Goal: Task Accomplishment & Management: Complete application form

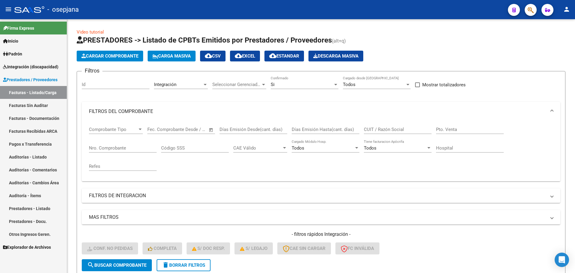
scroll to position [221, 0]
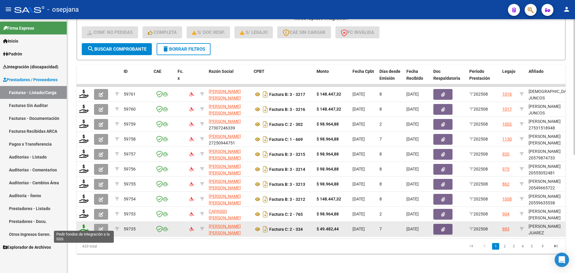
click at [83, 224] on icon at bounding box center [84, 228] width 10 height 8
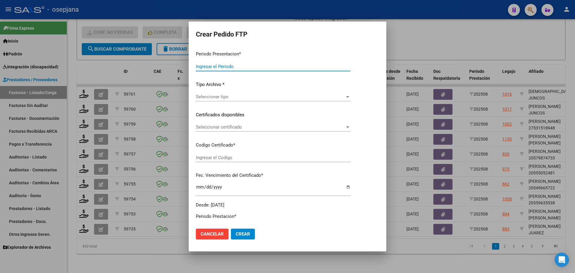
type input "202508"
type input "$ 49.482,44"
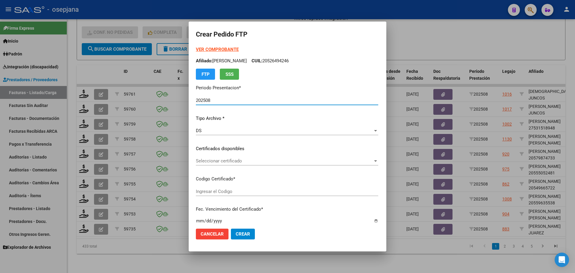
type input "ARG02000567119922022052320270523BSAS448"
type input "[DATE]"
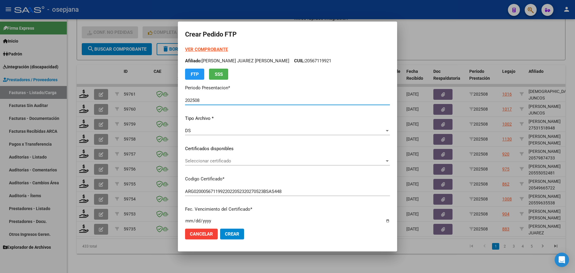
click at [258, 159] on span "Seleccionar certificado" at bounding box center [285, 160] width 200 height 5
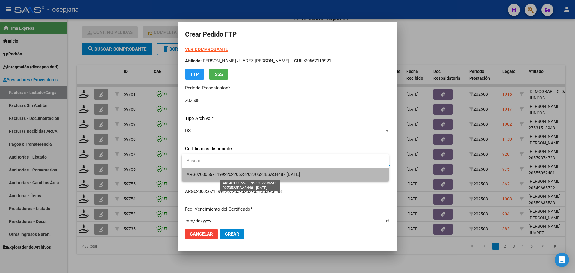
click at [259, 173] on span "ARG02000567119922022052320270523BSAS448 - [DATE]" at bounding box center [244, 174] width 114 height 5
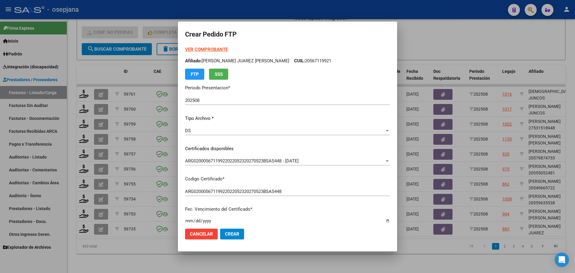
click at [215, 45] on form "Crear Pedido FTP VER COMPROBANTE ARCA Padrón Afiliado: [PERSON_NAME] JUAREZ [PE…" at bounding box center [287, 136] width 205 height 215
click at [215, 50] on strong "VER COMPROBANTE" at bounding box center [206, 49] width 43 height 5
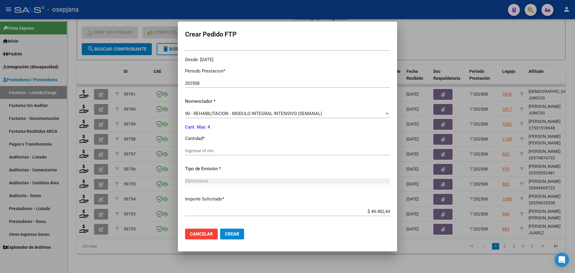
scroll to position [180, 0]
click at [204, 145] on div "Periodo Prestacion * 202508 Ingresar el Periodo Prestacion Nomenclador * 90 - R…" at bounding box center [287, 157] width 205 height 189
click at [198, 152] on input "Ingresar el nro" at bounding box center [287, 149] width 205 height 5
type input "4"
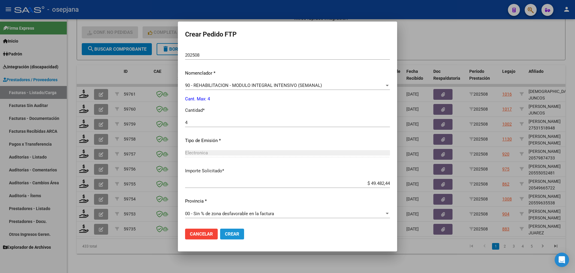
click at [233, 231] on span "Crear" at bounding box center [232, 233] width 14 height 5
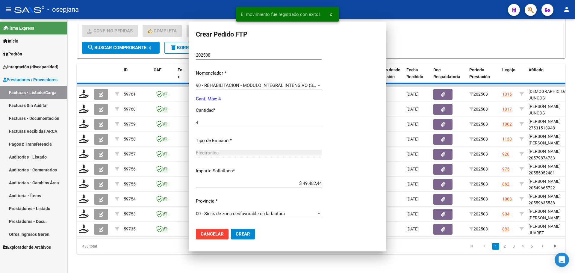
scroll to position [174, 0]
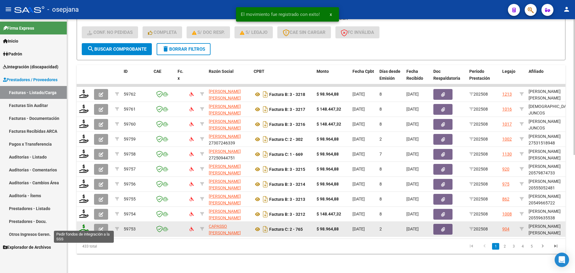
click at [84, 227] on icon at bounding box center [84, 228] width 10 height 8
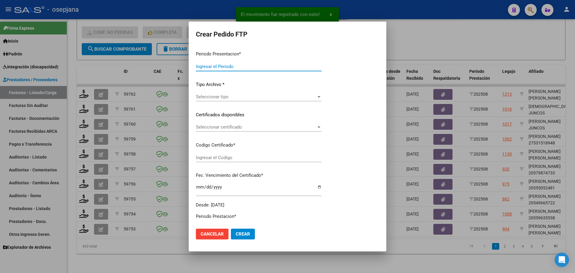
type input "202508"
type input "$ 98.964,88"
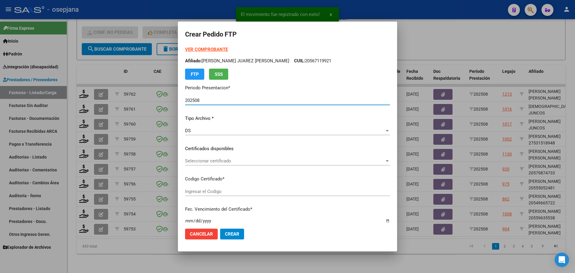
type input "ARG02000554965112022121420271214BS320"
type input "[DATE]"
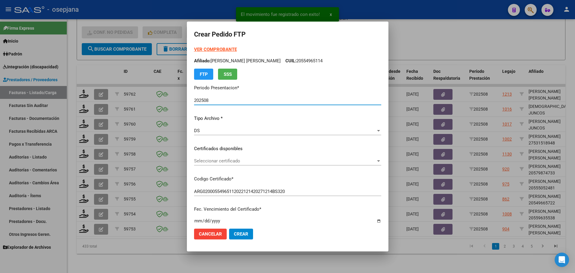
click at [242, 157] on div "Seleccionar certificado Seleccionar certificado" at bounding box center [287, 160] width 187 height 9
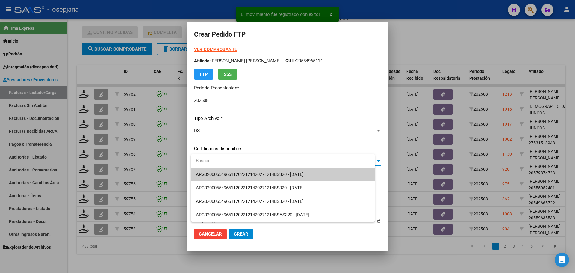
click at [242, 172] on span "ARG02000554965112022121420271214BS320 - [DATE]" at bounding box center [250, 174] width 108 height 5
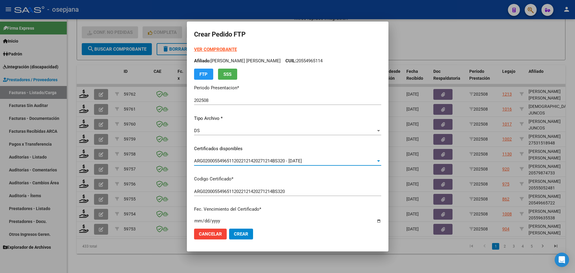
click at [219, 48] on strong "VER COMPROBANTE" at bounding box center [215, 49] width 43 height 5
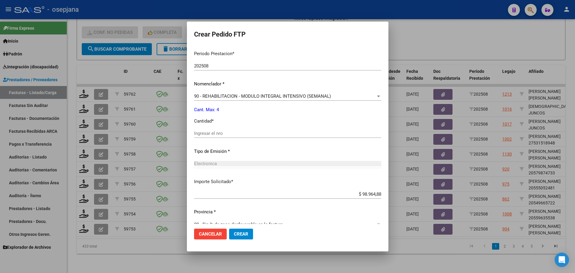
scroll to position [207, 0]
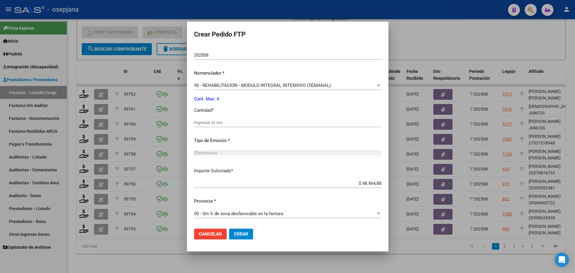
click at [212, 123] on input "Ingresar el nro" at bounding box center [287, 122] width 187 height 5
type input "4"
click at [251, 234] on button "Crear" at bounding box center [241, 234] width 24 height 11
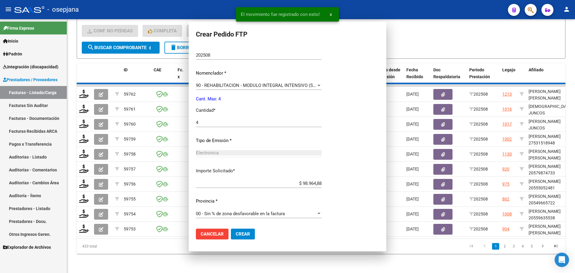
scroll to position [0, 0]
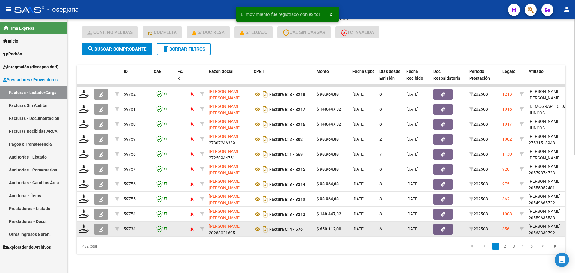
click at [80, 229] on div at bounding box center [84, 228] width 10 height 9
click at [83, 225] on icon at bounding box center [84, 228] width 10 height 8
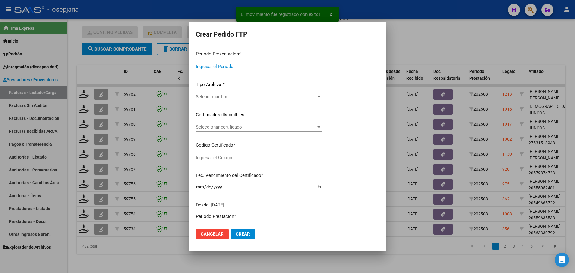
type input "202508"
type input "$ 650.112,00"
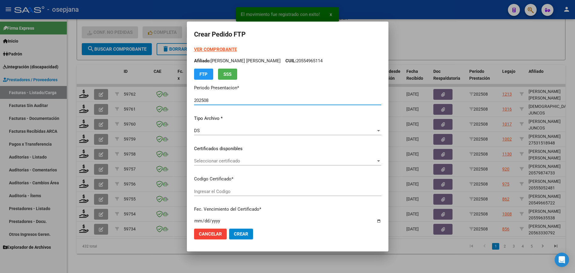
type input "ARG02000563330792022120120251201AND105"
type input "[DATE]"
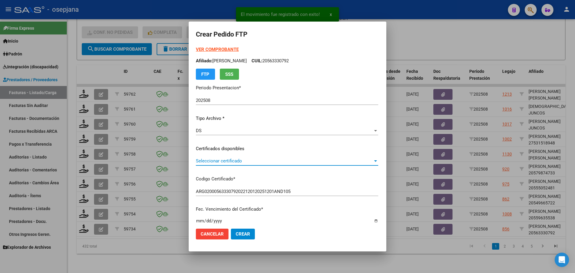
click at [241, 160] on span "Seleccionar certificado" at bounding box center [284, 160] width 177 height 5
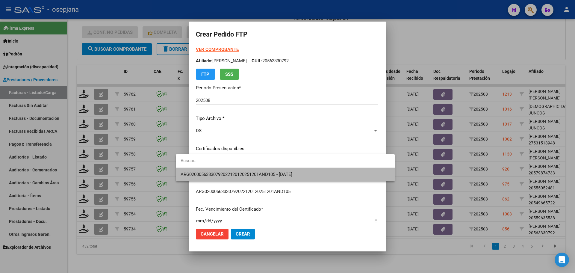
click at [241, 170] on span "ARG02000563330792022120120251201AND105 - [DATE]" at bounding box center [286, 174] width 210 height 13
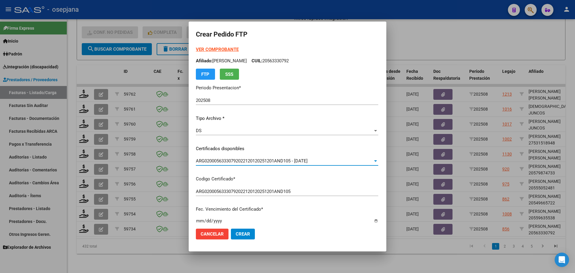
click at [212, 48] on strong "VER COMPROBANTE" at bounding box center [217, 49] width 43 height 5
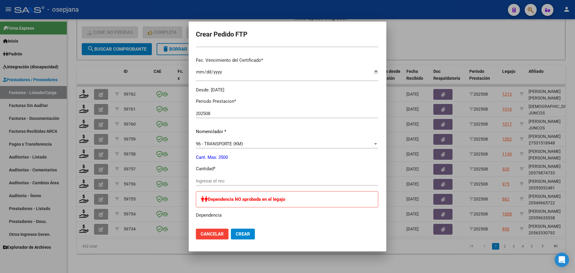
scroll to position [150, 0]
click at [197, 180] on input "Ingresar el nro" at bounding box center [287, 179] width 182 height 5
type input "1200"
click at [236, 235] on span "Crear" at bounding box center [243, 233] width 14 height 5
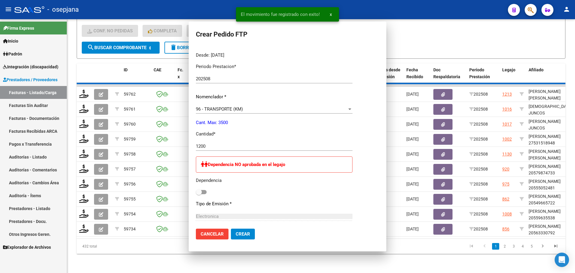
scroll to position [116, 0]
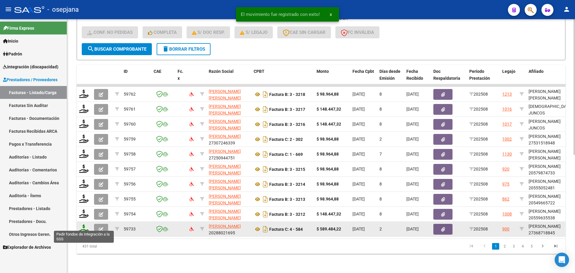
click at [85, 227] on icon at bounding box center [84, 228] width 10 height 8
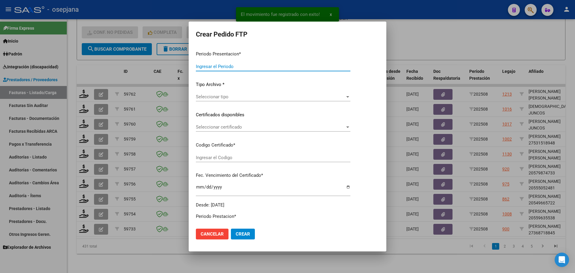
type input "202508"
type input "$ 589.484,22"
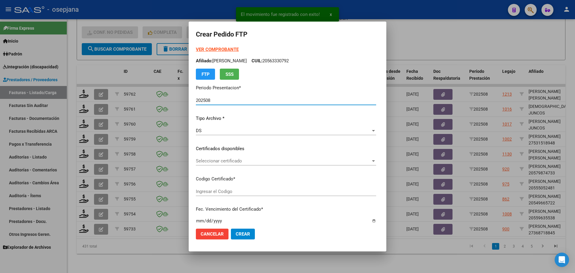
type input "ARG01000368718842019051720290517SNR108"
type input "[DATE]"
click at [243, 161] on span "Seleccionar certificado" at bounding box center [283, 160] width 175 height 5
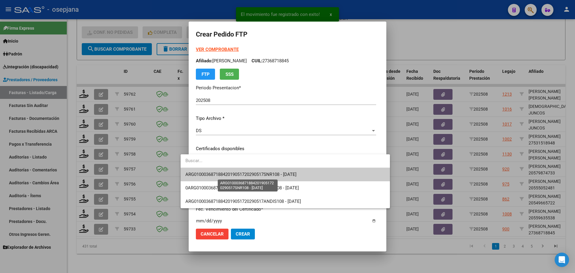
click at [244, 174] on span "ARG01000368718842019051720290517SNR108 - [DATE]" at bounding box center [240, 174] width 111 height 5
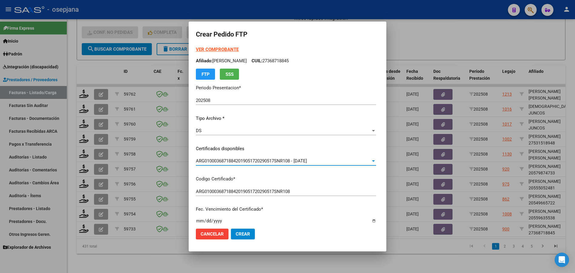
click at [217, 50] on strong "VER COMPROBANTE" at bounding box center [217, 49] width 43 height 5
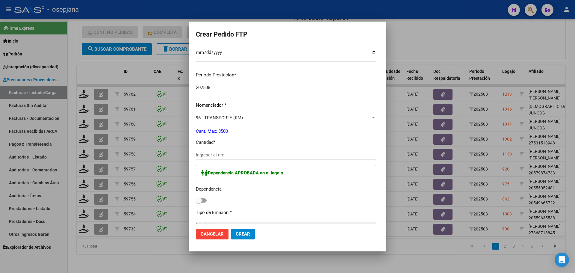
scroll to position [180, 0]
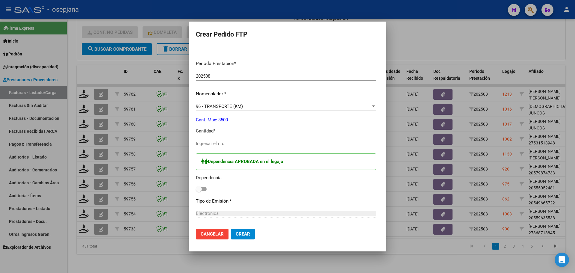
click at [196, 148] on div "Ingresar el nro" at bounding box center [286, 143] width 180 height 9
type input "806"
click at [196, 188] on span at bounding box center [201, 189] width 11 height 4
click at [199, 191] on input "checkbox" at bounding box center [199, 191] width 0 height 0
checkbox input "true"
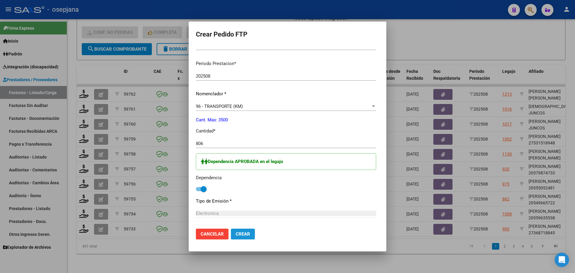
click at [236, 234] on span "Crear" at bounding box center [243, 233] width 14 height 5
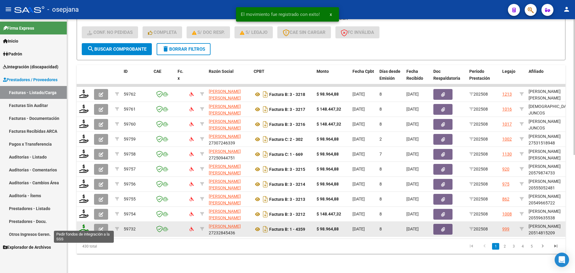
click at [85, 224] on icon at bounding box center [84, 228] width 10 height 8
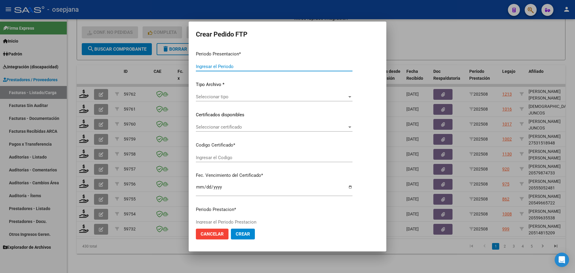
type input "202508"
type input "$ 98.964,88"
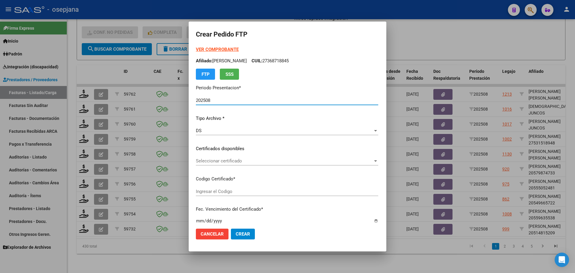
type input "SIN/NRO"
type input "[DATE]"
click at [247, 160] on span "Seleccionar certificado" at bounding box center [269, 160] width 146 height 5
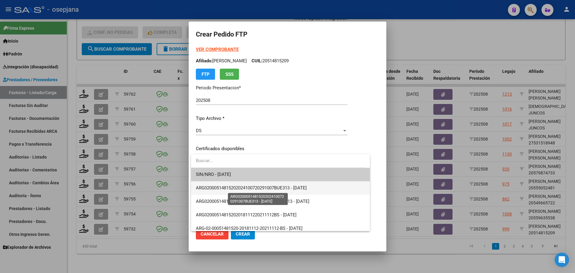
click at [254, 189] on span "ARG02000514815202024100720291007BUE313 - [DATE]" at bounding box center [251, 187] width 111 height 5
type input "ARG02000514815202024100720291007BUE313"
type input "[DATE]"
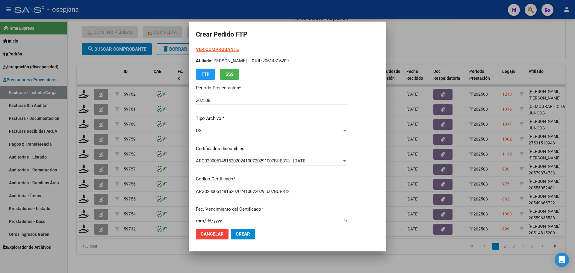
click at [222, 49] on strong "VER COMPROBANTE" at bounding box center [217, 49] width 43 height 5
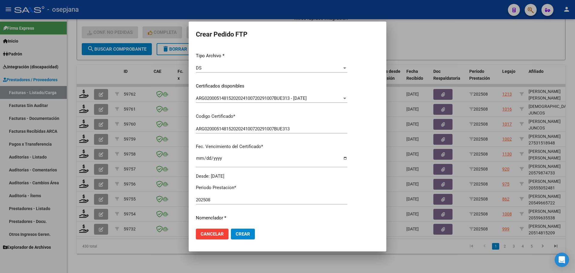
scroll to position [120, 0]
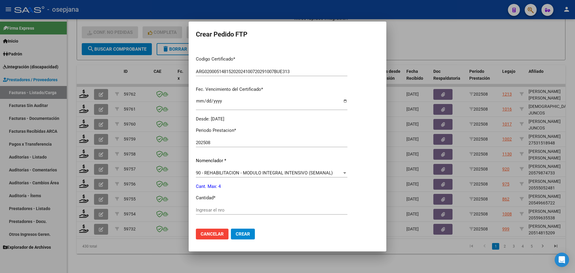
click at [215, 207] on div "Ingresar el nro" at bounding box center [272, 210] width 152 height 9
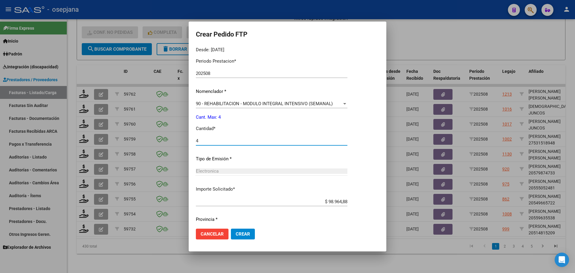
scroll to position [207, 0]
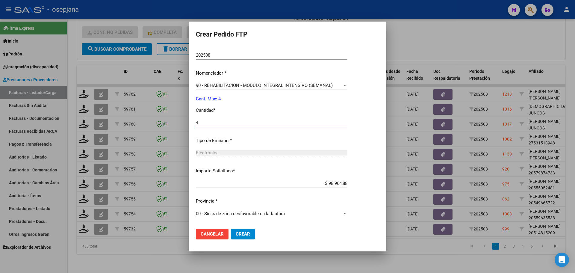
type input "4"
click at [242, 235] on span "Crear" at bounding box center [243, 233] width 14 height 5
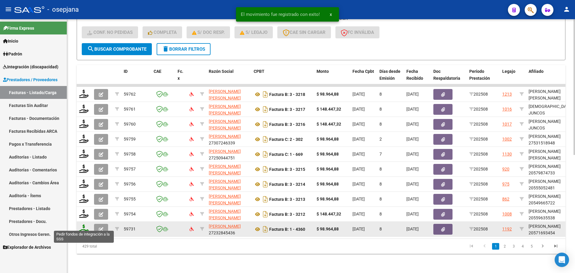
click at [85, 227] on icon at bounding box center [84, 228] width 10 height 8
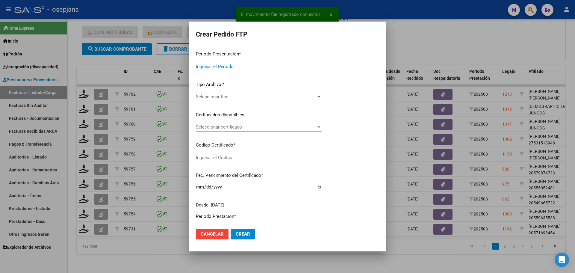
type input "202508"
type input "$ 98.964,88"
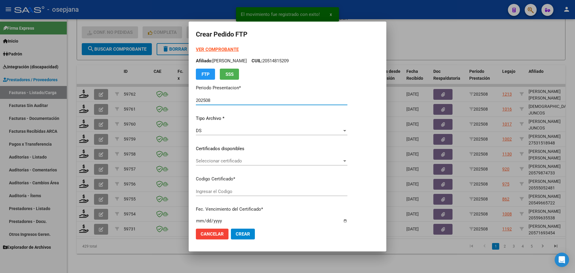
type input "ARG02000571693452021081120250811BSAS313"
type input "[DATE]"
click at [287, 156] on div "Seleccionar certificado Seleccionar certificado" at bounding box center [272, 160] width 152 height 9
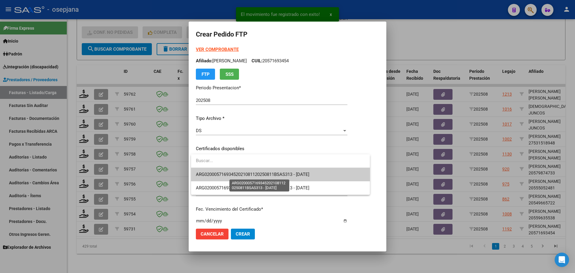
click at [290, 174] on span "ARG02000571693452021081120250811BSAS313 - [DATE]" at bounding box center [253, 174] width 114 height 5
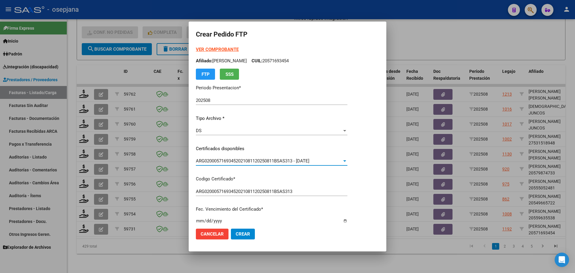
click at [229, 48] on strong "VER COMPROBANTE" at bounding box center [217, 49] width 43 height 5
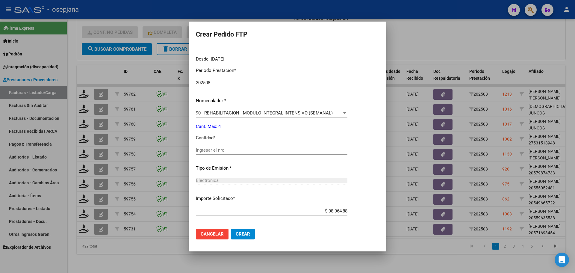
click at [207, 147] on div "Ingresar el nro" at bounding box center [272, 150] width 152 height 9
type input "4"
click at [239, 229] on button "Crear" at bounding box center [243, 234] width 24 height 11
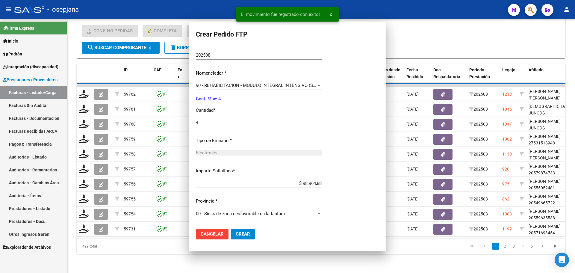
scroll to position [146, 0]
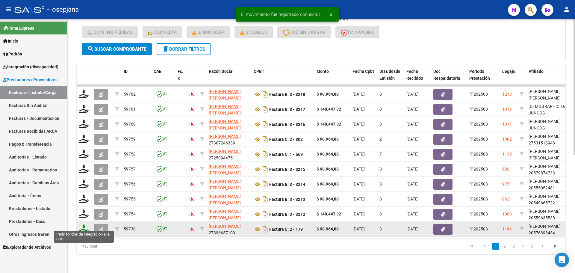
click at [82, 225] on icon at bounding box center [84, 228] width 10 height 8
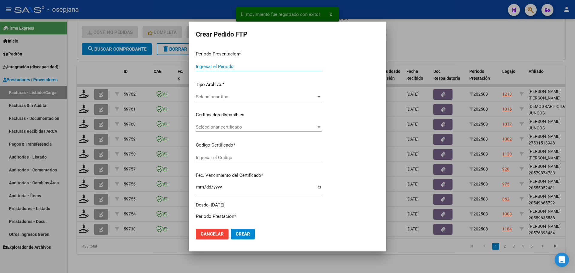
type input "202508"
type input "$ 98.964,88"
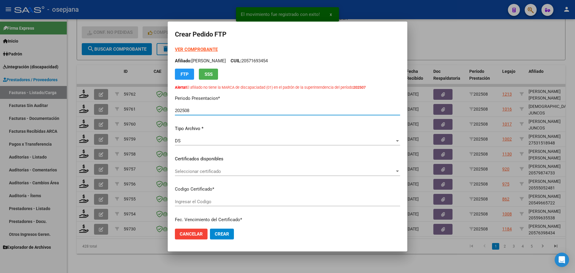
type input "ARG02000576398432022100420251004BSAS413"
type input "[DATE]"
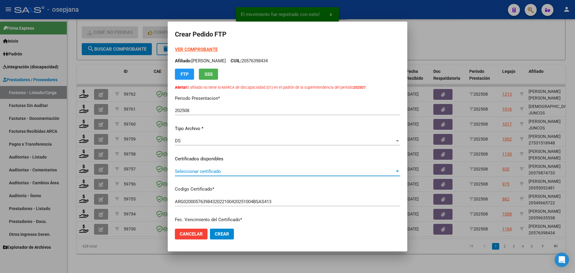
click at [223, 171] on span "Seleccionar certificado" at bounding box center [285, 171] width 220 height 5
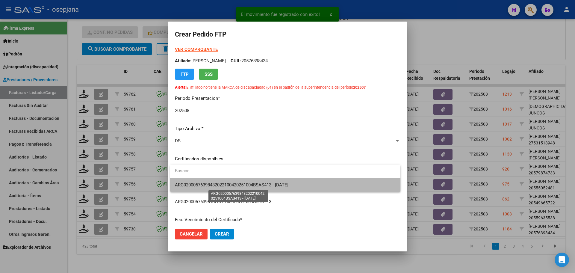
click at [224, 183] on span "ARG02000576398432022100420251004BSAS413 - [DATE]" at bounding box center [232, 184] width 114 height 5
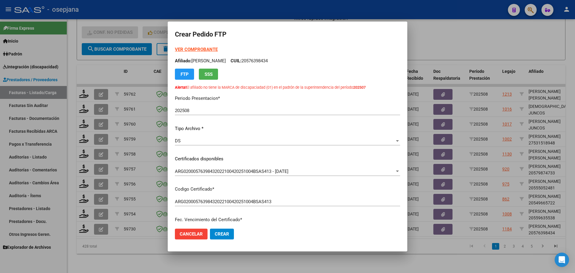
click at [205, 49] on strong "VER COMPROBANTE" at bounding box center [196, 49] width 43 height 5
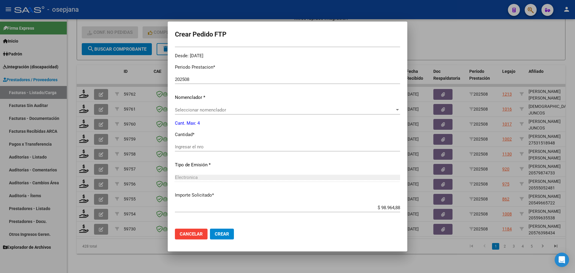
scroll to position [210, 0]
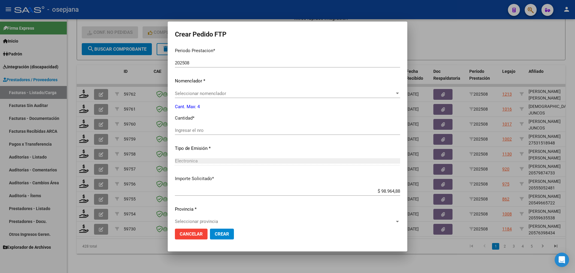
click at [200, 95] on span "Seleccionar nomenclador" at bounding box center [285, 93] width 220 height 5
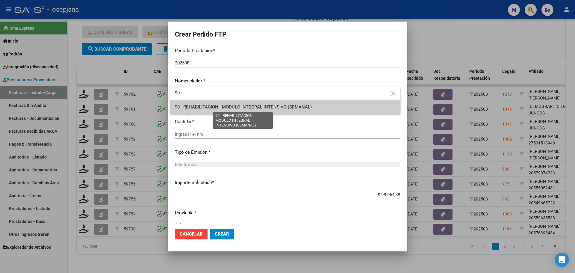
type input "90"
click at [203, 105] on span "90 - REHABILITACION - MODULO INTEGRAL INTENSIVO (SEMANAL)" at bounding box center [243, 106] width 137 height 5
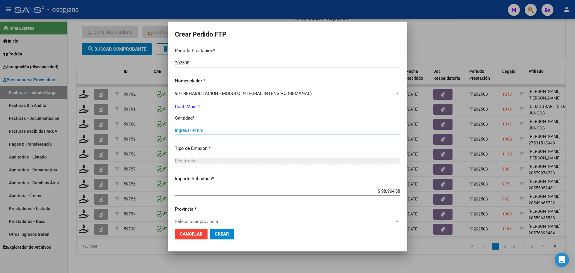
click at [189, 131] on input "Ingresar el nro" at bounding box center [287, 130] width 225 height 5
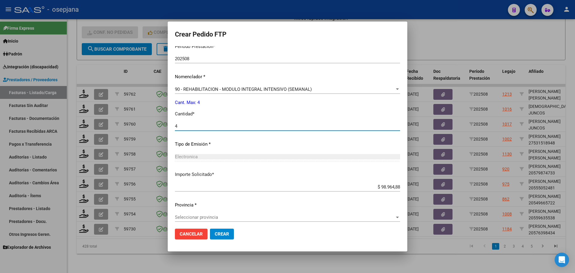
scroll to position [218, 0]
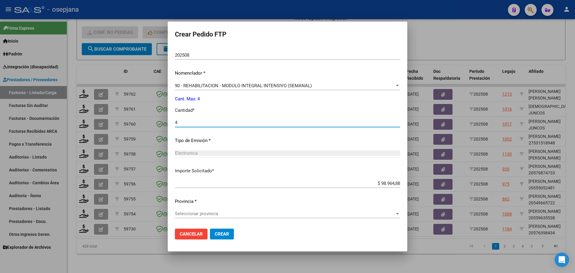
type input "4"
click at [213, 212] on span "Seleccionar provincia" at bounding box center [285, 213] width 220 height 5
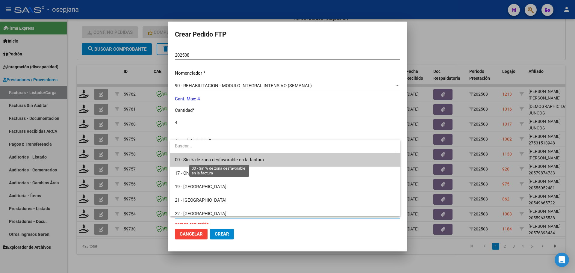
click at [218, 160] on span "00 - Sin % de zona desfavorable en la factura" at bounding box center [219, 159] width 89 height 5
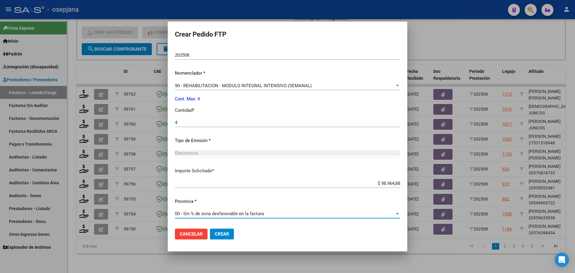
click at [217, 231] on button "Crear" at bounding box center [222, 234] width 24 height 11
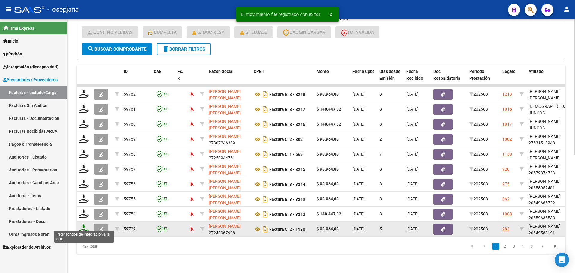
click at [87, 224] on icon at bounding box center [84, 228] width 10 height 8
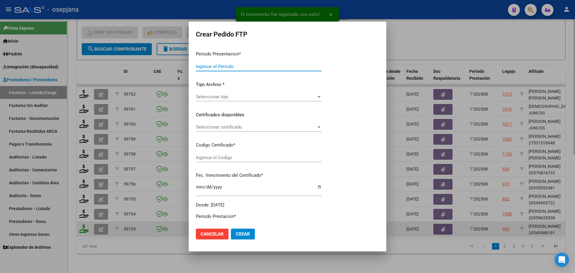
type input "202508"
type input "$ 98.964,88"
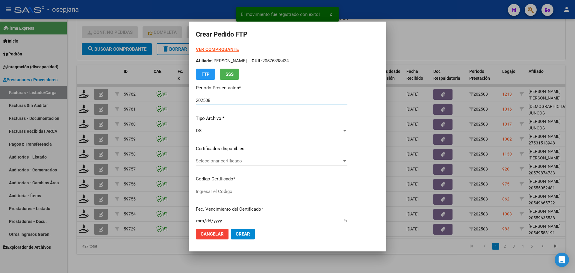
type input "ARG02000549588192025063020300630BSAS313"
type input "[DATE]"
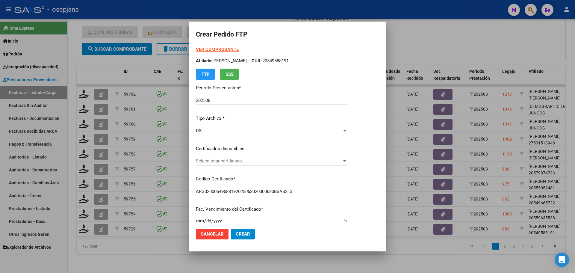
click at [228, 165] on div "Seleccionar certificado Seleccionar certificado" at bounding box center [272, 160] width 152 height 9
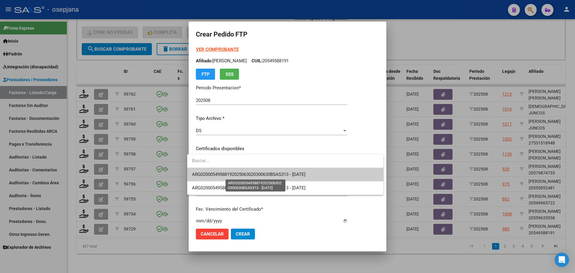
click at [234, 174] on span "ARG02000549588192025063020300630BSAS313 - [DATE]" at bounding box center [249, 174] width 114 height 5
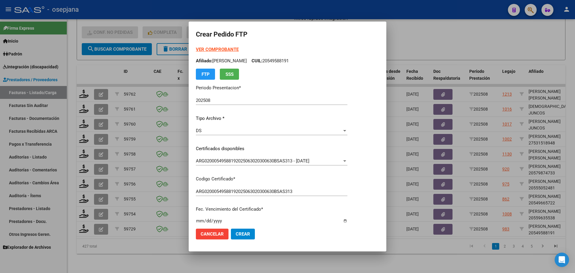
click at [218, 48] on strong "VER COMPROBANTE" at bounding box center [217, 49] width 43 height 5
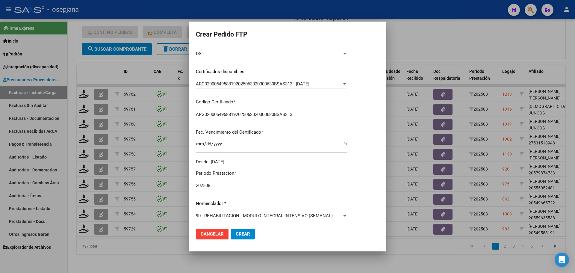
scroll to position [150, 0]
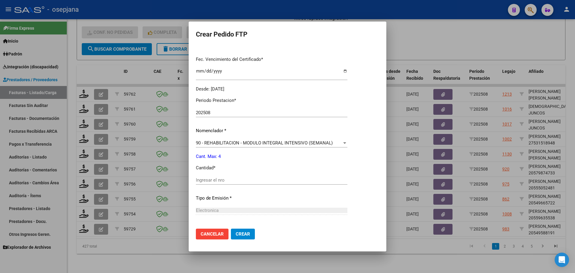
click at [209, 175] on div "Periodo Prestacion * 202508 Ingresar el Periodo Prestacion Nomenclador * 90 - R…" at bounding box center [272, 187] width 152 height 189
click at [208, 178] on input "Ingresar el nro" at bounding box center [272, 179] width 152 height 5
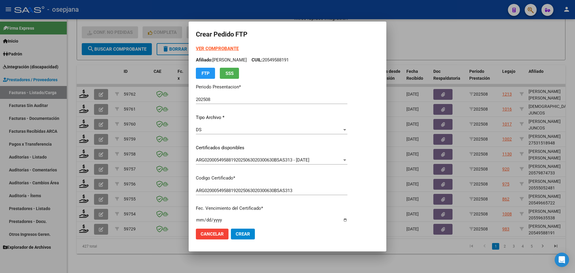
scroll to position [0, 0]
type input "4"
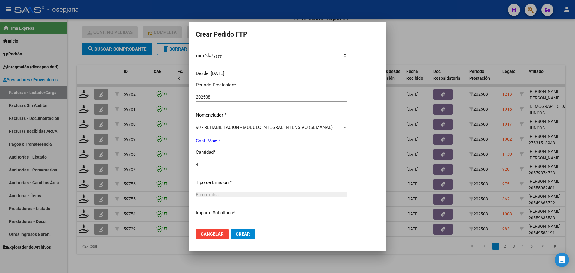
scroll to position [180, 0]
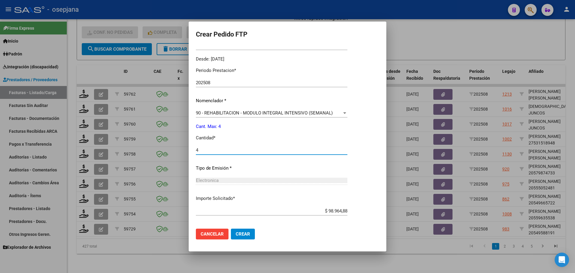
click at [238, 234] on span "Crear" at bounding box center [243, 233] width 14 height 5
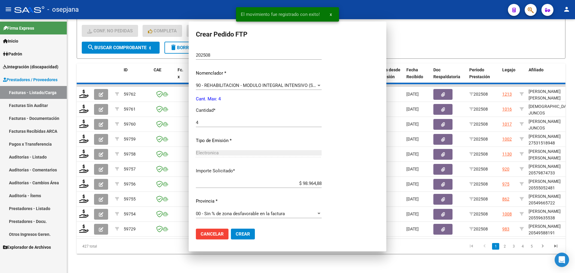
scroll to position [146, 0]
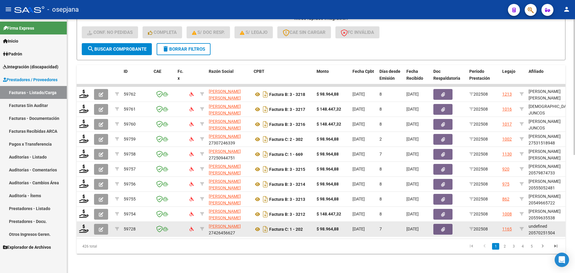
click at [85, 232] on div "59728 [PERSON_NAME] 27426456627 Factura C: 1 - 202 $ 98.964,88 [DATE] 7 [DATE] …" at bounding box center [556, 229] width 959 height 15
click at [84, 228] on icon at bounding box center [84, 228] width 10 height 8
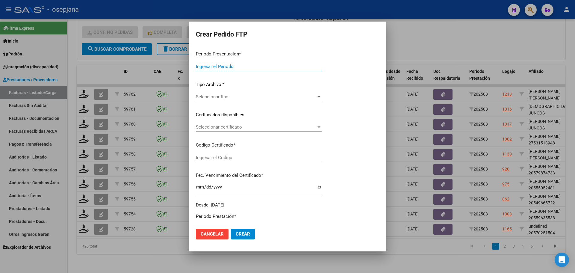
type input "202508"
type input "$ 98.964,88"
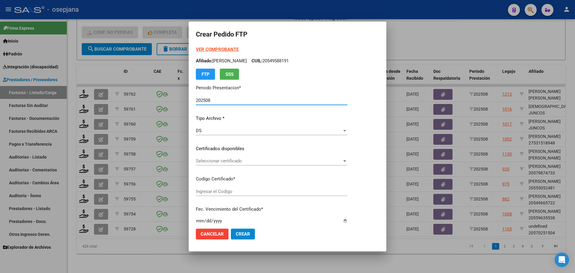
type input "ARG02000570251502024012220290122BSAS352"
type input "[DATE]"
click at [233, 158] on div "Seleccionar certificado Seleccionar certificado" at bounding box center [272, 160] width 152 height 9
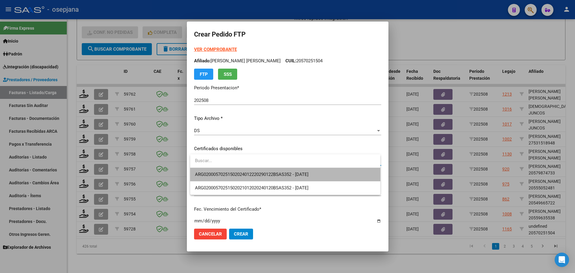
click at [236, 168] on span "ARG02000570251502024012220290122BSAS352 - [DATE]" at bounding box center [285, 174] width 181 height 13
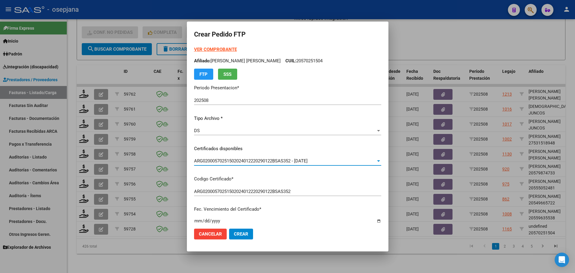
click at [221, 48] on strong "VER COMPROBANTE" at bounding box center [215, 49] width 43 height 5
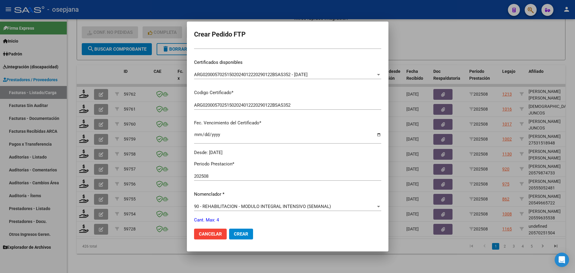
scroll to position [120, 0]
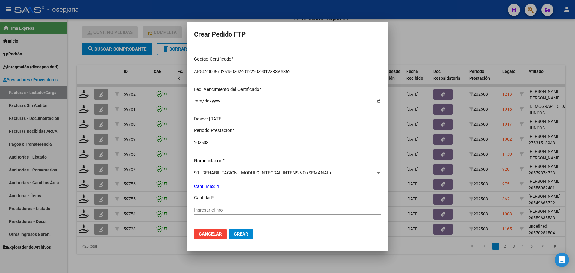
click at [209, 213] on div "Ingresar el nro" at bounding box center [287, 210] width 187 height 9
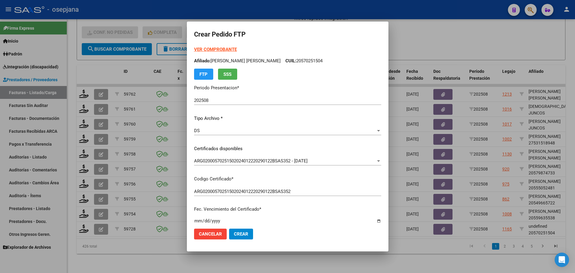
type input "4"
click at [242, 230] on button "Crear" at bounding box center [241, 234] width 24 height 11
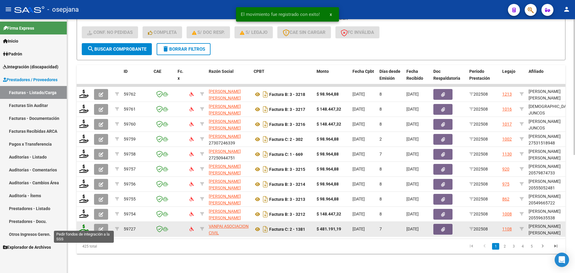
click at [85, 225] on icon at bounding box center [84, 228] width 10 height 8
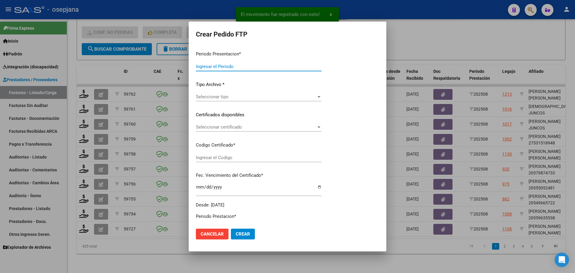
type input "202508"
type input "$ 481.191,19"
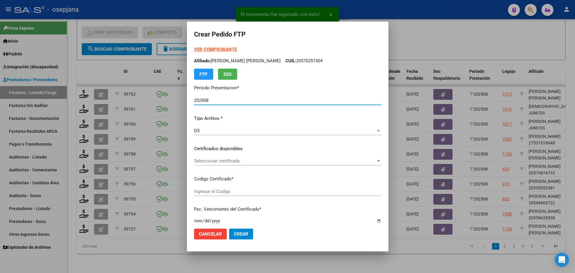
type input "ARG02000541221252023032720280327BS410"
type input "[DATE]"
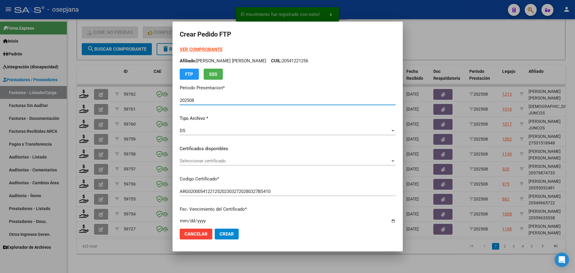
click at [235, 160] on span "Seleccionar certificado" at bounding box center [285, 160] width 211 height 5
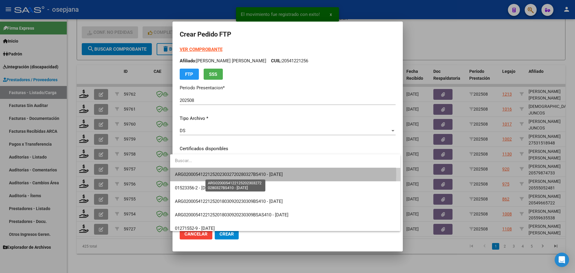
click at [234, 174] on span "ARG02000541221252023032720280327BS410 - [DATE]" at bounding box center [229, 174] width 108 height 5
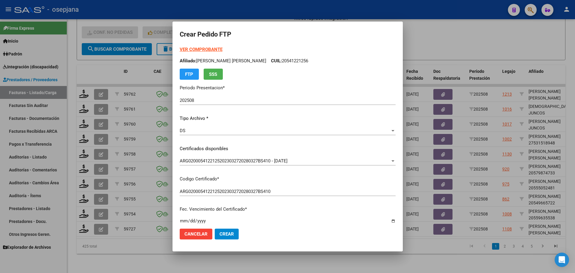
click at [203, 50] on strong "VER COMPROBANTE" at bounding box center [201, 49] width 43 height 5
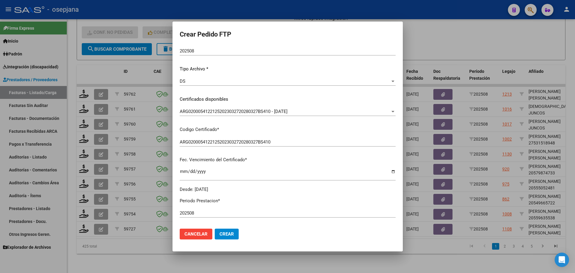
scroll to position [120, 0]
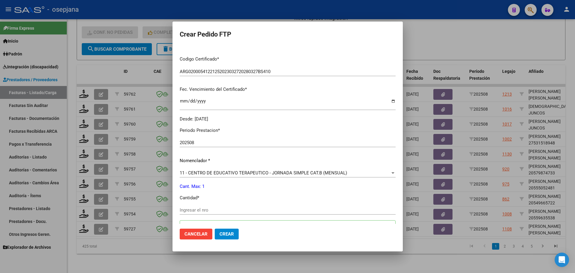
click at [189, 209] on input "Ingresar el nro" at bounding box center [288, 209] width 216 height 5
type input "1"
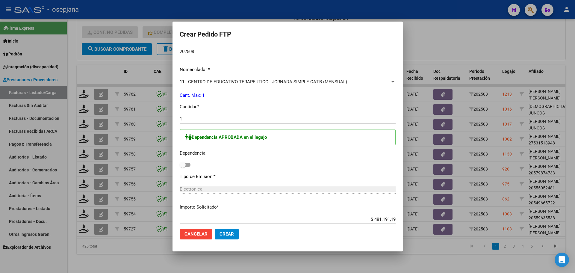
scroll to position [247, 0]
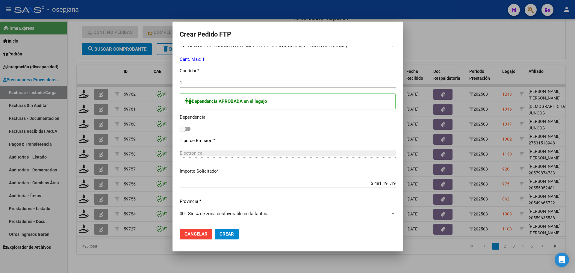
click at [180, 132] on label at bounding box center [185, 128] width 11 height 7
click at [182, 131] on input "checkbox" at bounding box center [182, 131] width 0 height 0
checkbox input "true"
click at [224, 237] on button "Crear" at bounding box center [227, 234] width 24 height 11
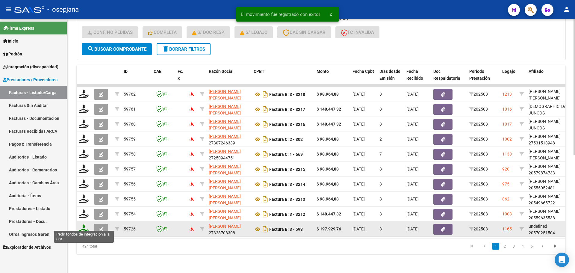
click at [83, 227] on icon at bounding box center [84, 228] width 10 height 8
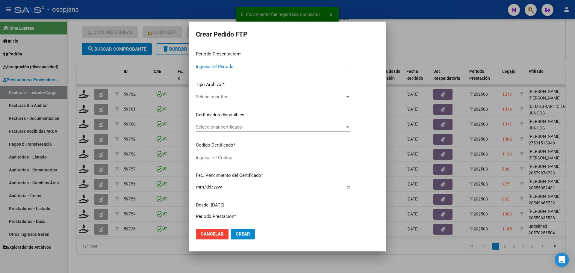
type input "202508"
type input "$ 197.929,76"
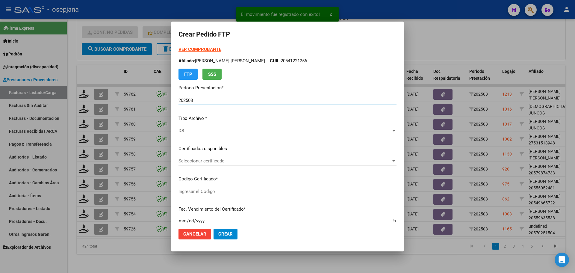
type input "ARG02000570251502024012220290122BSAS352"
type input "[DATE]"
click at [233, 161] on span "Seleccionar certificado" at bounding box center [285, 160] width 213 height 5
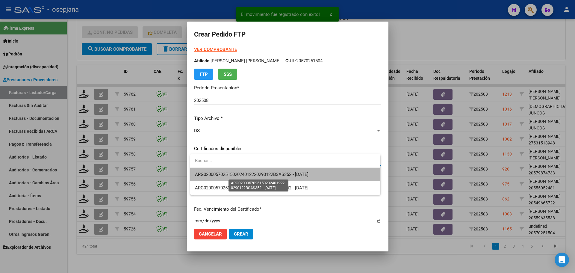
click at [236, 174] on span "ARG02000570251502024012220290122BSAS352 - [DATE]" at bounding box center [252, 174] width 114 height 5
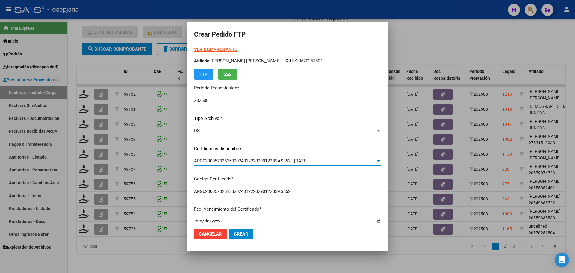
click at [227, 48] on strong "VER COMPROBANTE" at bounding box center [215, 49] width 43 height 5
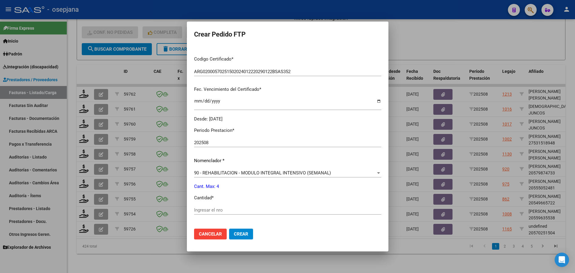
scroll to position [150, 0]
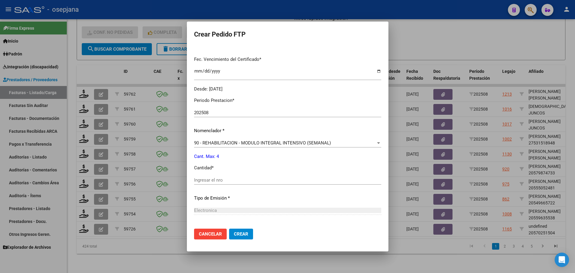
click at [209, 182] on input "Ingresar el nro" at bounding box center [287, 179] width 187 height 5
type input "4"
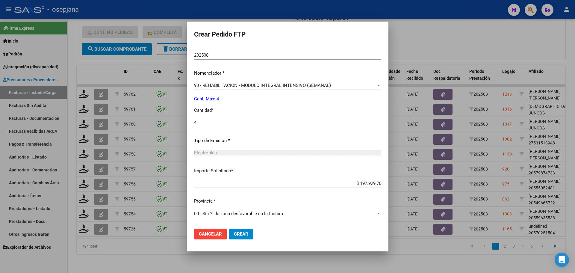
click at [245, 236] on span "Crear" at bounding box center [241, 233] width 14 height 5
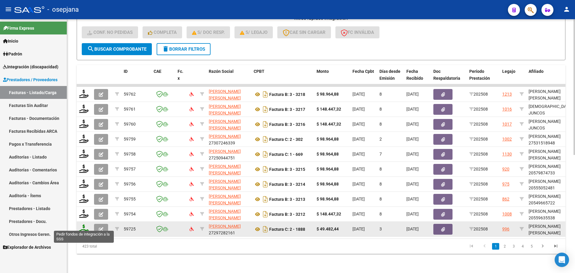
click at [88, 224] on icon at bounding box center [84, 228] width 10 height 8
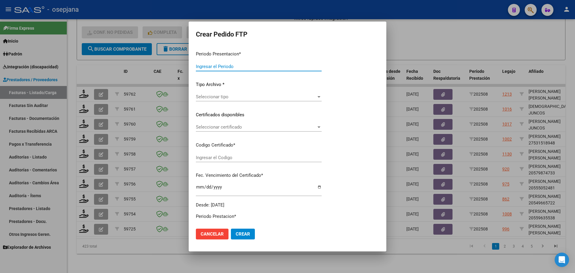
type input "202508"
type input "$ 49.482,44"
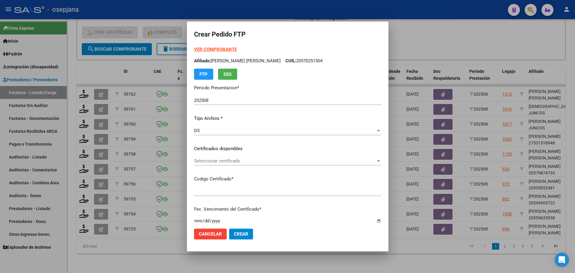
type input "ARG01000576824962023011720280117BSAS359"
type input "[DATE]"
click at [251, 158] on div "Seleccionar certificado Seleccionar certificado" at bounding box center [287, 160] width 187 height 9
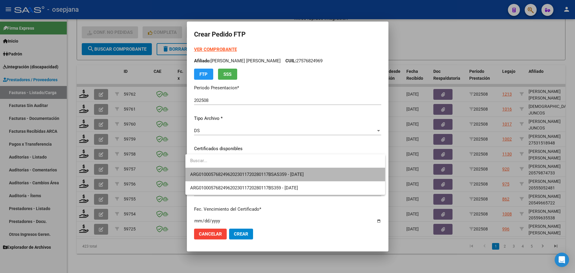
click at [254, 171] on span "ARG01000576824962023011720280117BSAS359 - [DATE]" at bounding box center [285, 174] width 190 height 13
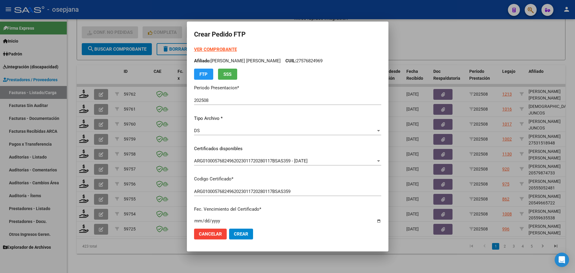
click at [224, 50] on strong "VER COMPROBANTE" at bounding box center [215, 49] width 43 height 5
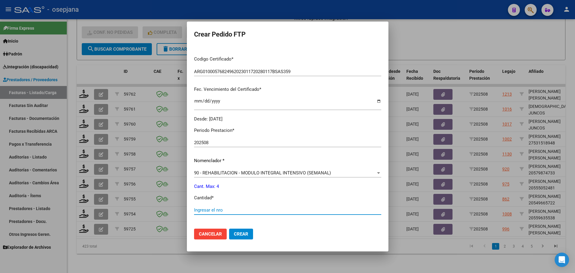
click at [201, 211] on input "Ingresar el nro" at bounding box center [287, 209] width 187 height 5
type input "4"
click at [245, 226] on mat-dialog-actions "Cancelar Crear" at bounding box center [287, 234] width 187 height 20
click at [242, 234] on span "Crear" at bounding box center [241, 233] width 14 height 5
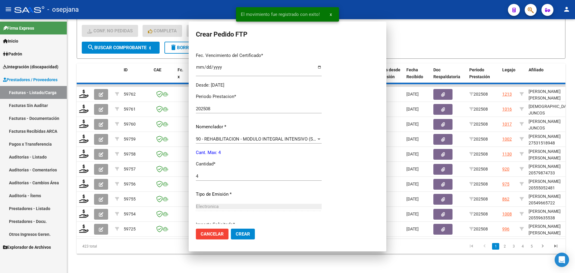
scroll to position [86, 0]
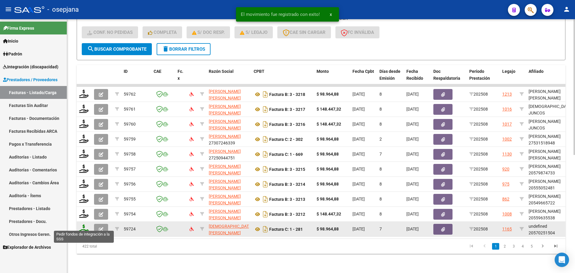
click at [83, 226] on icon at bounding box center [84, 228] width 10 height 8
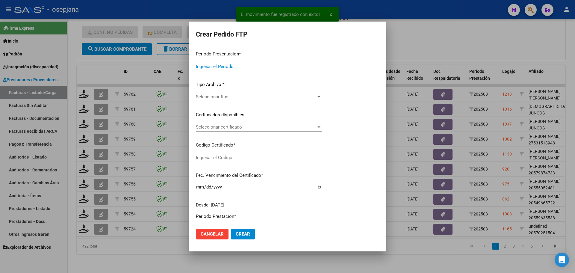
type input "202508"
type input "$ 98.964,88"
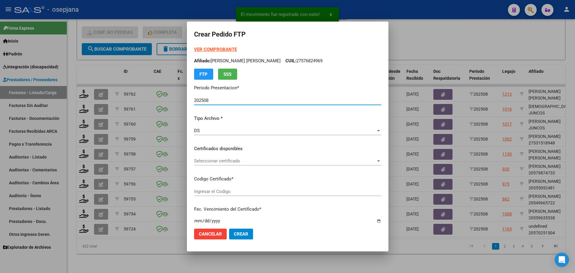
type input "ARG02000570251502024012220290122BSAS352"
type input "[DATE]"
click at [229, 161] on span "Seleccionar certificado" at bounding box center [285, 160] width 182 height 5
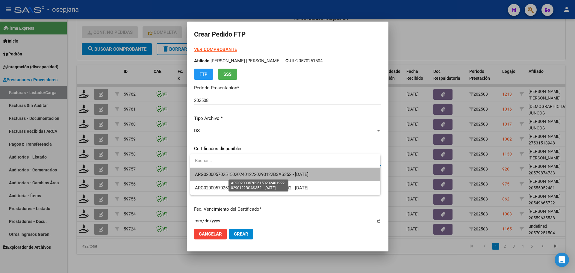
click at [235, 172] on span "ARG02000570251502024012220290122BSAS352 - [DATE]" at bounding box center [252, 174] width 114 height 5
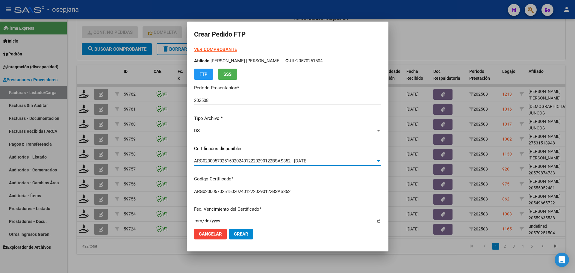
click at [222, 49] on strong "VER COMPROBANTE" at bounding box center [215, 49] width 43 height 5
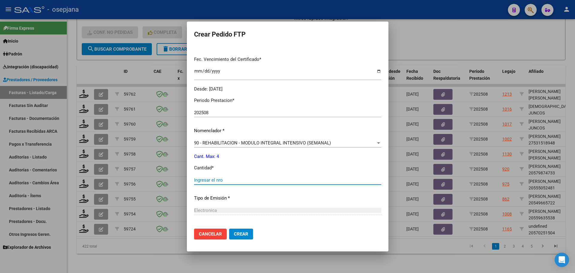
click at [207, 182] on input "Ingresar el nro" at bounding box center [287, 179] width 187 height 5
type input "4"
click at [247, 235] on span "Crear" at bounding box center [241, 233] width 14 height 5
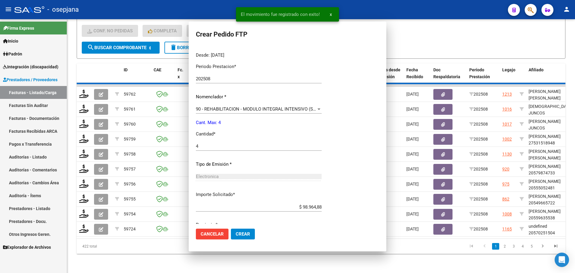
scroll to position [0, 0]
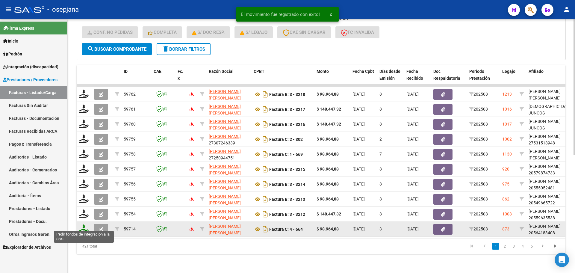
click at [82, 227] on icon at bounding box center [84, 228] width 10 height 8
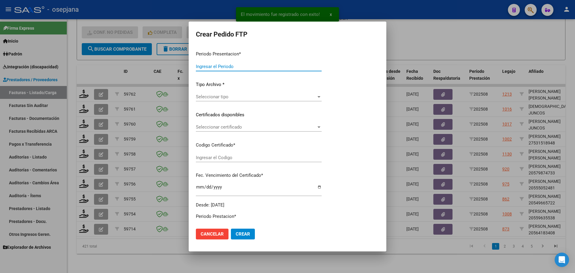
type input "202508"
type input "$ 98.964,88"
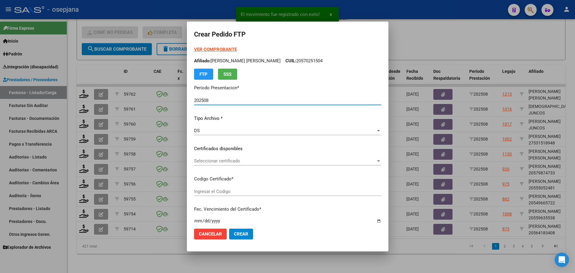
type input "ARG02000564183402022083020270830BSAS448"
type input "[DATE]"
click at [238, 159] on span "Seleccionar certificado" at bounding box center [285, 160] width 182 height 5
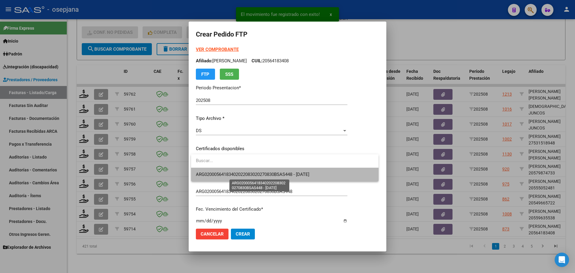
click at [242, 173] on span "ARG02000564183402022083020270830BSAS448 - [DATE]" at bounding box center [253, 174] width 114 height 5
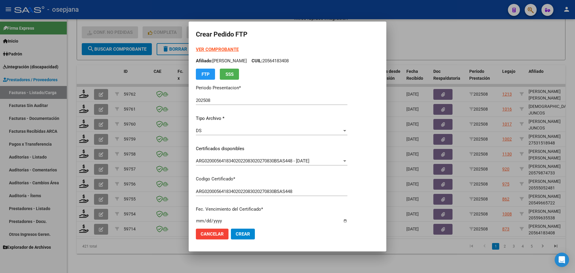
click at [224, 49] on strong "VER COMPROBANTE" at bounding box center [217, 49] width 43 height 5
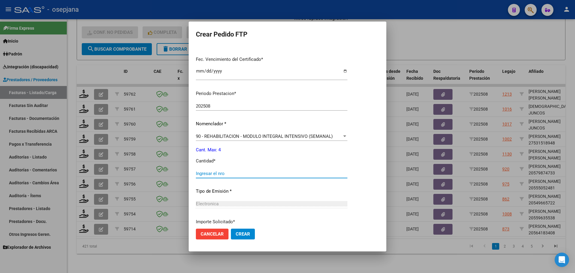
click at [214, 171] on input "Ingresar el nro" at bounding box center [272, 173] width 152 height 5
type input "4"
click at [249, 235] on span "Crear" at bounding box center [243, 233] width 14 height 5
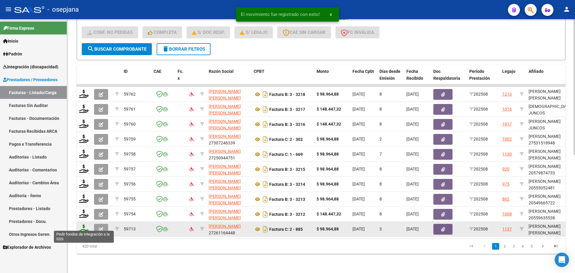
click at [84, 224] on icon at bounding box center [84, 228] width 10 height 8
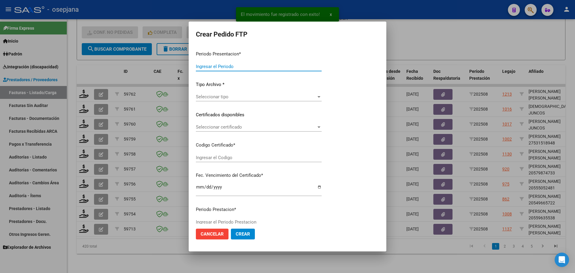
type input "202508"
type input "$ 98.964,88"
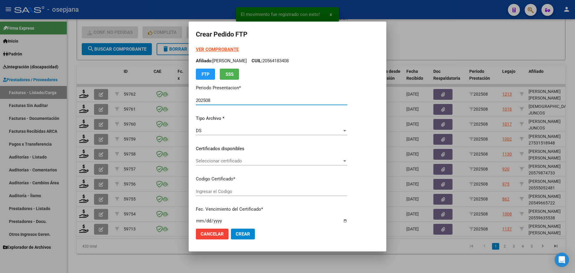
type input "ARG02000552033292020121720251217BSAS436"
type input "[DATE]"
click at [258, 164] on div "Seleccionar certificado Seleccionar certificado" at bounding box center [272, 160] width 152 height 9
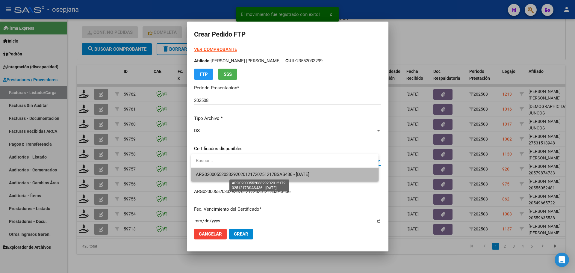
click at [260, 175] on span "ARG02000552033292020121720251217BSAS436 - [DATE]" at bounding box center [253, 174] width 114 height 5
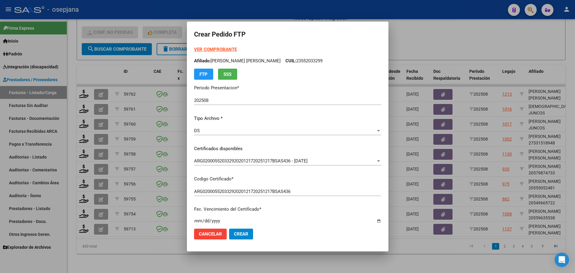
click at [217, 49] on strong "VER COMPROBANTE" at bounding box center [215, 49] width 43 height 5
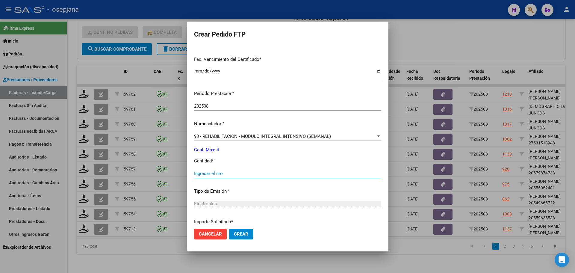
click at [197, 173] on input "Ingresar el nro" at bounding box center [287, 173] width 187 height 5
type input "4"
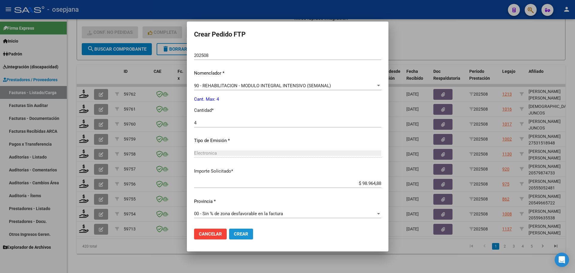
click at [234, 234] on span "Crear" at bounding box center [241, 233] width 14 height 5
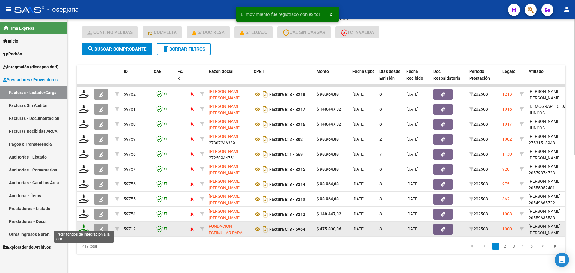
click at [85, 224] on icon at bounding box center [84, 228] width 10 height 8
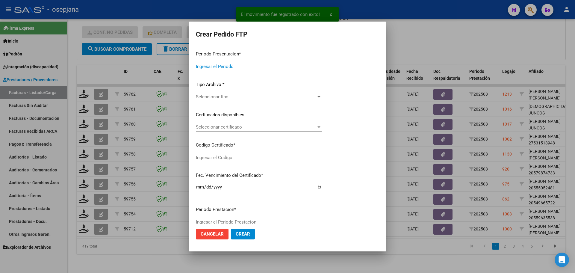
type input "202508"
type input "$ 475.830,36"
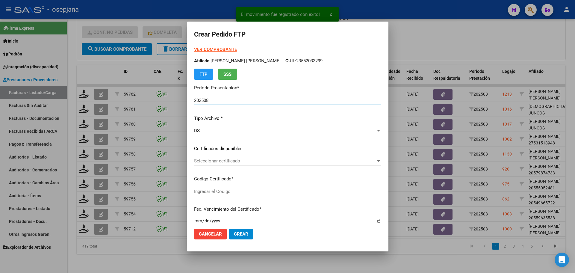
type input "ARG02000566264182021042920250429BSAS427"
type input "[DATE]"
click at [227, 158] on span "Seleccionar certificado" at bounding box center [285, 160] width 182 height 5
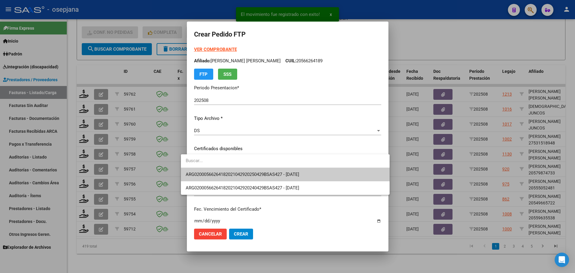
click at [231, 171] on span "ARG02000566264182021042920250429BSAS427 - [DATE]" at bounding box center [285, 174] width 199 height 13
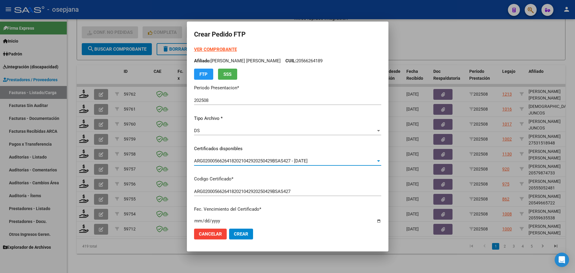
click at [228, 49] on strong "VER COMPROBANTE" at bounding box center [215, 49] width 43 height 5
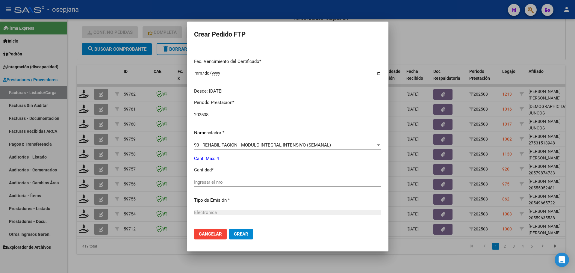
scroll to position [150, 0]
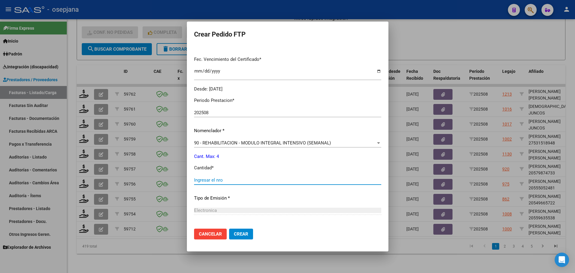
click at [204, 182] on input "Ingresar el nro" at bounding box center [287, 179] width 187 height 5
click at [223, 140] on div "90 - REHABILITACION - MODULO INTEGRAL INTENSIVO (SEMANAL) Seleccionar nomenclad…" at bounding box center [287, 142] width 187 height 9
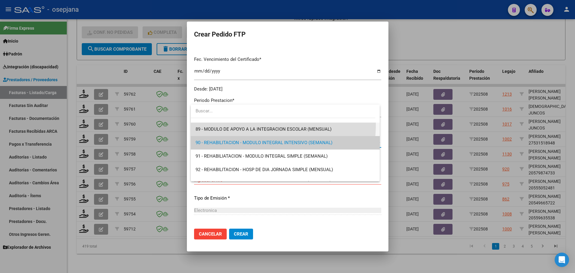
click at [227, 124] on span "89 - MODULO DE APOYO A LA INTEGRACION ESCOLAR (MENSUAL)" at bounding box center [285, 129] width 179 height 13
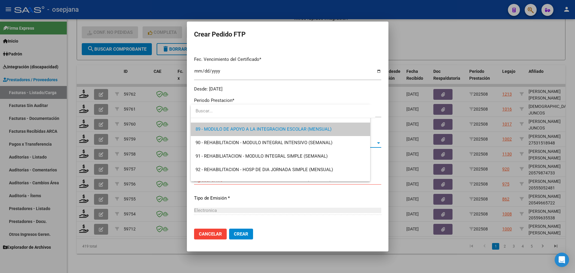
scroll to position [1187, 0]
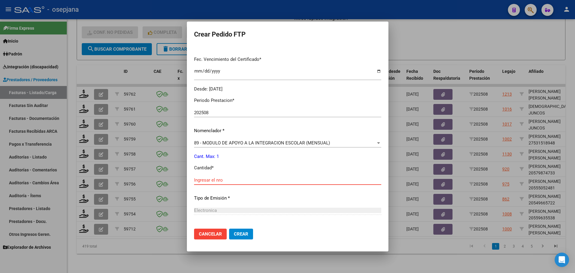
click at [214, 181] on input "Ingresar el nro" at bounding box center [287, 179] width 187 height 5
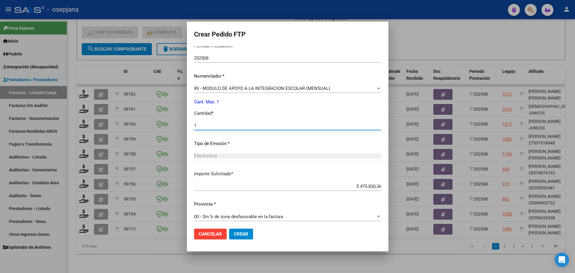
scroll to position [207, 0]
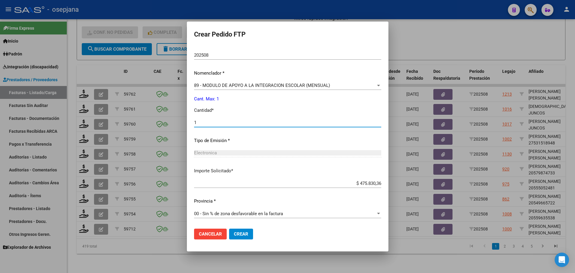
type input "1"
click at [242, 235] on span "Crear" at bounding box center [241, 233] width 14 height 5
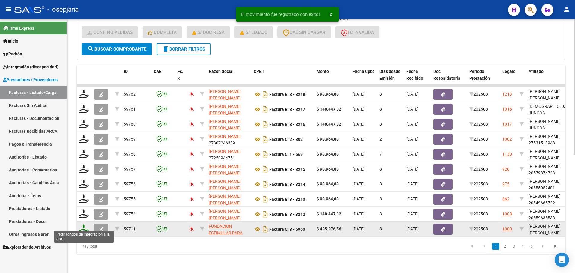
click at [84, 224] on icon at bounding box center [84, 228] width 10 height 8
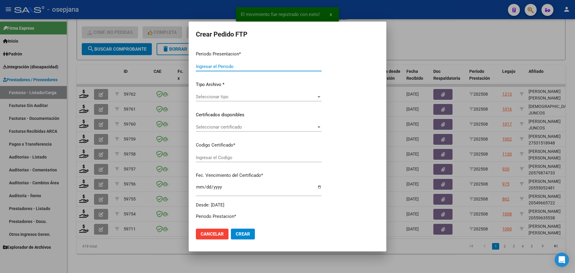
type input "202508"
type input "$ 435.376,56"
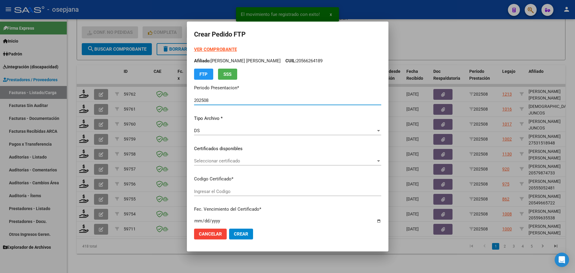
type input "ARG02000566264182021042920250429BSAS427"
type input "[DATE]"
click at [229, 161] on span "Seleccionar certificado" at bounding box center [285, 160] width 182 height 5
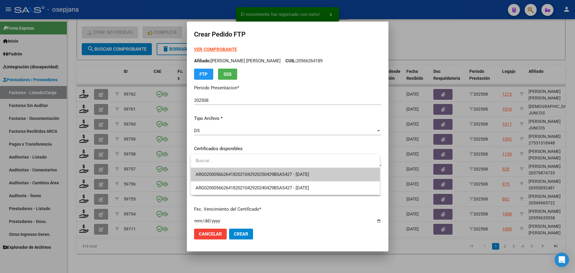
click at [230, 178] on span "ARG02000566264182021042920250429BSAS427 - [DATE]" at bounding box center [285, 174] width 179 height 13
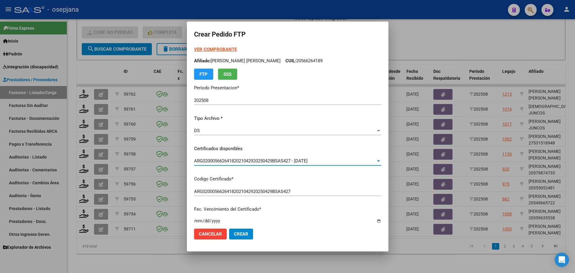
click at [223, 46] on div "VER COMPROBANTE ARCA Padrón Afiliado: [PERSON_NAME] [PERSON_NAME] CUIL: 2056626…" at bounding box center [287, 63] width 187 height 34
click at [221, 49] on strong "VER COMPROBANTE" at bounding box center [215, 49] width 43 height 5
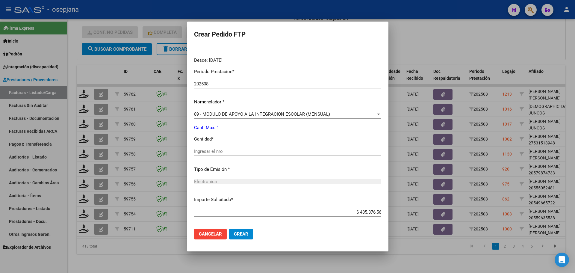
scroll to position [180, 0]
click at [235, 112] on span "89 - MODULO DE APOYO A LA INTEGRACION ESCOLAR (MENSUAL)" at bounding box center [262, 112] width 136 height 5
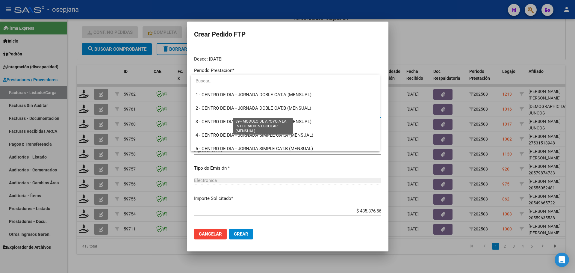
scroll to position [1169, 0]
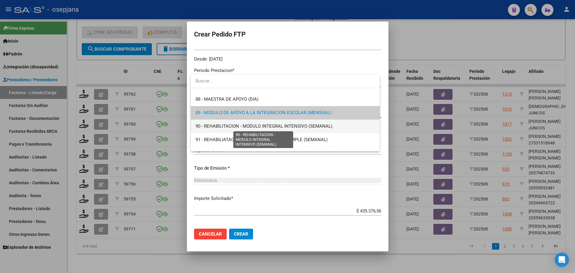
click at [232, 125] on span "90 - REHABILITACION - MODULO INTEGRAL INTENSIVO (SEMANAL)" at bounding box center [264, 125] width 137 height 5
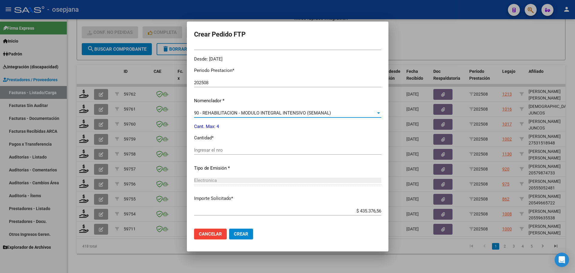
click at [221, 147] on input "Ingresar el nro" at bounding box center [287, 149] width 187 height 5
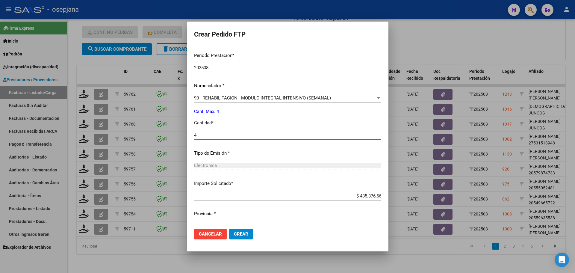
scroll to position [207, 0]
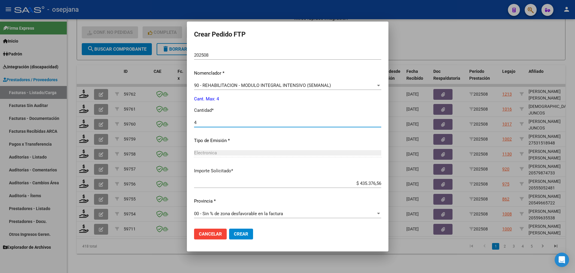
type input "4"
click at [245, 231] on span "Crear" at bounding box center [241, 233] width 14 height 5
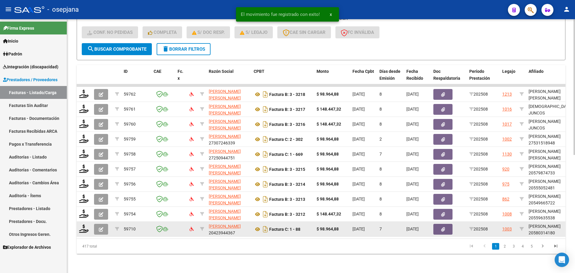
click at [83, 228] on div at bounding box center [84, 228] width 10 height 9
click at [82, 224] on icon at bounding box center [84, 228] width 10 height 8
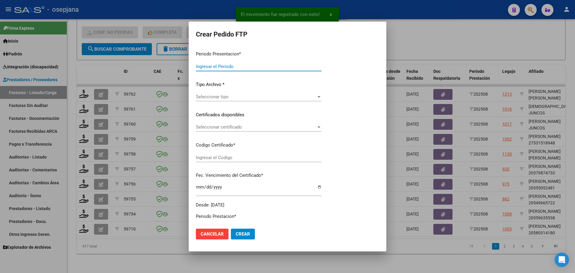
type input "202508"
type input "$ 98.964,88"
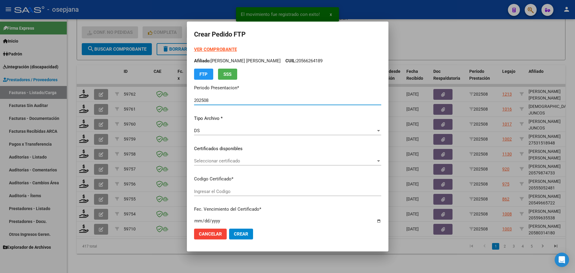
type input "ARG02000580314182024041020270410BSAS313"
type input "[DATE]"
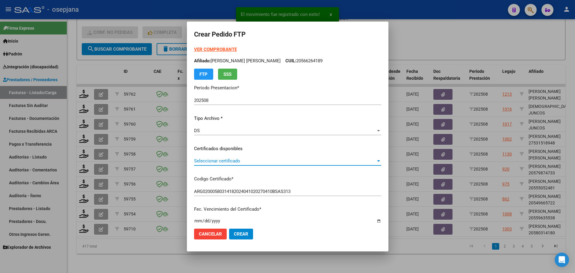
click at [258, 160] on span "Seleccionar certificado" at bounding box center [285, 160] width 182 height 5
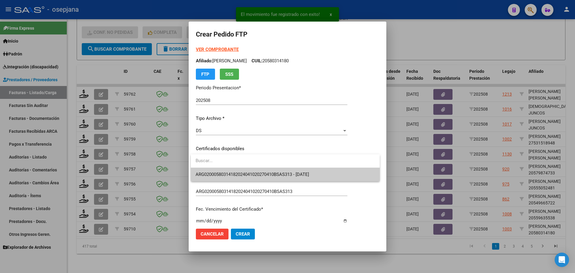
click at [260, 170] on span "ARG02000580314182024041020270410BSAS313 - [DATE]" at bounding box center [285, 174] width 179 height 13
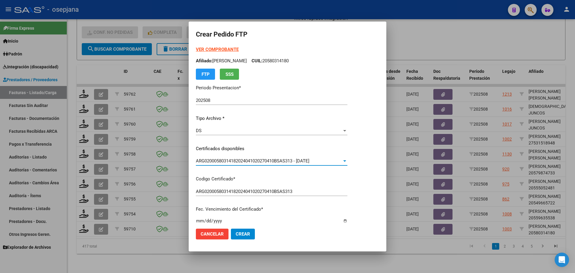
click at [224, 47] on strong "VER COMPROBANTE" at bounding box center [217, 49] width 43 height 5
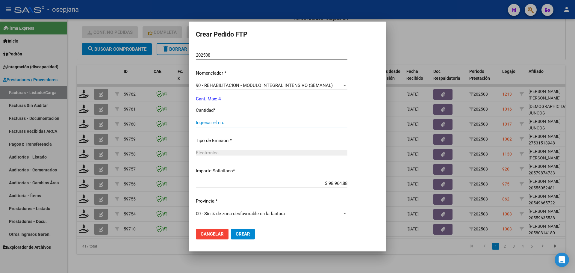
click at [212, 123] on input "Ingresar el nro" at bounding box center [272, 122] width 152 height 5
type input "4"
click at [242, 232] on span "Crear" at bounding box center [243, 233] width 14 height 5
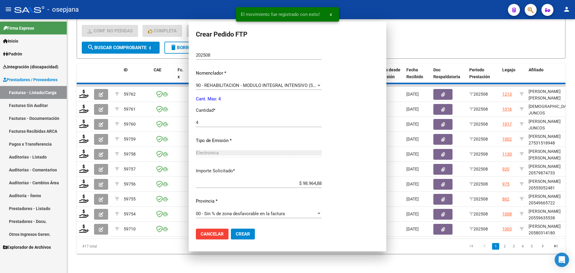
scroll to position [0, 0]
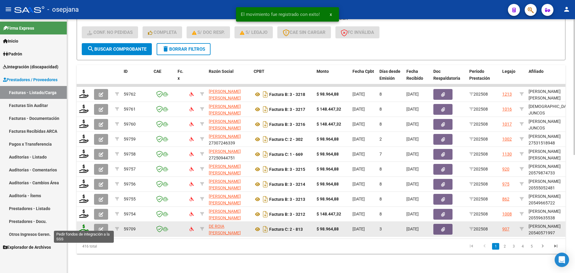
click at [85, 227] on icon at bounding box center [84, 228] width 10 height 8
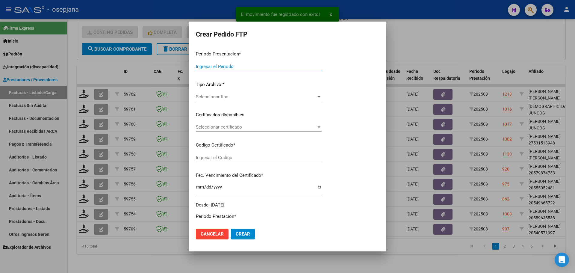
type input "202508"
type input "$ 98.964,88"
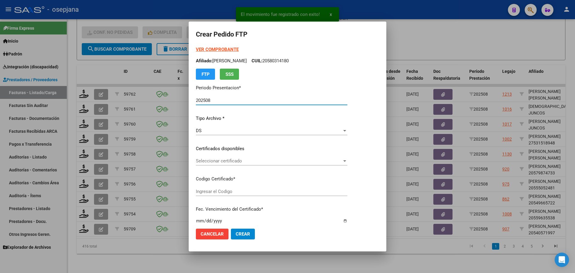
type input "ARG02000540571992021040720260407BSAS311"
type input "[DATE]"
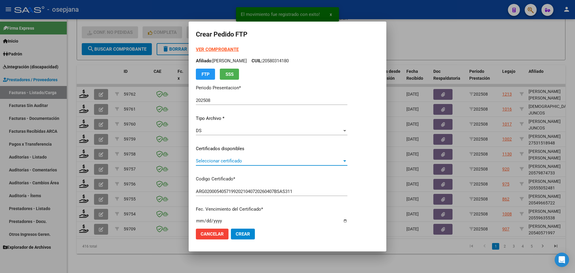
click at [241, 162] on span "Seleccionar certificado" at bounding box center [269, 160] width 146 height 5
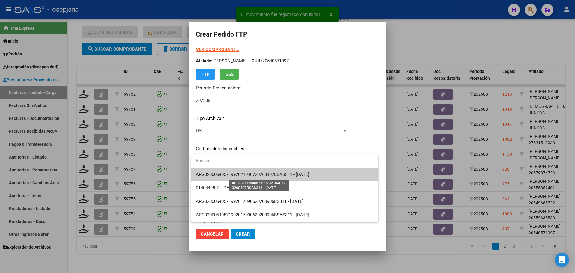
click at [241, 173] on span "ARG02000540571992021040720260407BSAS311 - [DATE]" at bounding box center [253, 174] width 114 height 5
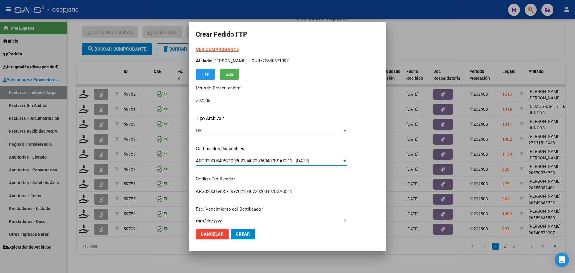
click at [230, 49] on strong "VER COMPROBANTE" at bounding box center [217, 49] width 43 height 5
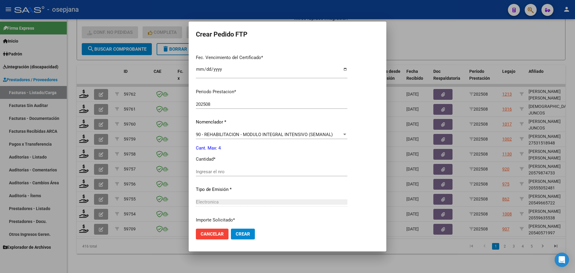
scroll to position [180, 0]
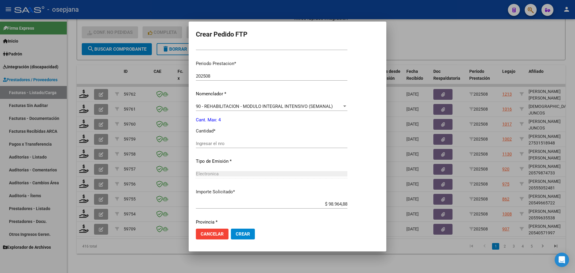
click at [221, 147] on div "Ingresar el nro" at bounding box center [272, 143] width 152 height 9
type input "4"
click at [242, 235] on span "Crear" at bounding box center [243, 233] width 14 height 5
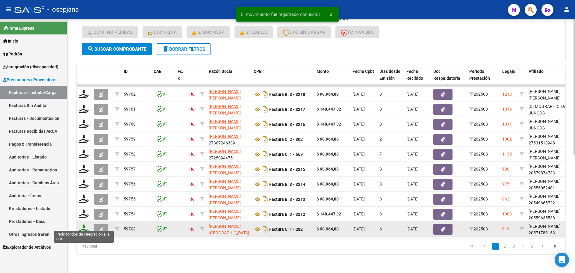
click at [86, 224] on icon at bounding box center [84, 228] width 10 height 8
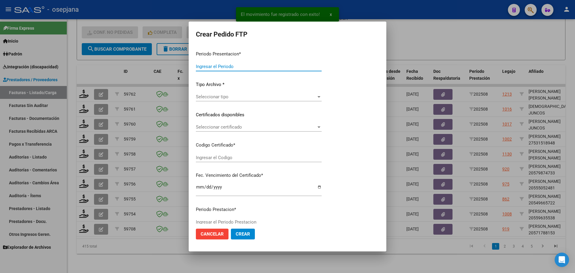
type input "202508"
type input "$ 98.964,88"
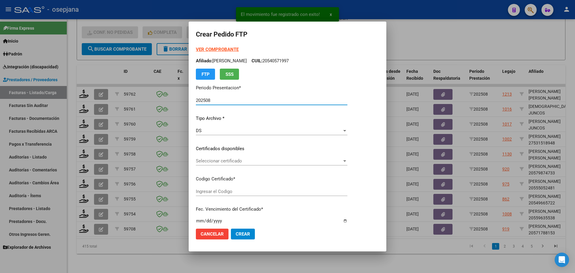
type input "ARG02000571788152024031320290313BSAS436"
type input "[DATE]"
click at [229, 163] on span "Seleccionar certificado" at bounding box center [269, 160] width 146 height 5
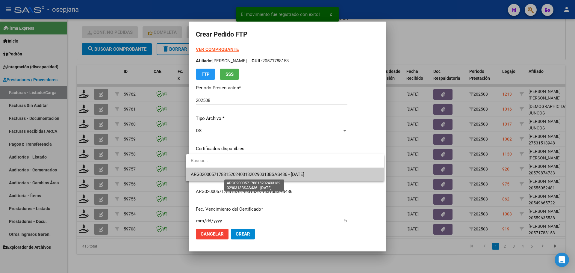
click at [229, 174] on span "ARG02000571788152024031320290313BSAS436 - [DATE]" at bounding box center [248, 174] width 114 height 5
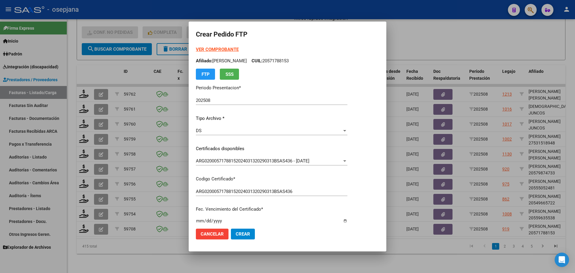
click at [214, 50] on strong "VER COMPROBANTE" at bounding box center [217, 49] width 43 height 5
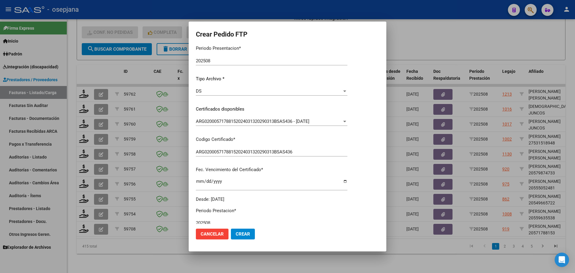
scroll to position [150, 0]
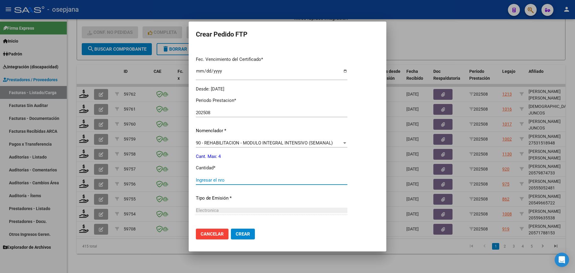
click at [210, 177] on input "Ingresar el nro" at bounding box center [272, 179] width 152 height 5
type input "4"
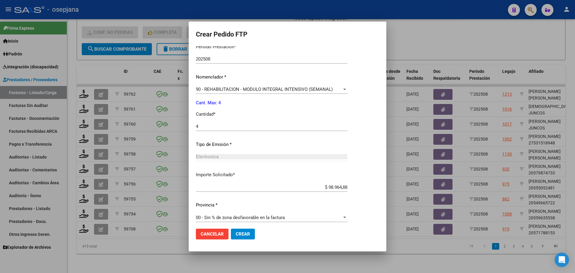
scroll to position [207, 0]
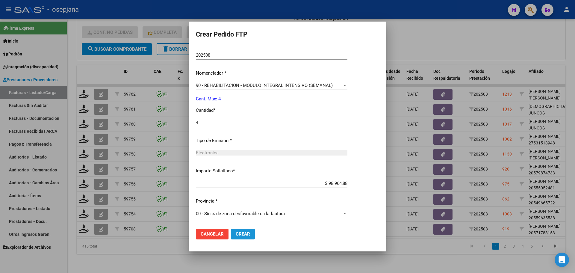
click at [242, 235] on span "Crear" at bounding box center [243, 233] width 14 height 5
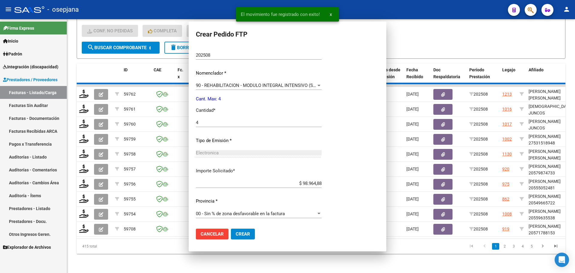
scroll to position [0, 0]
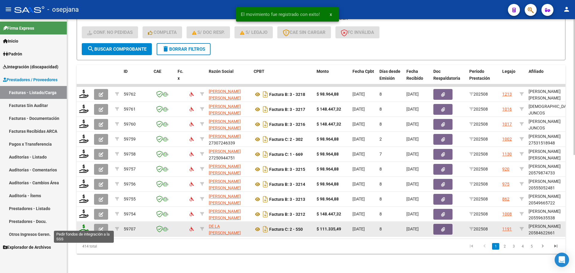
click at [82, 227] on icon at bounding box center [84, 228] width 10 height 8
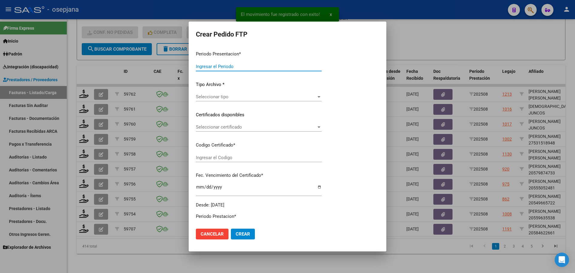
type input "202508"
type input "$ 111.335,49"
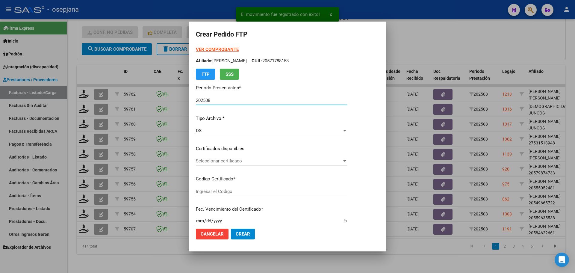
type input "ARG02000584622662023070420280704BSAS309"
type input "[DATE]"
click at [244, 159] on span "Seleccionar certificado" at bounding box center [269, 160] width 146 height 5
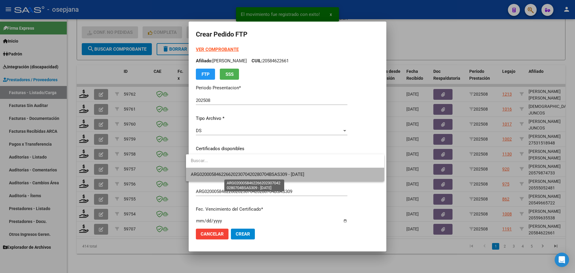
click at [248, 172] on span "ARG02000584622662023070420280704BSAS309 - [DATE]" at bounding box center [285, 174] width 189 height 13
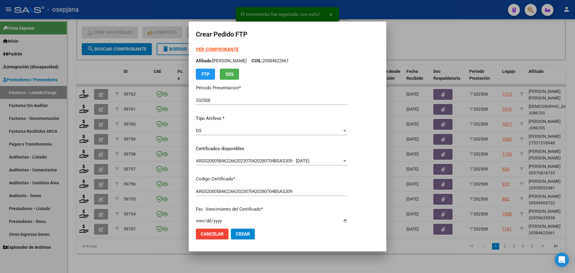
click at [223, 49] on strong "VER COMPROBANTE" at bounding box center [217, 49] width 43 height 5
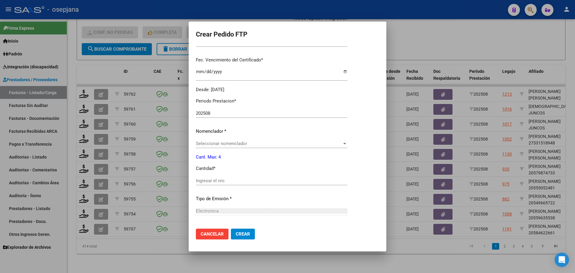
scroll to position [150, 0]
click at [222, 144] on span "Seleccionar nomenclador" at bounding box center [269, 142] width 146 height 5
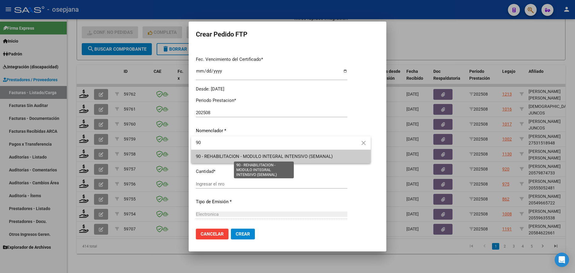
type input "90"
click at [229, 156] on span "90 - REHABILITACION - MODULO INTEGRAL INTENSIVO (SEMANAL)" at bounding box center [264, 156] width 137 height 5
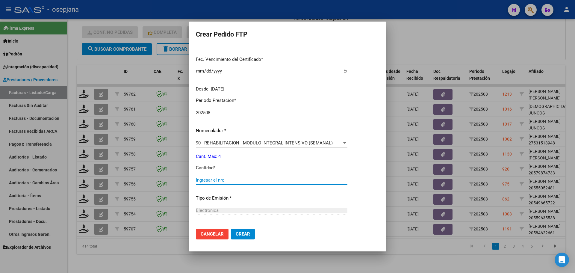
click at [214, 178] on input "Ingresar el nro" at bounding box center [272, 179] width 152 height 5
type input "4"
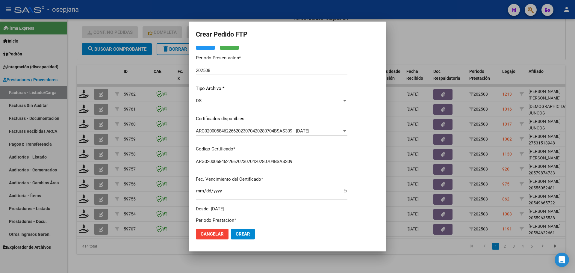
scroll to position [0, 0]
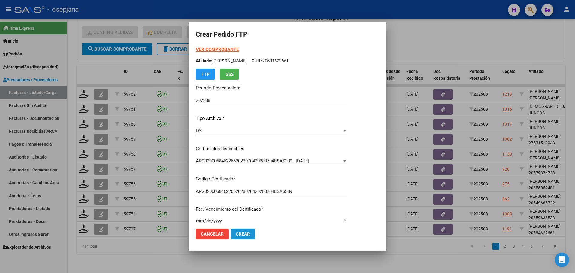
click at [250, 236] on span "Crear" at bounding box center [243, 233] width 14 height 5
click at [248, 233] on span "Crear" at bounding box center [243, 233] width 14 height 5
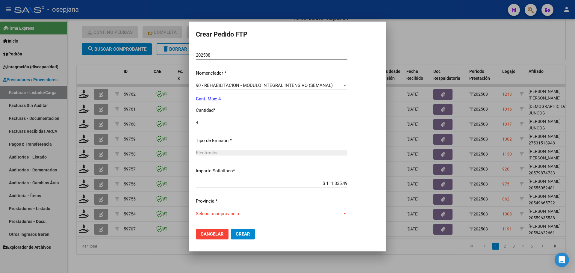
click at [234, 214] on span "Seleccionar provincia" at bounding box center [269, 213] width 146 height 5
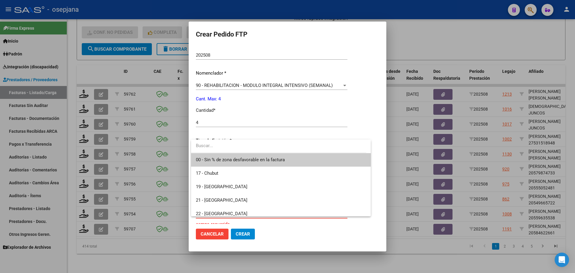
click at [246, 153] on span "00 - Sin % de zona desfavorable en la factura" at bounding box center [281, 159] width 170 height 13
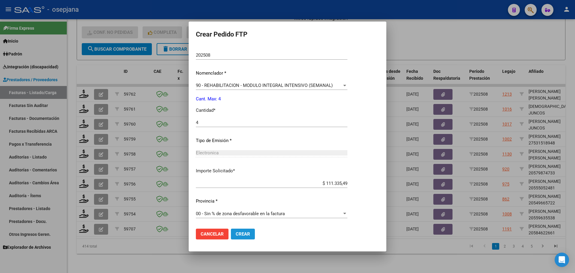
click at [251, 233] on button "Crear" at bounding box center [243, 234] width 24 height 11
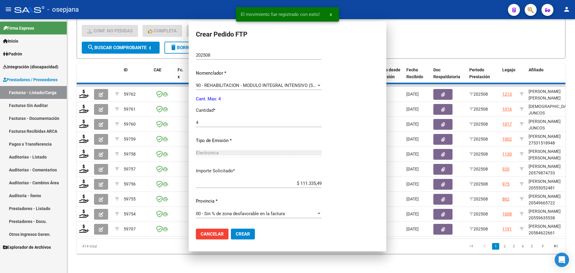
scroll to position [0, 0]
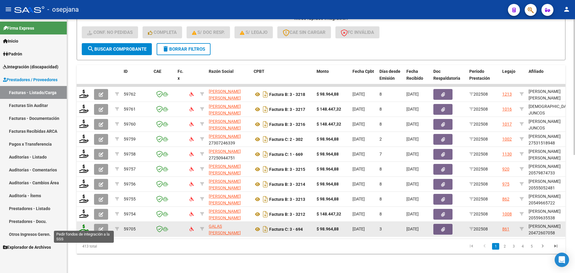
click at [82, 224] on icon at bounding box center [84, 228] width 10 height 8
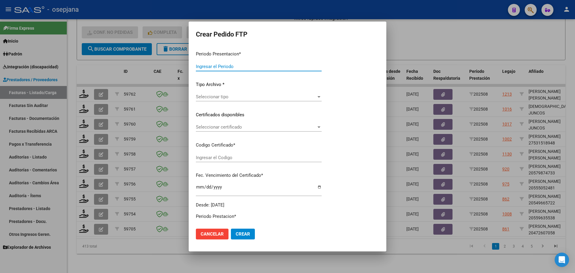
type input "202508"
type input "$ 98.964,88"
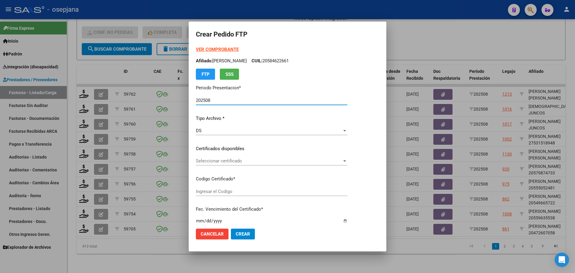
type input "ARG02000472607052022122720321227BSAS313"
type input "[DATE]"
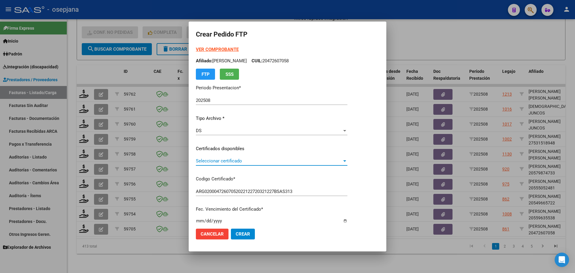
click at [250, 160] on span "Seleccionar certificado" at bounding box center [269, 160] width 146 height 5
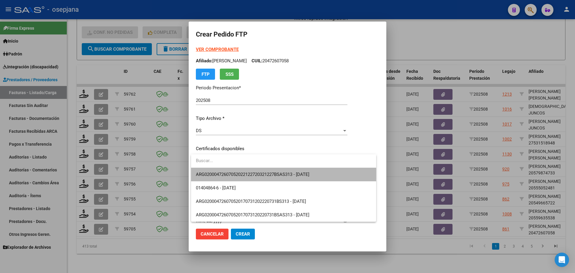
click at [254, 171] on span "ARG02000472607052022122720321227BSAS313 - [DATE]" at bounding box center [284, 174] width 176 height 13
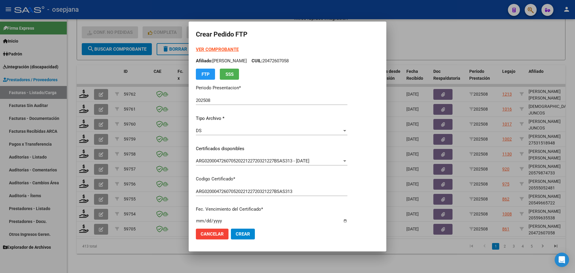
click at [222, 47] on strong "VER COMPROBANTE" at bounding box center [217, 49] width 43 height 5
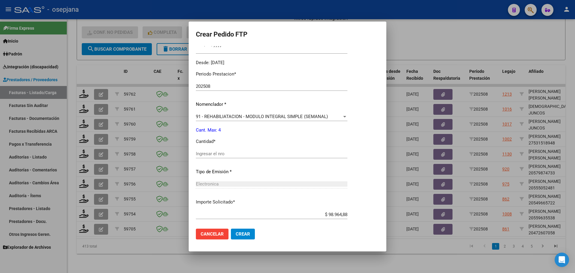
scroll to position [207, 0]
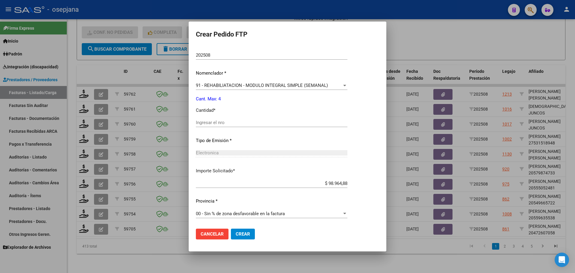
click at [219, 121] on input "Ingresar el nro" at bounding box center [272, 122] width 152 height 5
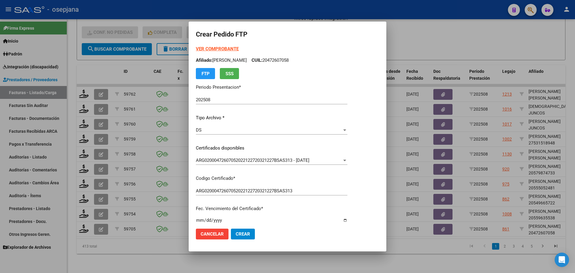
scroll to position [0, 0]
type input "4"
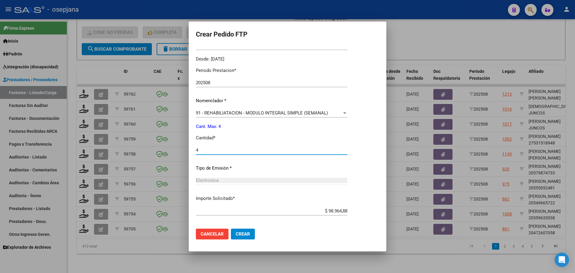
click at [243, 233] on span "Crear" at bounding box center [243, 233] width 14 height 5
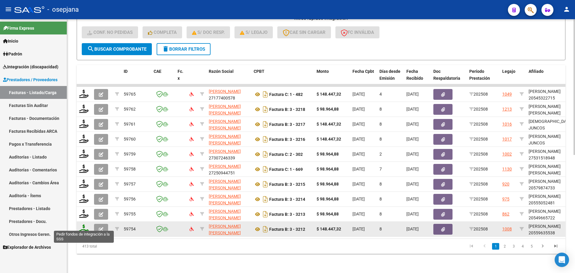
click at [85, 224] on icon at bounding box center [84, 228] width 10 height 8
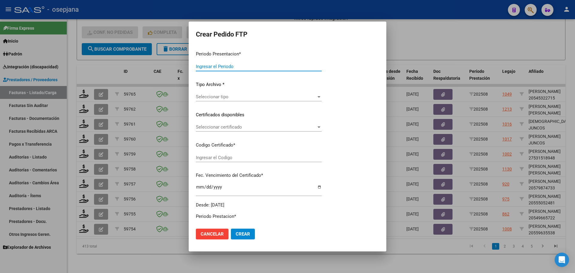
type input "202508"
type input "$ 148.447,32"
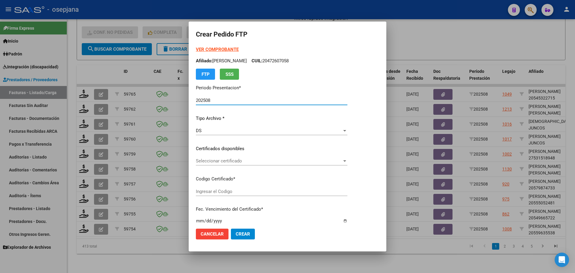
type input "ARG02000559635532025022720300227BSAS342"
type input "[DATE]"
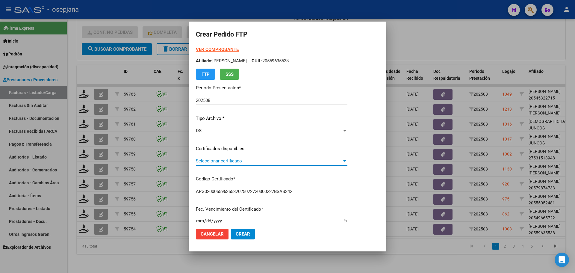
click at [251, 162] on span "Seleccionar certificado" at bounding box center [269, 160] width 146 height 5
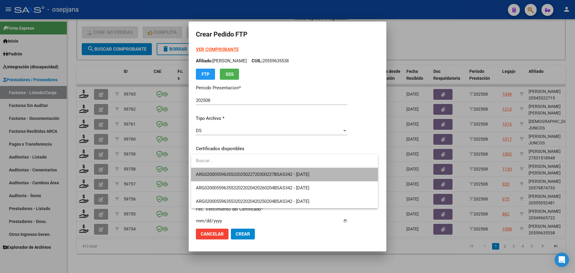
click at [255, 171] on span "ARG02000559635532025022720300227BSAS342 - [DATE]" at bounding box center [284, 174] width 177 height 13
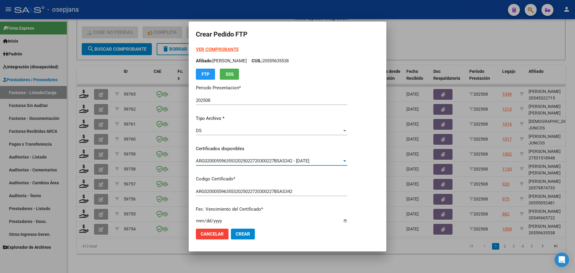
click at [214, 47] on strong "VER COMPROBANTE" at bounding box center [217, 49] width 43 height 5
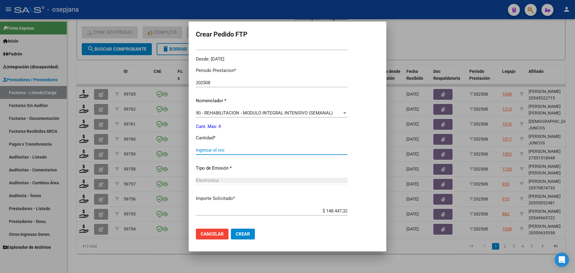
click at [216, 150] on input "Ingresar el nro" at bounding box center [272, 149] width 152 height 5
type input "4"
click at [243, 238] on button "Crear" at bounding box center [243, 234] width 24 height 11
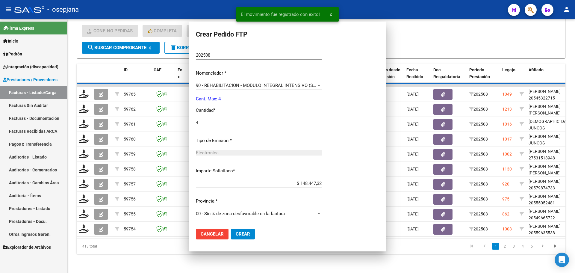
scroll to position [0, 0]
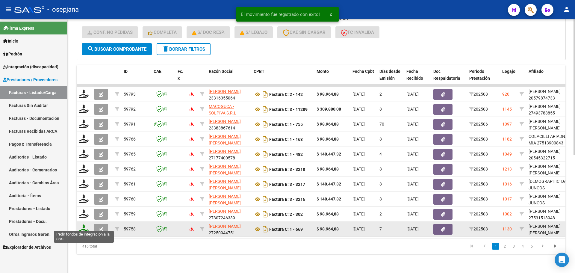
click at [85, 224] on icon at bounding box center [84, 228] width 10 height 8
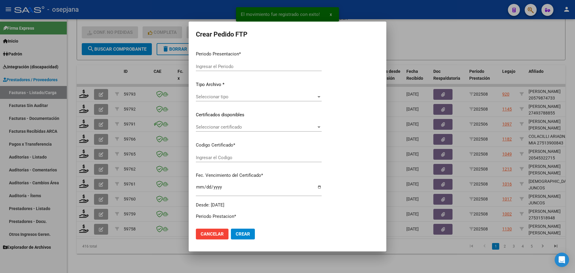
type input "202508"
type input "$ 98.964,88"
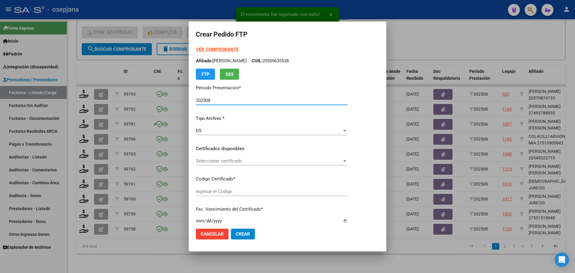
type input "ARG02000485257192022081920270819BSAS436"
type input "[DATE]"
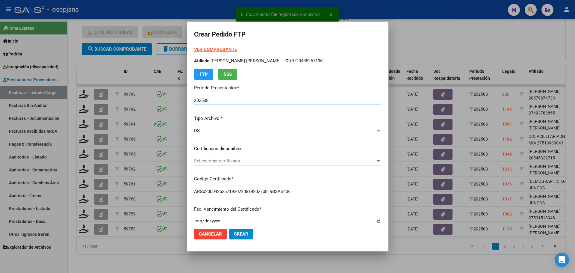
click at [208, 163] on span "Seleccionar certificado" at bounding box center [285, 160] width 182 height 5
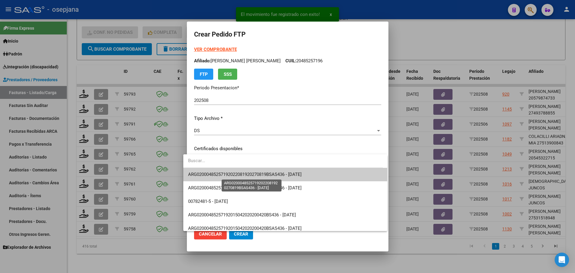
click at [208, 175] on span "ARG02000485257192022081920270819BSAS436 - [DATE]" at bounding box center [245, 174] width 114 height 5
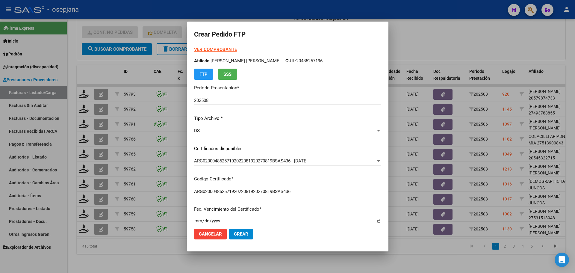
click at [211, 47] on strong "VER COMPROBANTE" at bounding box center [215, 49] width 43 height 5
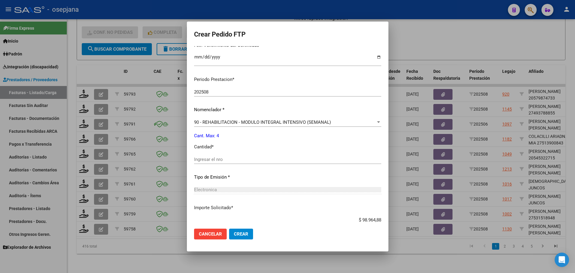
scroll to position [180, 0]
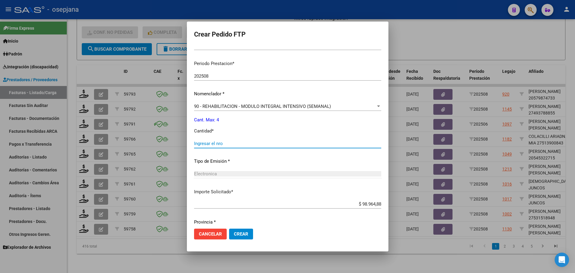
click at [205, 141] on input "Ingresar el nro" at bounding box center [287, 143] width 187 height 5
type input "4"
click at [237, 234] on span "Crear" at bounding box center [241, 233] width 14 height 5
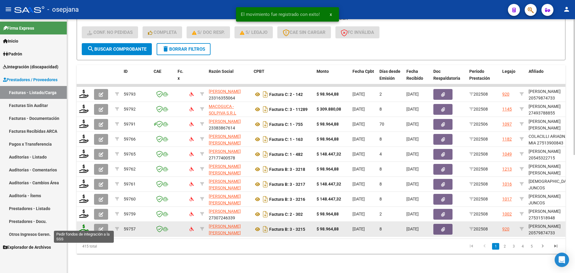
click at [84, 224] on icon at bounding box center [84, 228] width 10 height 8
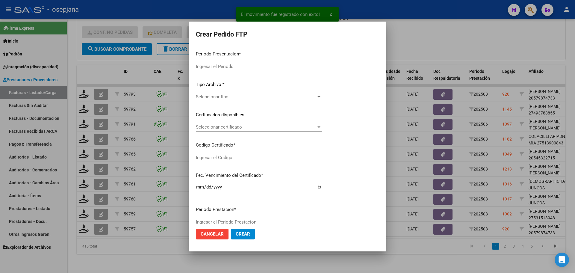
type input "202508"
type input "$ 98.964,88"
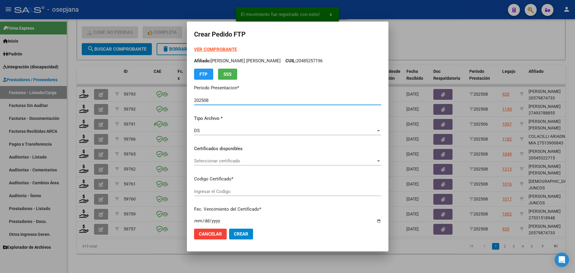
type input "ARG02000579874732022083120260831BSAS376"
type input "[DATE]"
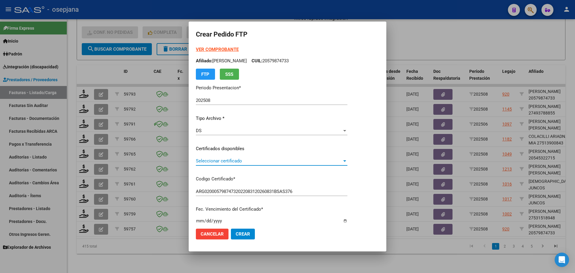
click at [241, 160] on span "Seleccionar certificado" at bounding box center [269, 160] width 146 height 5
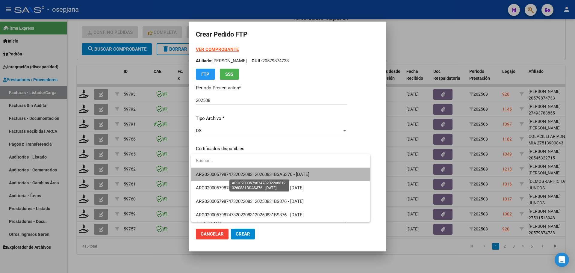
click at [245, 172] on span "ARG02000579874732022083120260831BSAS376 - [DATE]" at bounding box center [253, 174] width 114 height 5
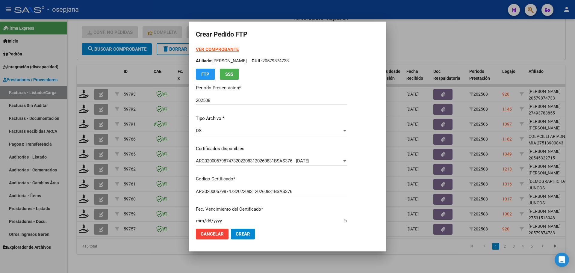
click at [230, 49] on strong "VER COMPROBANTE" at bounding box center [217, 49] width 43 height 5
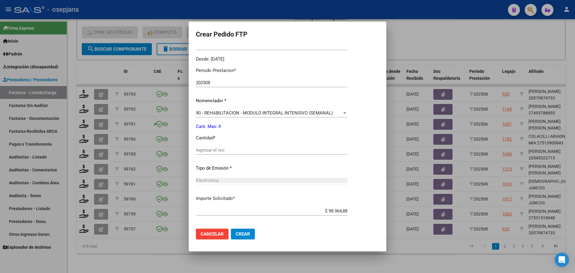
click at [211, 149] on input "Ingresar el nro" at bounding box center [272, 149] width 152 height 5
type input "4"
click at [242, 236] on span "Crear" at bounding box center [243, 233] width 14 height 5
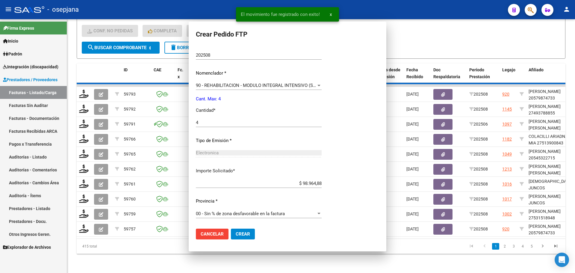
scroll to position [0, 0]
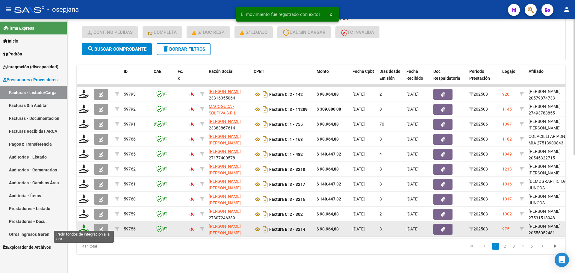
click at [85, 226] on icon at bounding box center [84, 228] width 10 height 8
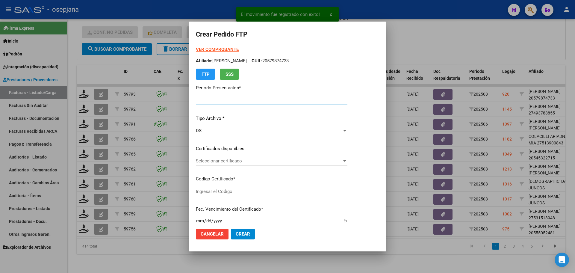
type input "202508"
type input "$ 98.964,88"
type input "E/T"
type input "[DATE]"
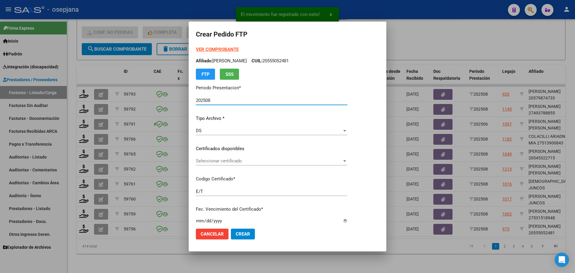
click at [241, 162] on span "Seleccionar certificado" at bounding box center [269, 160] width 146 height 5
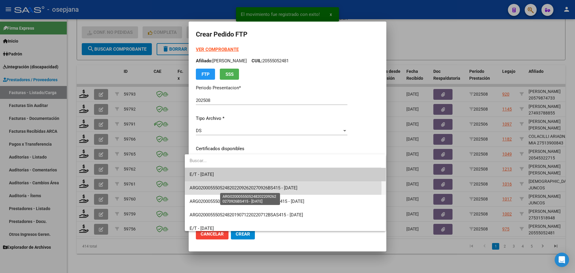
click at [242, 188] on span "ARG02000555052482022092620270926BS415 - [DATE]" at bounding box center [244, 187] width 108 height 5
type input "ARG02000555052482022092620270926BS415"
type input "[DATE]"
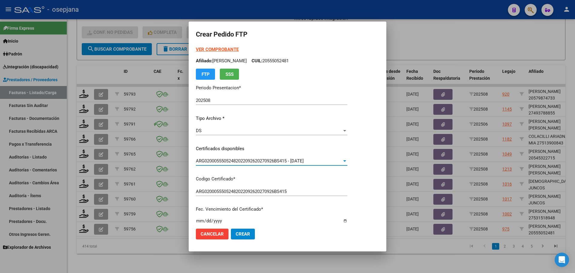
click at [224, 47] on strong "VER COMPROBANTE" at bounding box center [217, 49] width 43 height 5
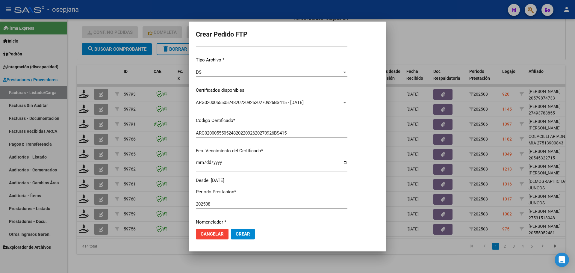
scroll to position [180, 0]
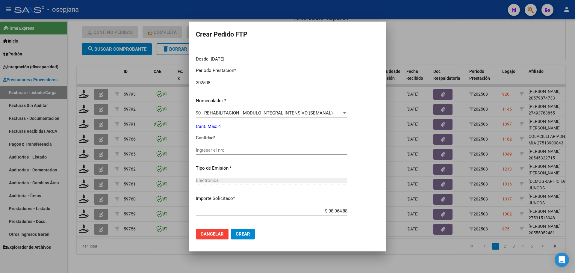
click at [222, 147] on div "Ingresar el nro" at bounding box center [272, 150] width 152 height 9
type input "4"
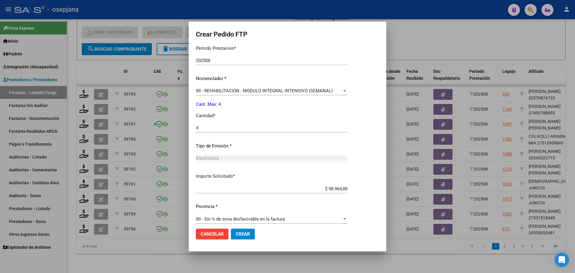
scroll to position [207, 0]
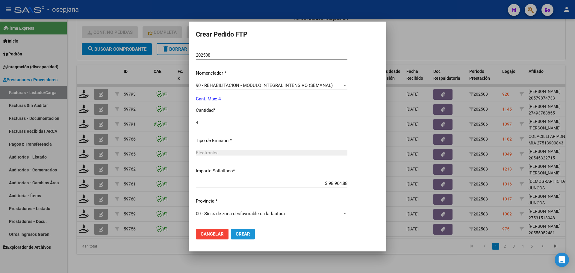
click at [236, 234] on span "Crear" at bounding box center [243, 233] width 14 height 5
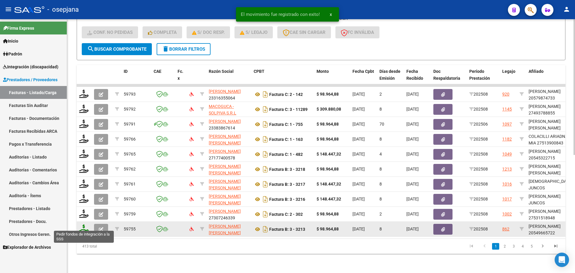
click at [82, 225] on icon at bounding box center [84, 228] width 10 height 8
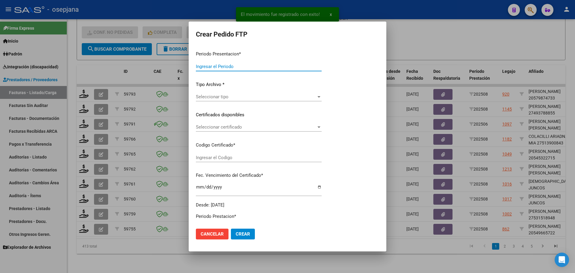
type input "202508"
type input "$ 98.964,88"
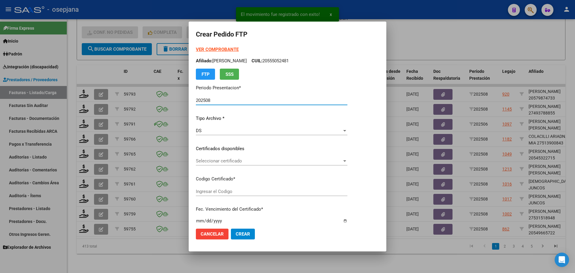
type input "ARG02000549665722021101120251011BSAS309"
type input "[DATE]"
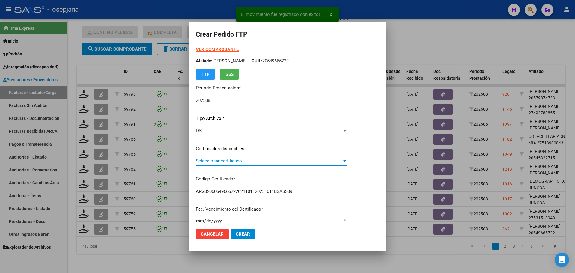
click at [235, 161] on span "Seleccionar certificado" at bounding box center [269, 160] width 146 height 5
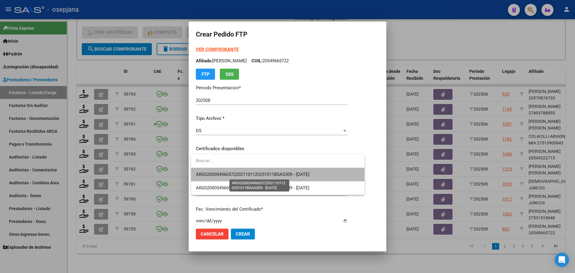
click at [235, 173] on span "ARG02000549665722021101120251011BSAS309 - [DATE]" at bounding box center [253, 174] width 114 height 5
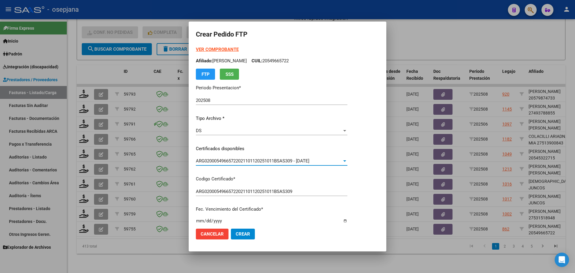
click at [225, 50] on strong "VER COMPROBANTE" at bounding box center [217, 49] width 43 height 5
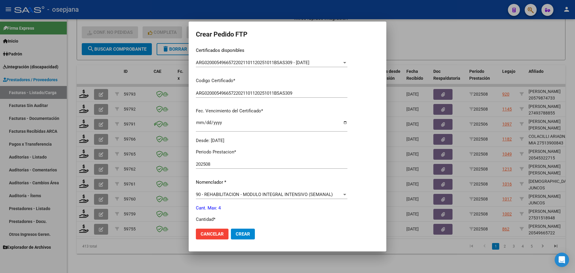
scroll to position [180, 0]
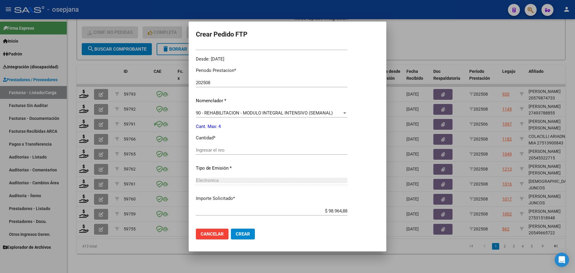
click at [201, 152] on input "Ingresar el nro" at bounding box center [272, 149] width 152 height 5
type input "4"
click at [241, 236] on span "Crear" at bounding box center [243, 233] width 14 height 5
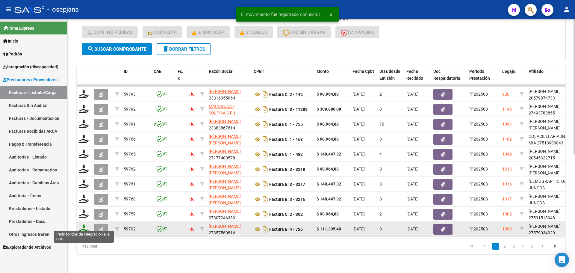
click at [84, 225] on icon at bounding box center [84, 228] width 10 height 8
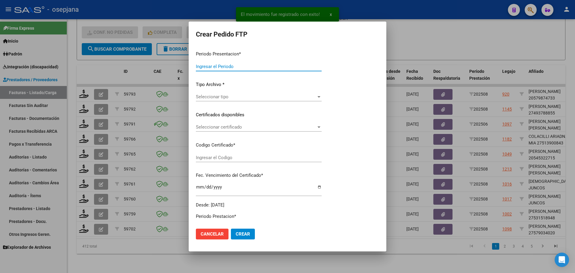
type input "202508"
type input "$ 111.335,49"
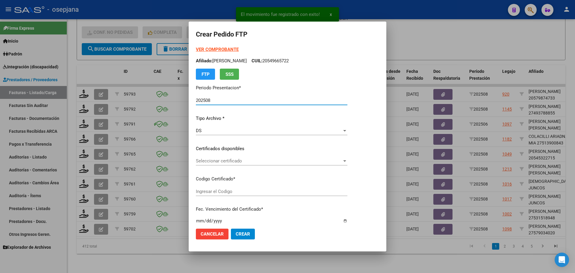
type input "ARG0100057903402-20230824-20260824BS313"
type input "[DATE]"
click at [250, 161] on span "Seleccionar certificado" at bounding box center [269, 160] width 146 height 5
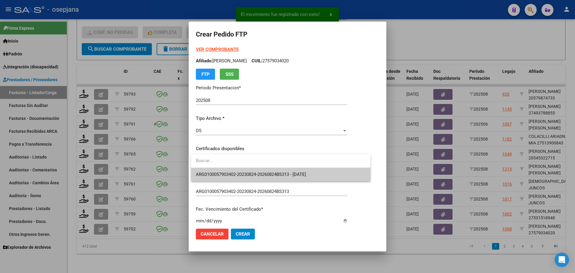
click at [252, 171] on span "ARG0100057903402-20230824-20260824BS313 - [DATE]" at bounding box center [281, 174] width 170 height 13
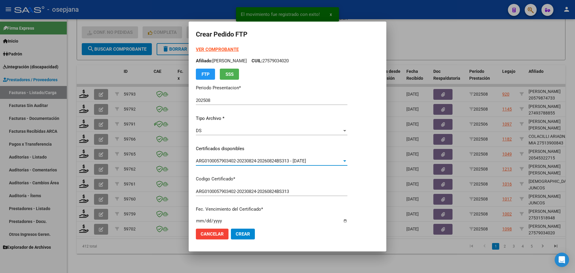
click at [218, 49] on strong "VER COMPROBANTE" at bounding box center [217, 49] width 43 height 5
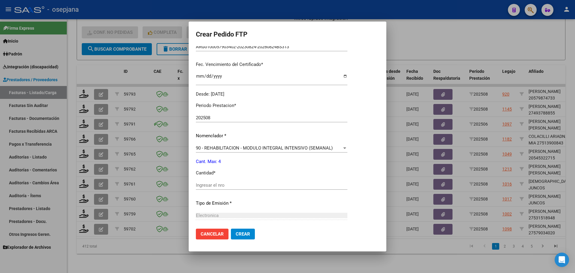
scroll to position [150, 0]
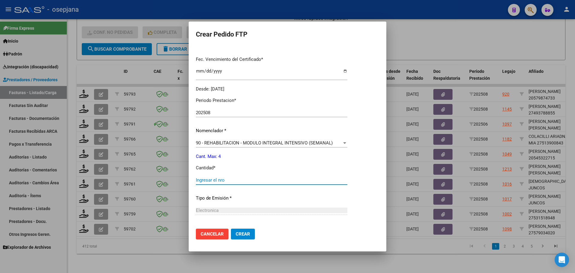
click at [215, 179] on input "Ingresar el nro" at bounding box center [272, 179] width 152 height 5
type input "4"
click at [245, 233] on span "Crear" at bounding box center [243, 233] width 14 height 5
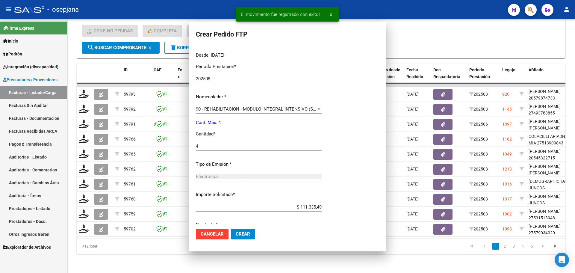
scroll to position [0, 0]
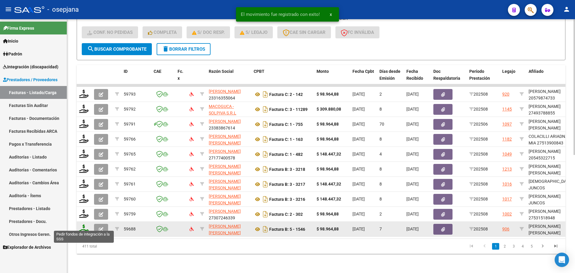
click at [83, 227] on icon at bounding box center [84, 228] width 10 height 8
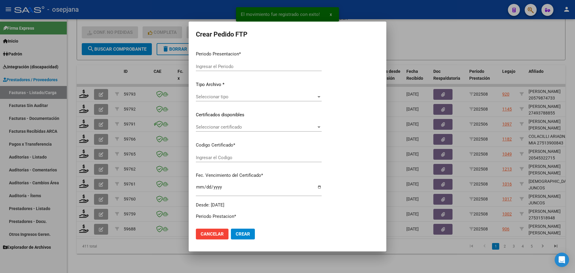
type input "202508"
type input "$ 98.964,88"
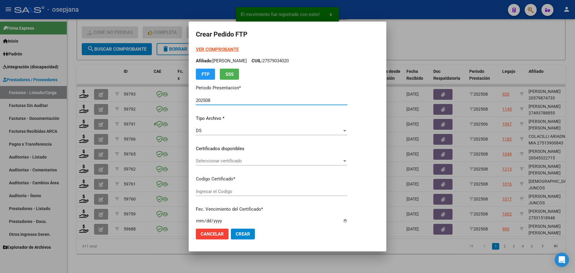
type input "ARG02000572549572024080620260806BSAS265"
type input "[DATE]"
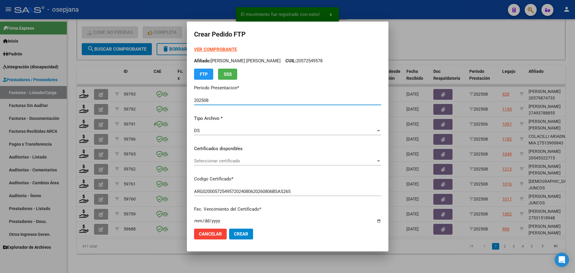
click at [249, 160] on span "Seleccionar certificado" at bounding box center [285, 160] width 182 height 5
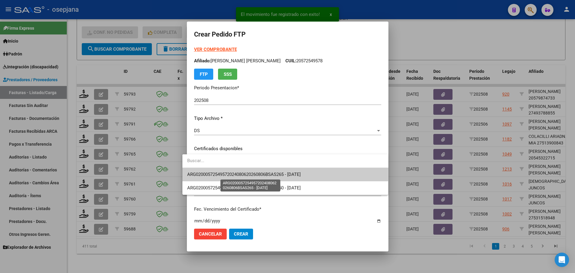
click at [249, 173] on span "ARG02000572549572024080620260806BSAS265 - [DATE]" at bounding box center [244, 174] width 114 height 5
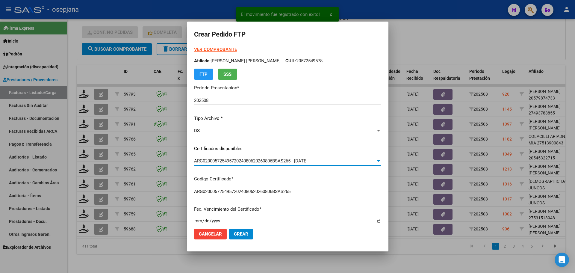
click at [210, 48] on strong "VER COMPROBANTE" at bounding box center [215, 49] width 43 height 5
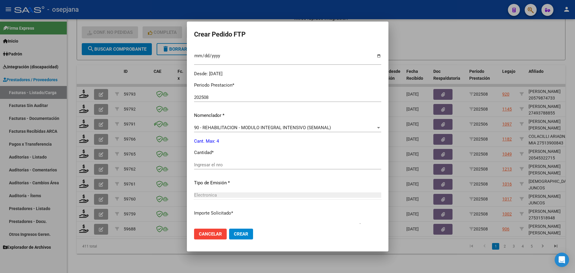
scroll to position [180, 0]
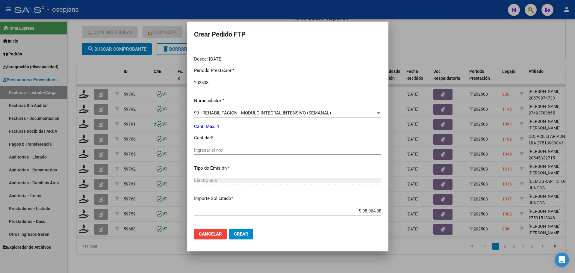
click at [204, 149] on input "Ingresar el nro" at bounding box center [287, 149] width 187 height 5
type input "4"
click at [240, 236] on span "Crear" at bounding box center [241, 233] width 14 height 5
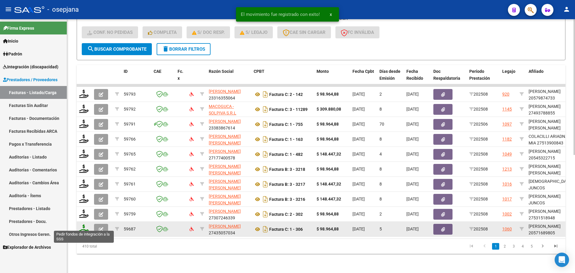
click at [85, 226] on icon at bounding box center [84, 228] width 10 height 8
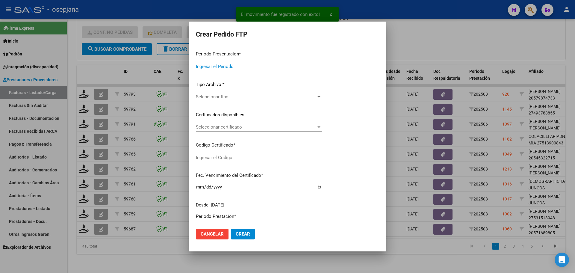
type input "202508"
type input "$ 98.964,88"
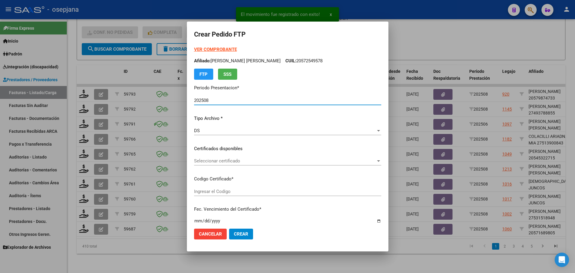
type input "ARG02000571689802023121520281215BS436"
type input "[DATE]"
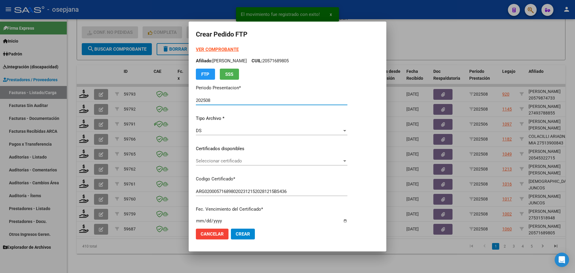
click at [242, 162] on span "Seleccionar certificado" at bounding box center [269, 160] width 146 height 5
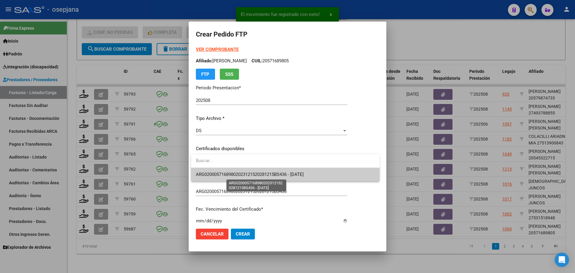
click at [246, 173] on span "ARG02000571689802023121520281215BS436 - [DATE]" at bounding box center [250, 174] width 108 height 5
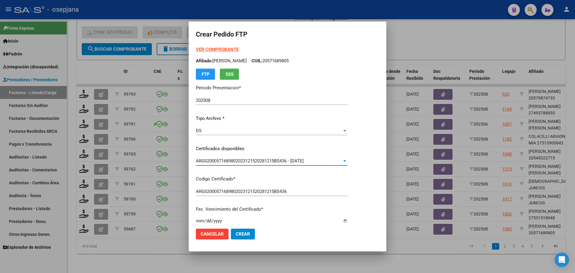
click at [228, 49] on strong "VER COMPROBANTE" at bounding box center [217, 49] width 43 height 5
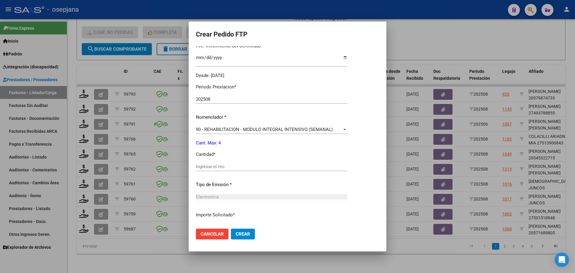
scroll to position [180, 0]
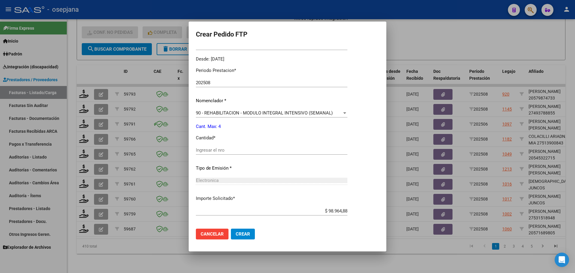
click at [211, 149] on input "Ingresar el nro" at bounding box center [272, 149] width 152 height 5
type input "4"
click at [237, 231] on span "Crear" at bounding box center [243, 233] width 14 height 5
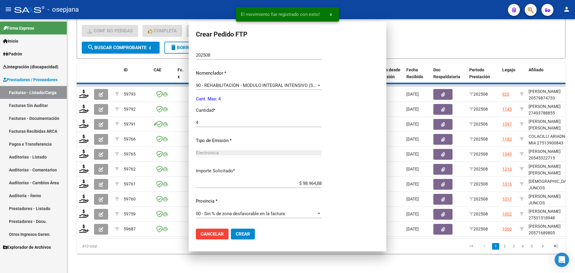
scroll to position [0, 0]
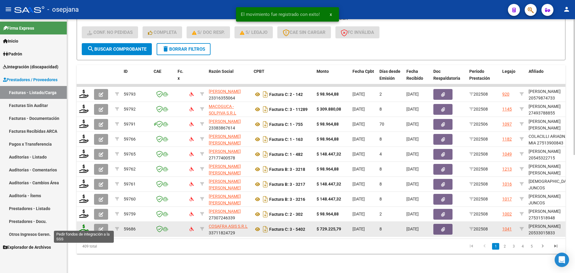
click at [85, 224] on icon at bounding box center [84, 228] width 10 height 8
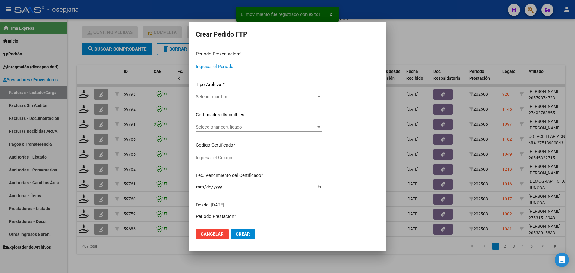
type input "202508"
type input "$ 729.225,79"
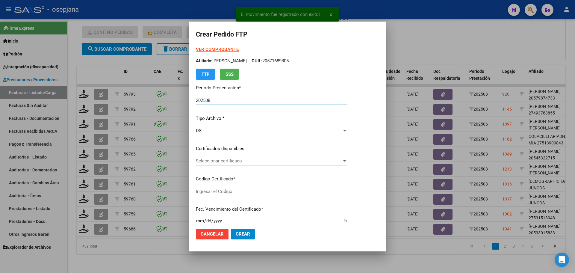
type input "ARG02000533015832025012720300127BSAS352"
type input "[DATE]"
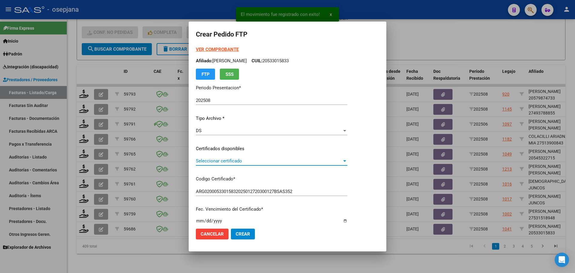
click at [223, 162] on span "Seleccionar certificado" at bounding box center [269, 160] width 146 height 5
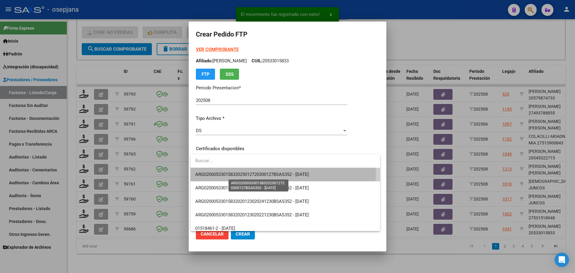
click at [224, 174] on span "ARG02000533015832025012720300127BSAS352 - [DATE]" at bounding box center [252, 174] width 114 height 5
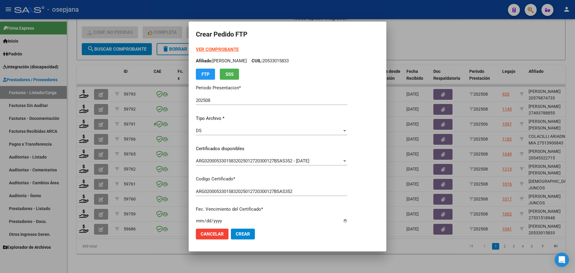
click at [230, 50] on strong "VER COMPROBANTE" at bounding box center [217, 49] width 43 height 5
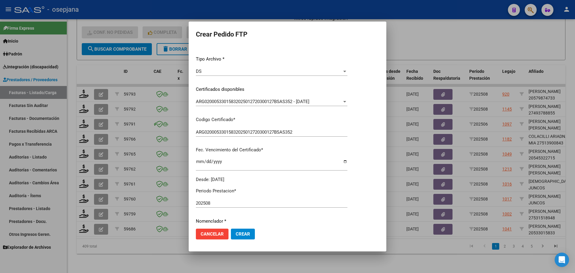
scroll to position [150, 0]
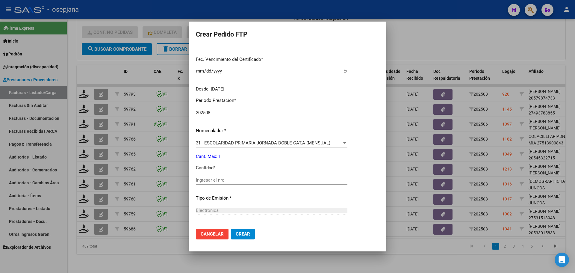
click at [222, 179] on input "Ingresar el nro" at bounding box center [272, 179] width 152 height 5
type input "1"
click at [250, 233] on button "Crear" at bounding box center [243, 234] width 24 height 11
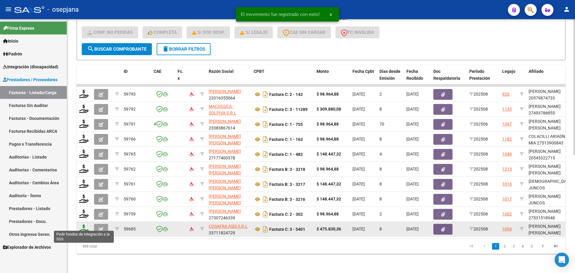
click at [84, 224] on icon at bounding box center [84, 228] width 10 height 8
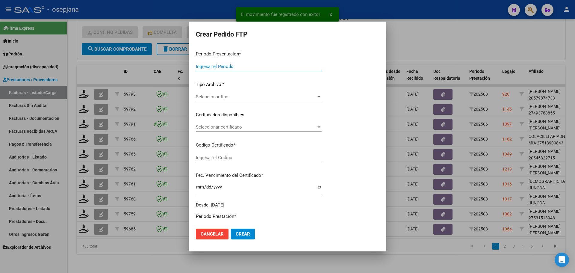
type input "202508"
type input "$ 475.830,36"
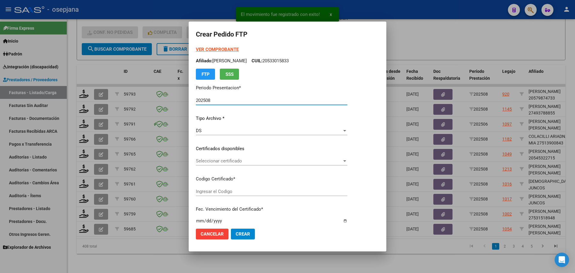
type input "ARG02000484251802022071520270715BSAS415"
type input "[DATE]"
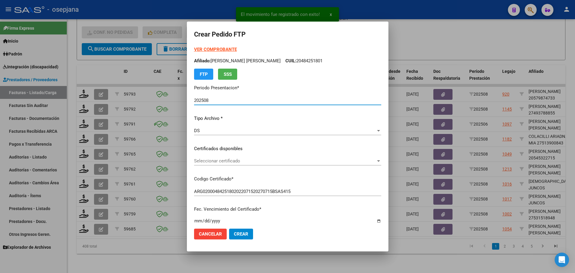
click at [266, 160] on span "Seleccionar certificado" at bounding box center [285, 160] width 182 height 5
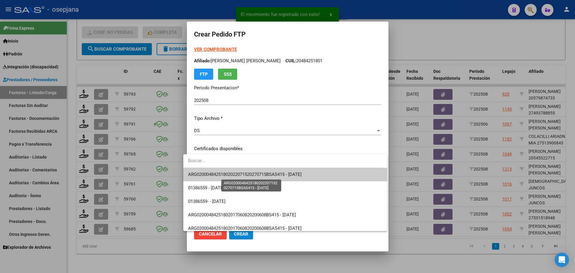
click at [265, 174] on span "ARG02000484251802022071520270715BSAS415 - [DATE]" at bounding box center [245, 174] width 114 height 5
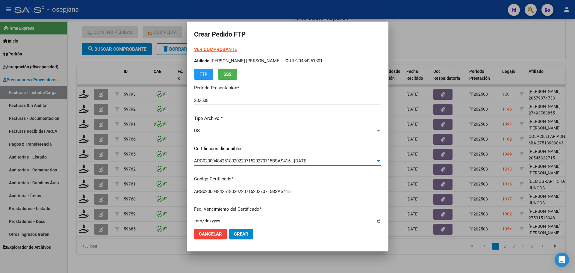
click at [210, 51] on strong "VER COMPROBANTE" at bounding box center [215, 49] width 43 height 5
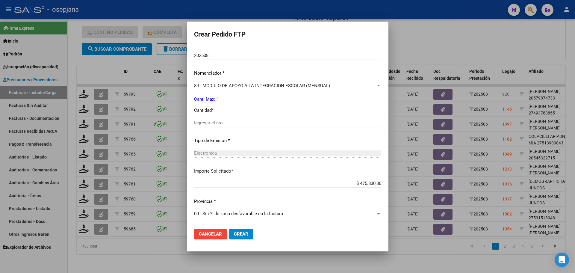
click at [214, 125] on input "Ingresar el nro" at bounding box center [287, 122] width 187 height 5
type input "1"
click at [241, 229] on button "Crear" at bounding box center [241, 234] width 24 height 11
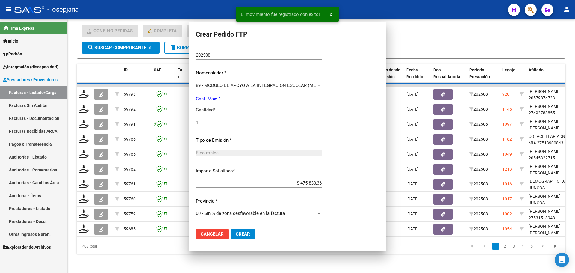
scroll to position [167, 0]
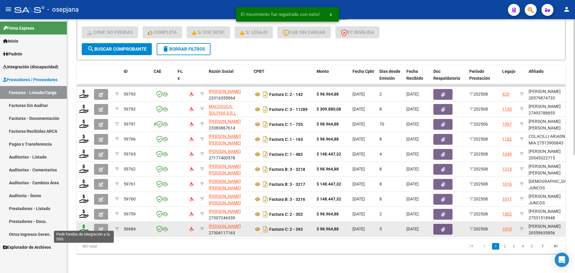
click at [86, 225] on icon at bounding box center [84, 228] width 10 height 8
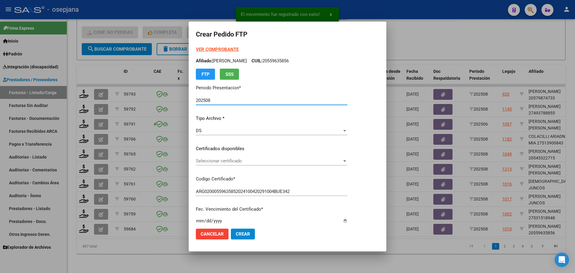
click at [225, 162] on span "Seleccionar certificado" at bounding box center [269, 160] width 146 height 5
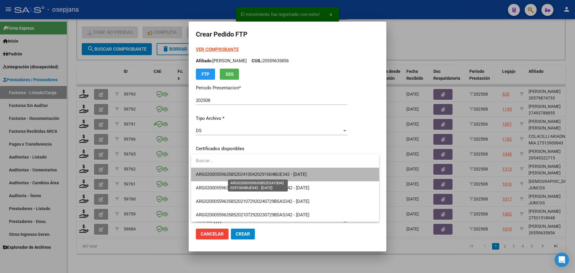
click at [229, 176] on span "ARG02000559635852024100420291004BUE342 - [DATE]" at bounding box center [251, 174] width 111 height 5
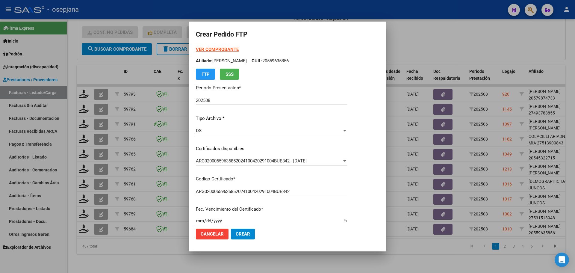
click at [214, 50] on strong "VER COMPROBANTE" at bounding box center [217, 49] width 43 height 5
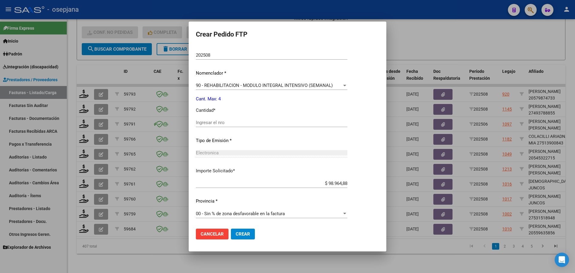
click at [215, 117] on div "Periodo Prestacion * 202508 Ingresar el Periodo Prestacion Nomenclador * 90 - R…" at bounding box center [272, 129] width 152 height 189
click at [213, 120] on div "Ingresar el nro" at bounding box center [272, 122] width 152 height 9
click at [245, 236] on span "Crear" at bounding box center [243, 233] width 14 height 5
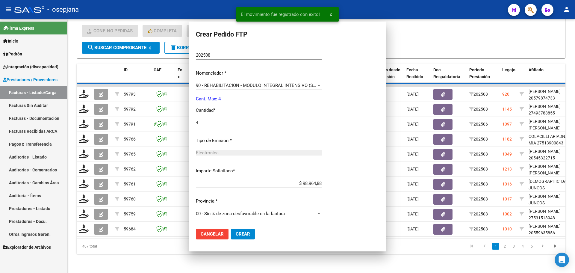
scroll to position [0, 0]
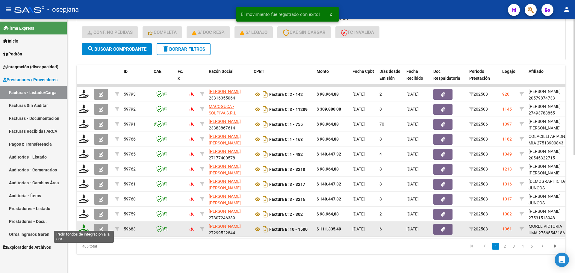
click at [81, 225] on icon at bounding box center [84, 228] width 10 height 8
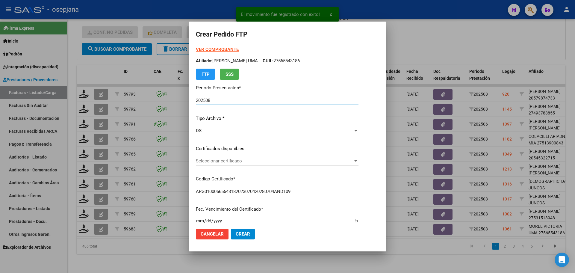
click at [248, 162] on span "Seleccionar certificado" at bounding box center [274, 160] width 157 height 5
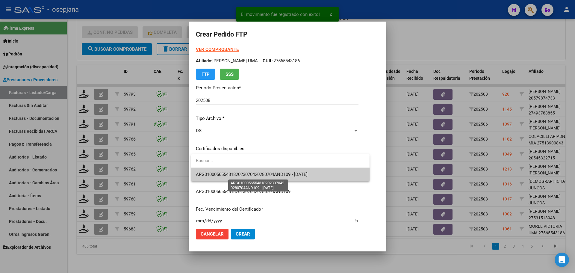
click at [248, 175] on span "ARG01000565543182023070420280704AND109 - [DATE]" at bounding box center [252, 174] width 112 height 5
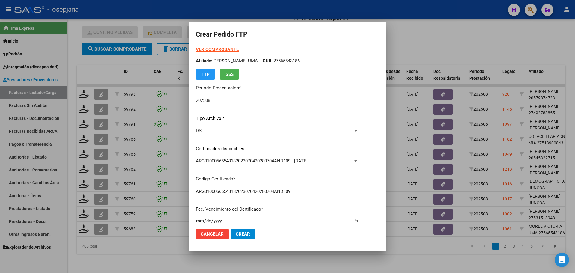
click at [213, 49] on strong "VER COMPROBANTE" at bounding box center [217, 49] width 43 height 5
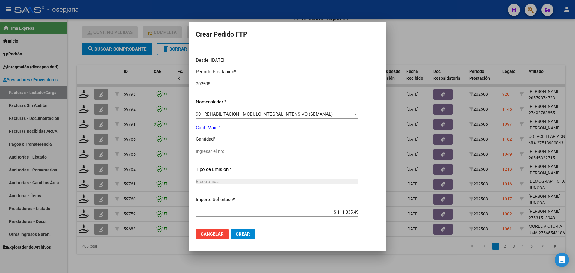
scroll to position [180, 0]
click at [207, 150] on input "Ingresar el nro" at bounding box center [277, 149] width 163 height 5
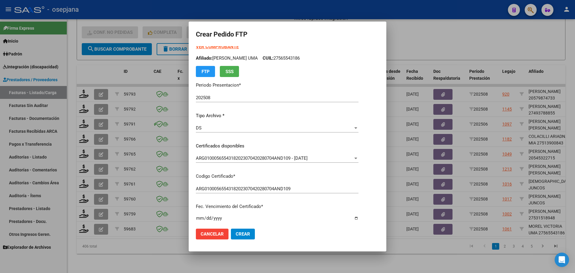
scroll to position [0, 0]
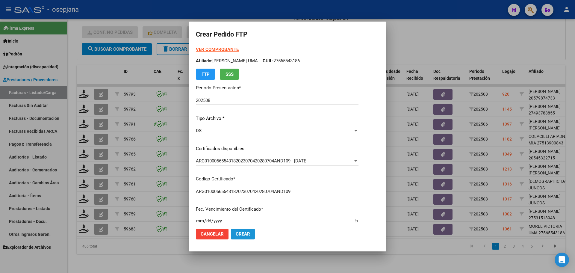
click at [251, 232] on button "Crear" at bounding box center [243, 234] width 24 height 11
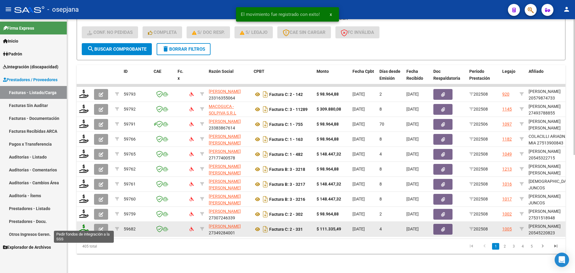
click at [86, 224] on icon at bounding box center [84, 228] width 10 height 8
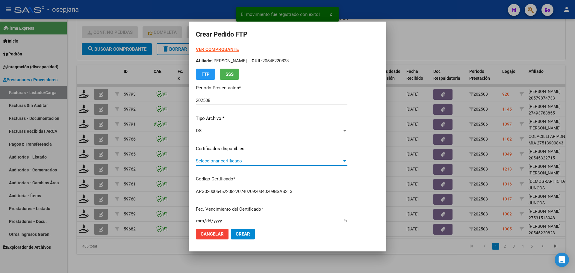
click at [228, 159] on span "Seleccionar certificado" at bounding box center [269, 160] width 146 height 5
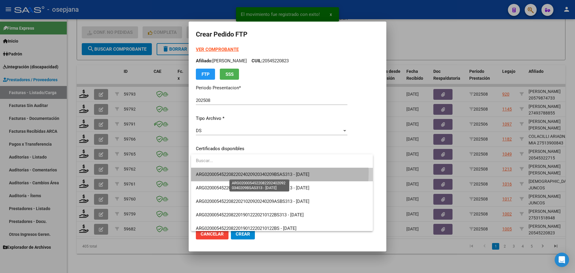
click at [231, 172] on span "ARG02000545220822024020920340209BSAS313 - [DATE]" at bounding box center [253, 174] width 114 height 5
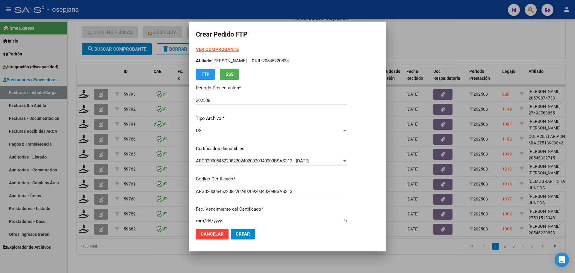
click at [218, 47] on strong "VER COMPROBANTE" at bounding box center [217, 49] width 43 height 5
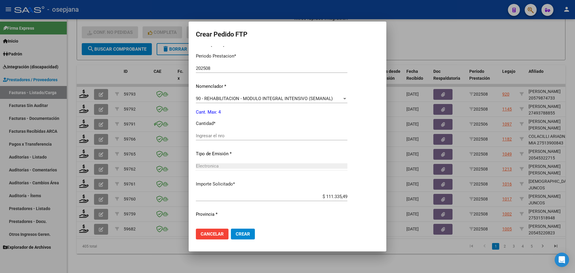
scroll to position [207, 0]
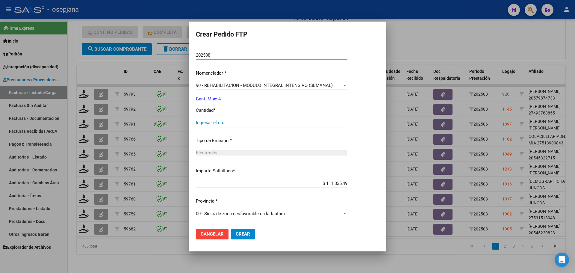
click at [218, 124] on input "Ingresar el nro" at bounding box center [272, 122] width 152 height 5
click at [243, 235] on span "Crear" at bounding box center [243, 233] width 14 height 5
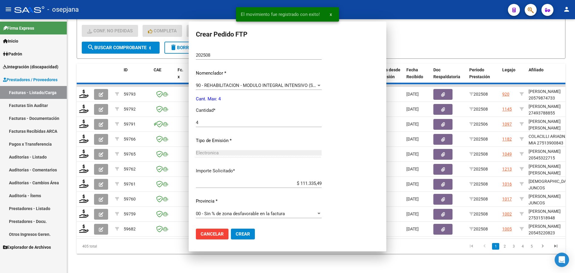
scroll to position [0, 0]
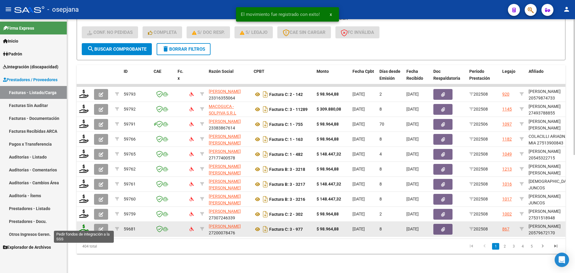
click at [81, 224] on icon at bounding box center [84, 228] width 10 height 8
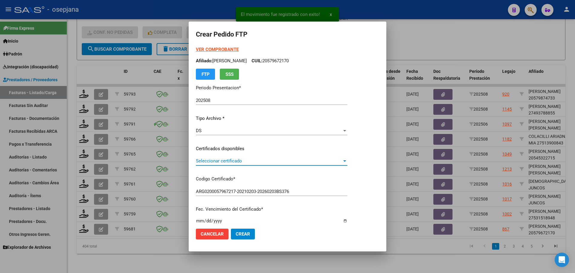
click at [235, 159] on span "Seleccionar certificado" at bounding box center [269, 160] width 146 height 5
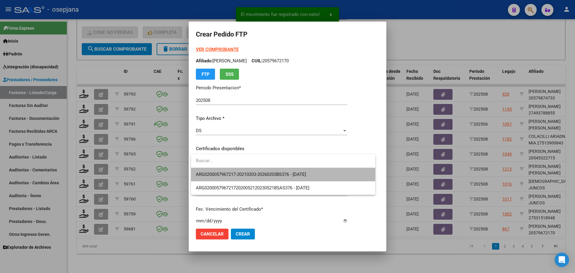
click at [238, 171] on span "ARG0200057967217-20210203-20260203BS376 - [DATE]" at bounding box center [283, 174] width 175 height 13
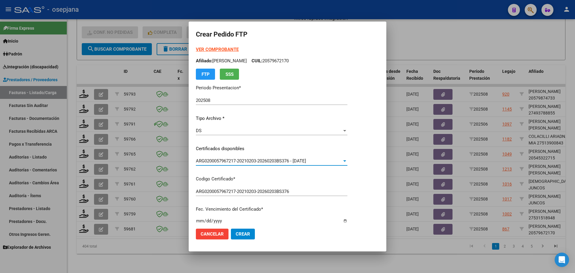
click at [227, 47] on strong "VER COMPROBANTE" at bounding box center [217, 49] width 43 height 5
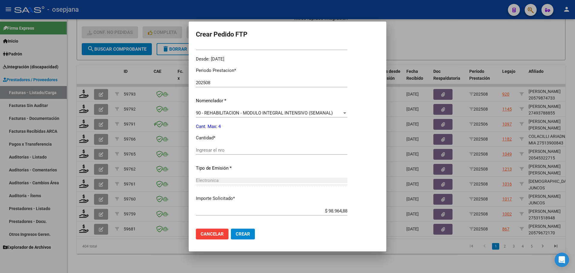
click at [211, 149] on input "Ingresar el nro" at bounding box center [272, 149] width 152 height 5
click at [238, 232] on span "Crear" at bounding box center [243, 233] width 14 height 5
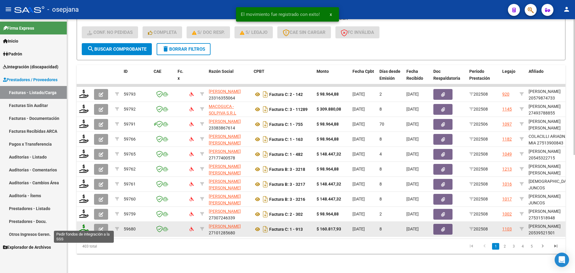
click at [85, 224] on icon at bounding box center [84, 228] width 10 height 8
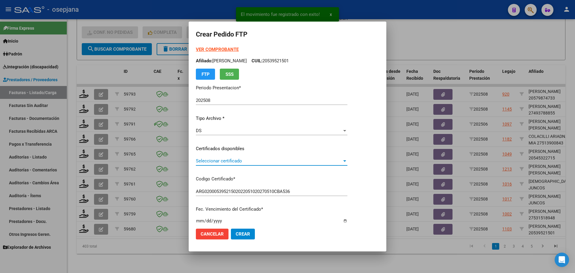
click at [261, 163] on span "Seleccionar certificado" at bounding box center [269, 160] width 146 height 5
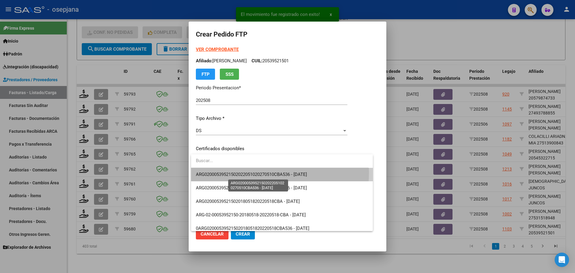
click at [260, 173] on span "ARG02000539521502022051020270510CBA536 - [DATE]" at bounding box center [251, 174] width 111 height 5
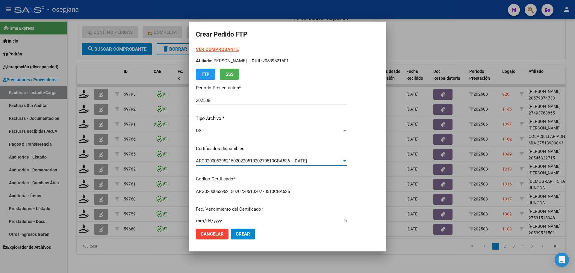
click at [223, 49] on strong "VER COMPROBANTE" at bounding box center [217, 49] width 43 height 5
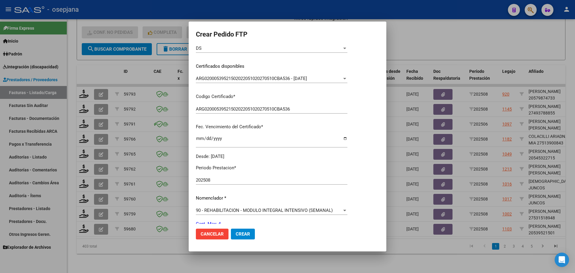
scroll to position [180, 0]
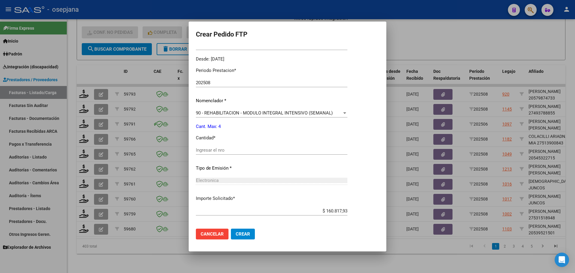
click at [214, 146] on div "Ingresar el nro" at bounding box center [272, 150] width 152 height 9
click at [246, 237] on button "Crear" at bounding box center [243, 234] width 24 height 11
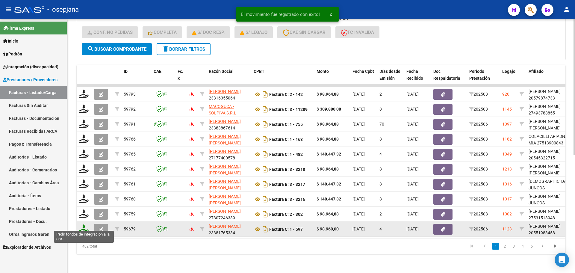
click at [84, 224] on icon at bounding box center [84, 228] width 10 height 8
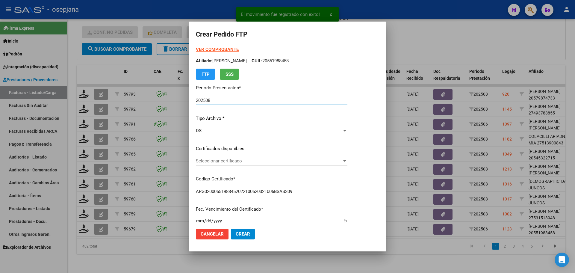
click at [253, 160] on span "Seleccionar certificado" at bounding box center [269, 160] width 146 height 5
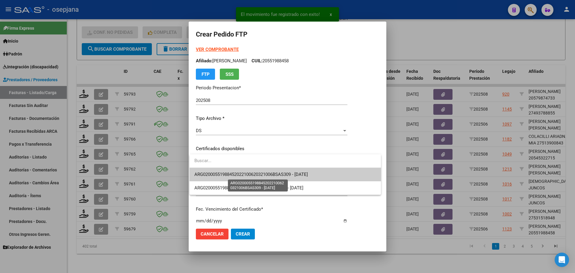
click at [250, 174] on span "ARG02000551988452022100620321006BSAS309 - [DATE]" at bounding box center [251, 174] width 114 height 5
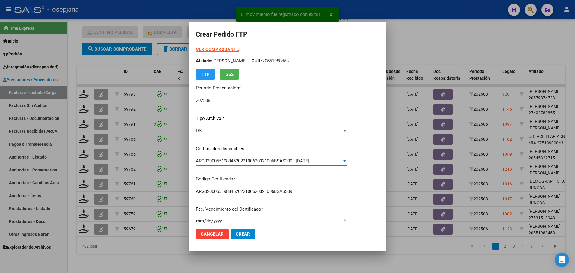
click at [218, 49] on strong "VER COMPROBANTE" at bounding box center [217, 49] width 43 height 5
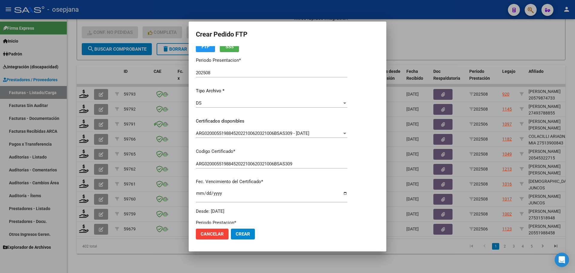
scroll to position [150, 0]
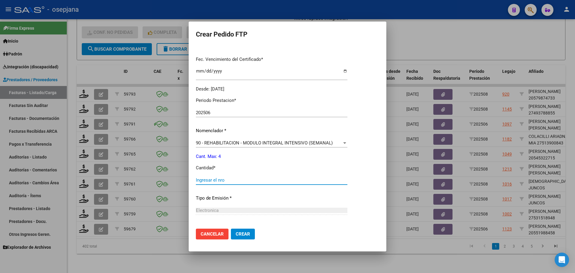
click at [206, 181] on input "Ingresar el nro" at bounding box center [272, 179] width 152 height 5
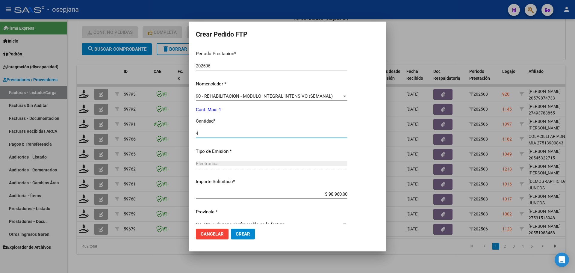
scroll to position [207, 0]
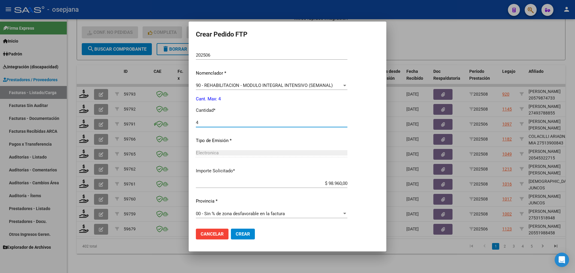
click at [244, 234] on span "Crear" at bounding box center [243, 233] width 14 height 5
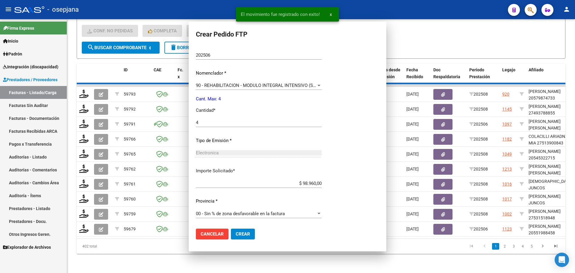
scroll to position [0, 0]
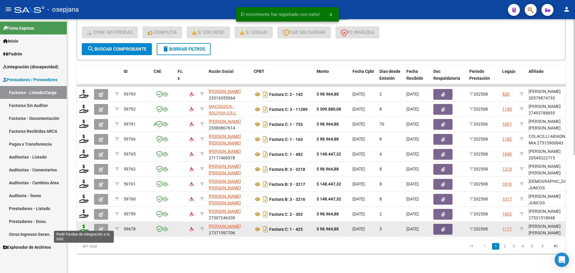
click at [82, 226] on icon at bounding box center [84, 228] width 10 height 8
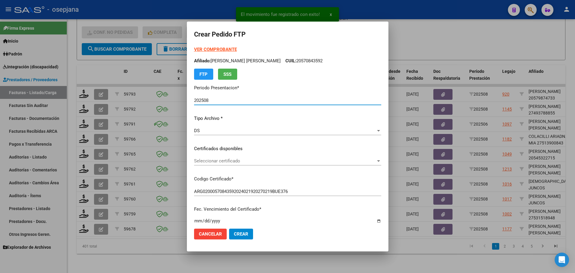
click at [212, 162] on span "Seleccionar certificado" at bounding box center [285, 160] width 182 height 5
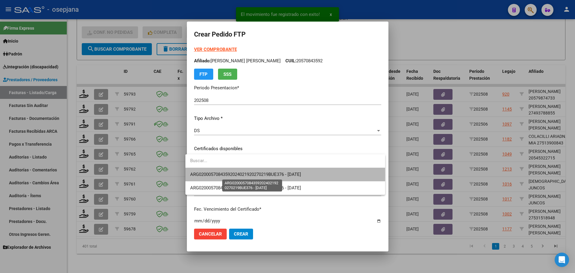
click at [218, 175] on span "ARG02000570843592024021920270219BUE376 - [DATE]" at bounding box center [245, 174] width 111 height 5
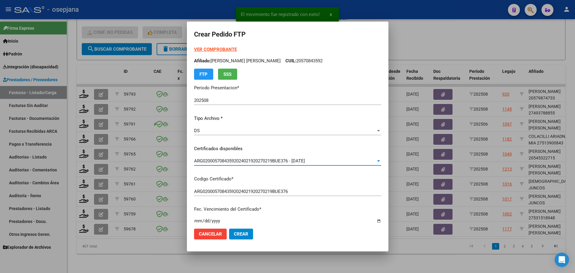
click at [208, 49] on strong "VER COMPROBANTE" at bounding box center [215, 49] width 43 height 5
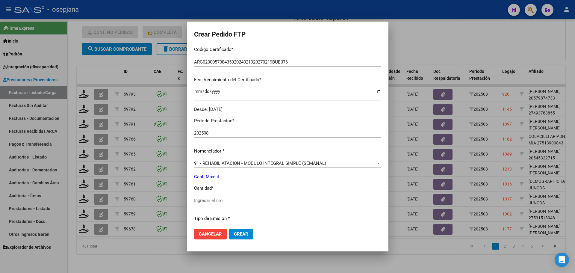
scroll to position [180, 0]
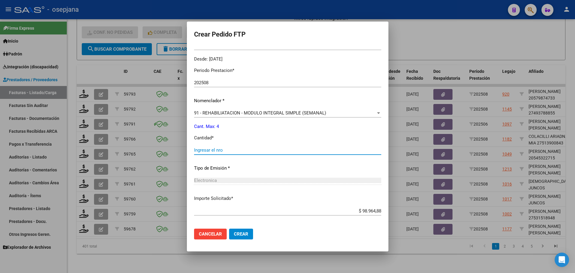
click at [214, 151] on input "Ingresar el nro" at bounding box center [287, 149] width 187 height 5
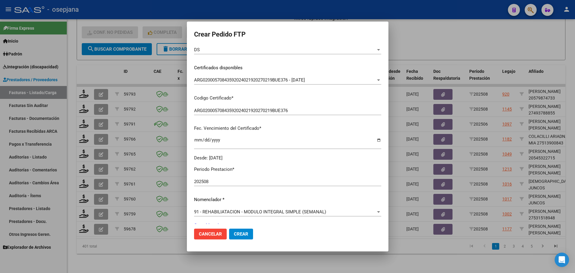
scroll to position [150, 0]
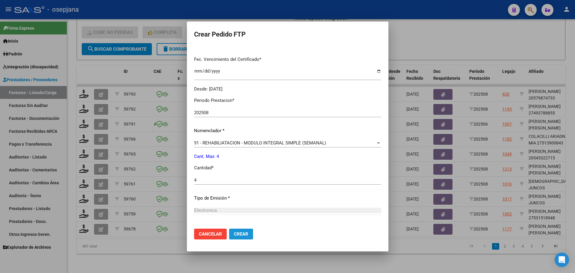
click at [244, 236] on span "Crear" at bounding box center [241, 233] width 14 height 5
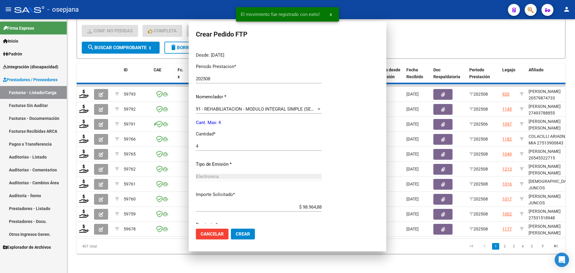
scroll to position [0, 0]
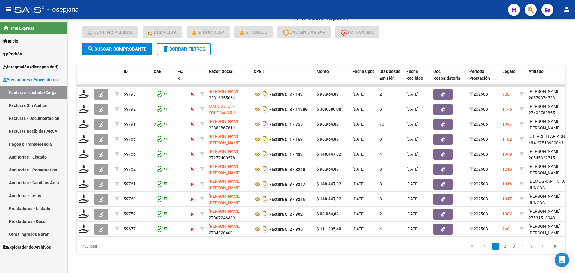
click at [25, 66] on span "Integración (discapacidad)" at bounding box center [30, 67] width 55 height 7
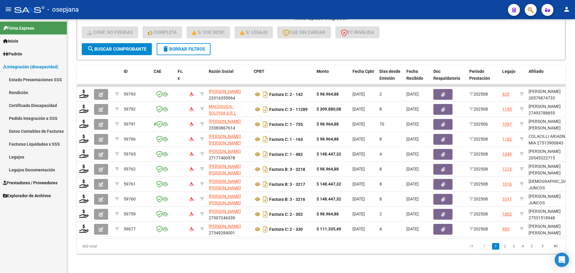
click at [31, 116] on link "Pedido Integración a SSS" at bounding box center [33, 118] width 67 height 13
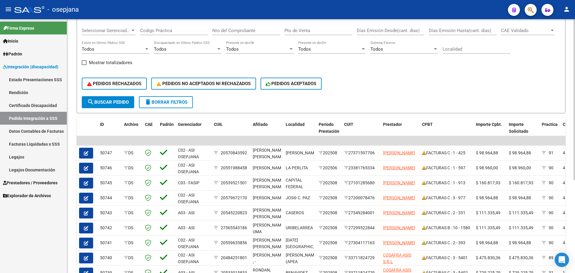
scroll to position [147, 0]
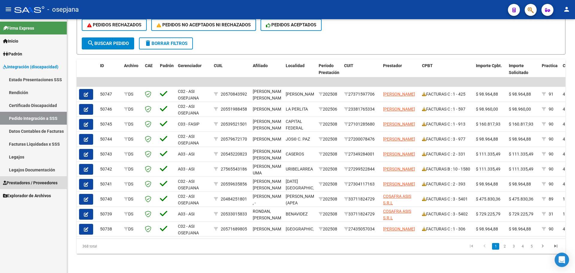
click at [20, 179] on link "Prestadores / Proveedores" at bounding box center [33, 182] width 67 height 13
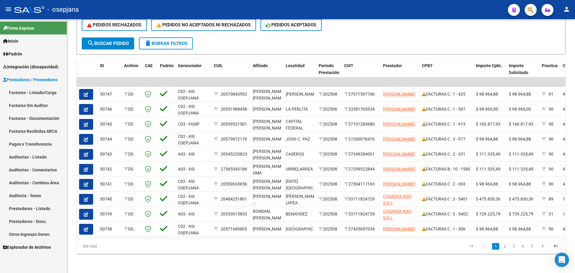
click at [37, 92] on link "Facturas - Listado/Carga" at bounding box center [33, 92] width 67 height 13
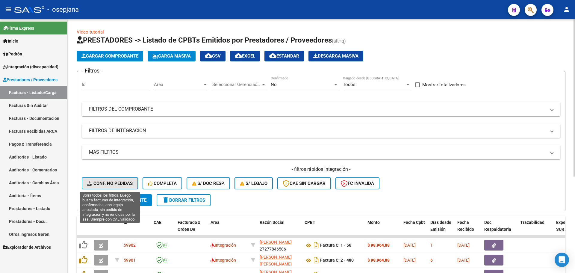
click at [117, 182] on span "Conf. no pedidas" at bounding box center [110, 183] width 46 height 5
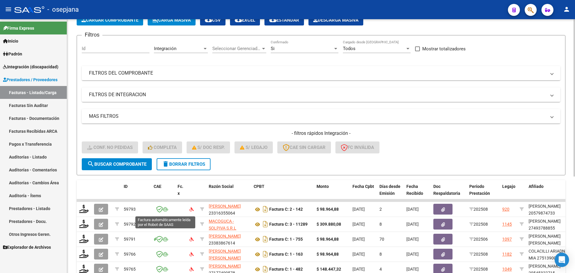
scroll to position [120, 0]
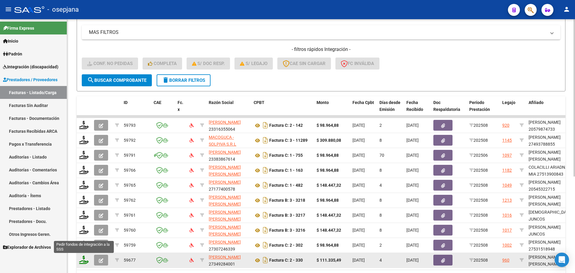
click at [83, 260] on icon at bounding box center [84, 260] width 10 height 8
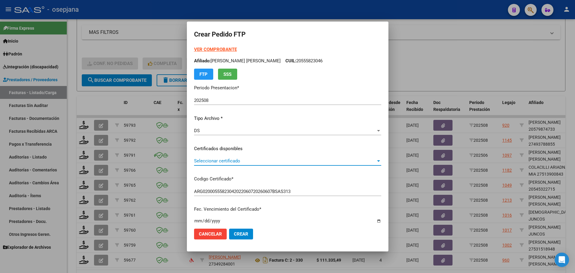
click at [223, 162] on span "Seleccionar certificado" at bounding box center [285, 160] width 182 height 5
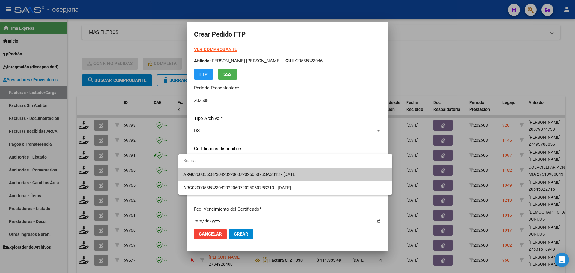
click at [226, 172] on span "ARG02000555823042022060720260607BSAS313 - [DATE]" at bounding box center [240, 174] width 114 height 5
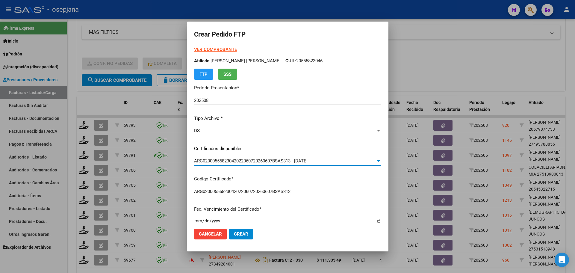
click at [213, 49] on strong "VER COMPROBANTE" at bounding box center [215, 49] width 43 height 5
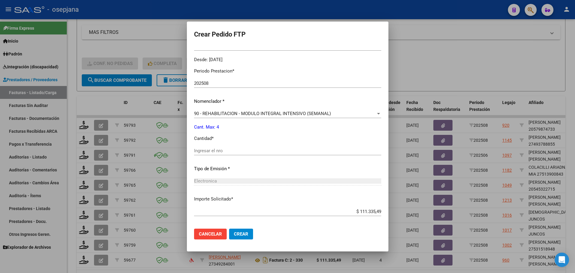
scroll to position [180, 0]
click at [219, 154] on div "Ingresar el nro" at bounding box center [287, 150] width 187 height 9
click at [234, 232] on span "Crear" at bounding box center [241, 233] width 14 height 5
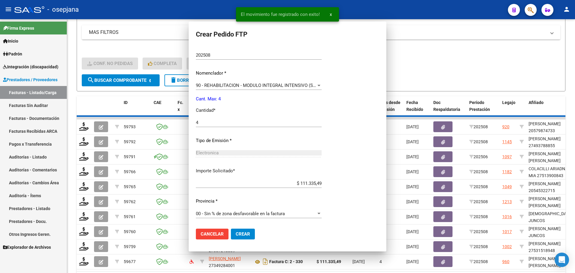
scroll to position [0, 0]
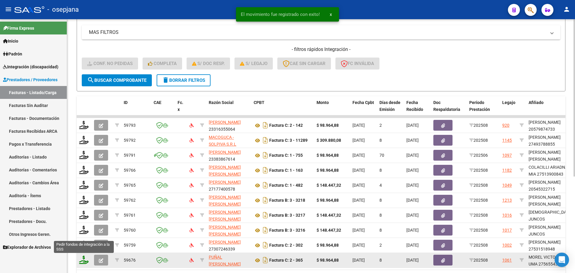
click at [84, 258] on icon at bounding box center [84, 260] width 10 height 8
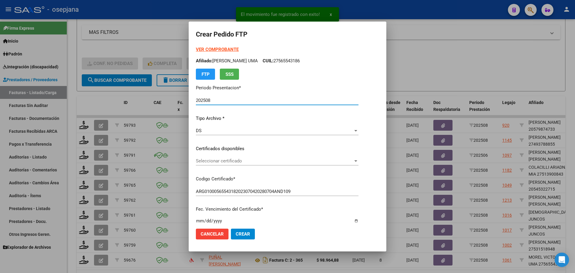
click at [246, 158] on div "Seleccionar certificado Seleccionar certificado" at bounding box center [277, 160] width 163 height 9
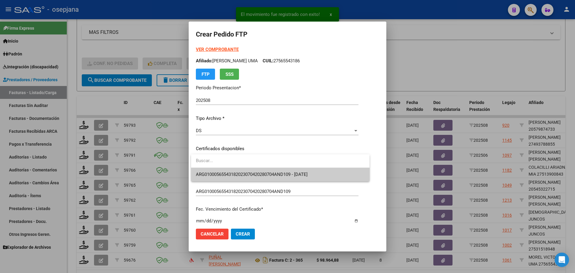
click at [251, 171] on span "ARG01000565543182023070420280704AND109 - [DATE]" at bounding box center [280, 174] width 169 height 13
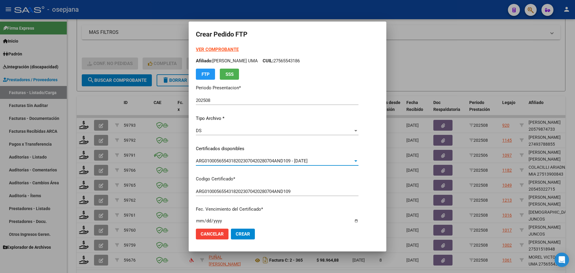
click at [226, 50] on strong "VER COMPROBANTE" at bounding box center [217, 49] width 43 height 5
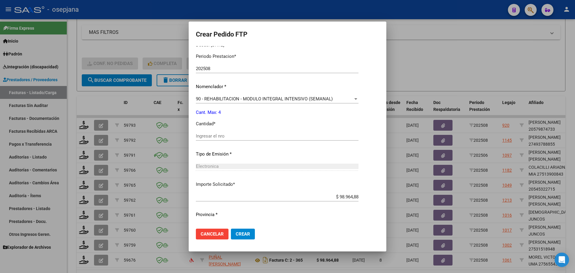
scroll to position [207, 0]
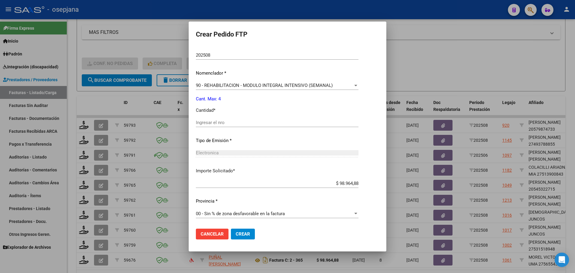
click at [211, 119] on div "Ingresar el nro" at bounding box center [277, 122] width 163 height 9
click at [244, 236] on span "Crear" at bounding box center [243, 233] width 14 height 5
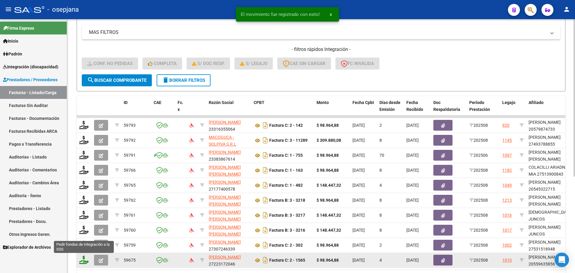
click at [82, 258] on icon at bounding box center [84, 260] width 10 height 8
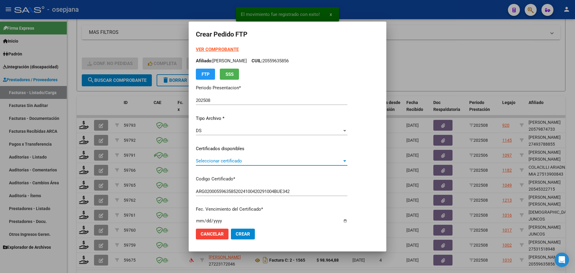
click at [277, 161] on span "Seleccionar certificado" at bounding box center [269, 160] width 146 height 5
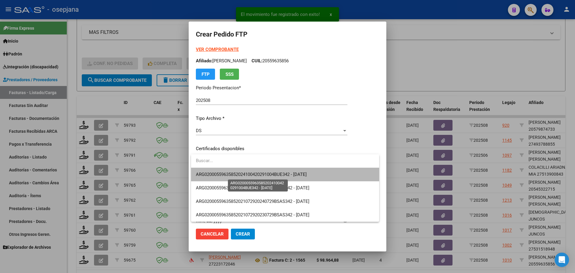
click at [280, 173] on span "ARG02000559635852024100420291004BUE342 - [DATE]" at bounding box center [251, 174] width 111 height 5
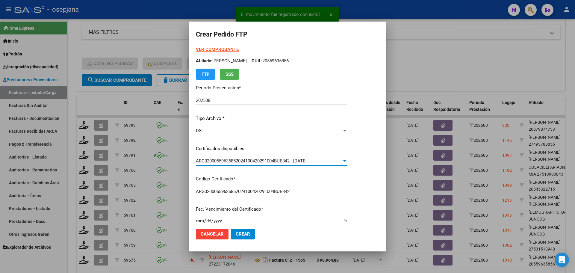
click at [231, 49] on strong "VER COMPROBANTE" at bounding box center [217, 49] width 43 height 5
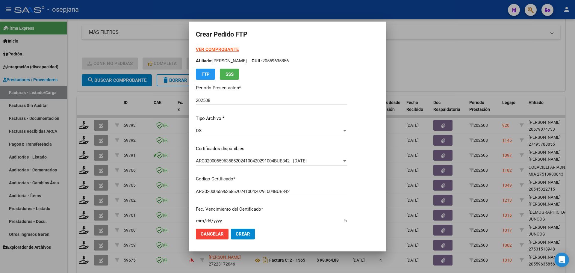
scroll to position [150, 0]
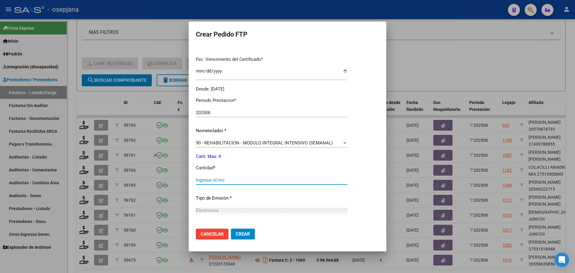
click at [213, 179] on input "Ingresar el nro" at bounding box center [272, 179] width 152 height 5
click at [244, 230] on button "Crear" at bounding box center [243, 234] width 24 height 11
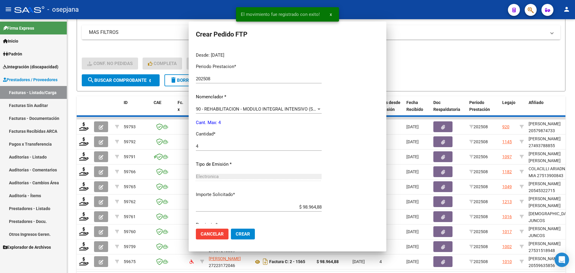
scroll to position [116, 0]
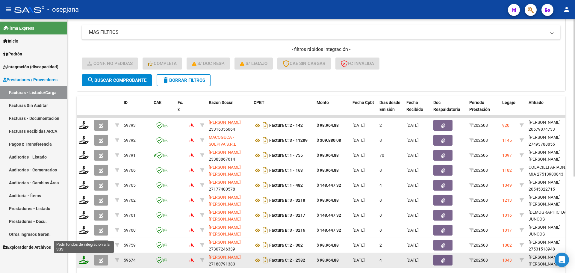
click at [82, 260] on icon at bounding box center [84, 260] width 10 height 8
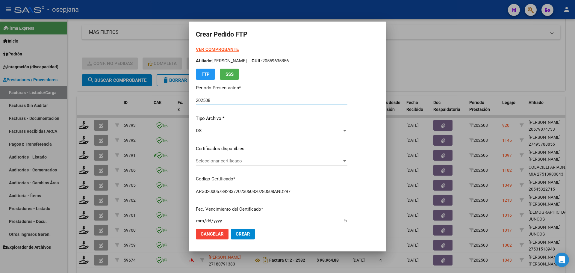
click at [248, 159] on span "Seleccionar certificado" at bounding box center [269, 160] width 146 height 5
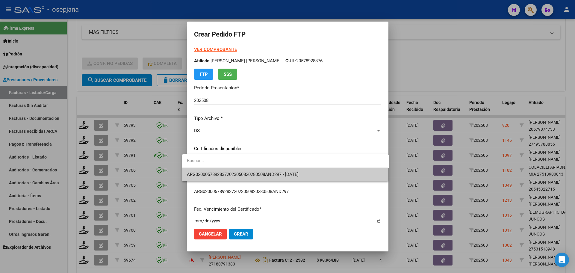
click at [251, 171] on span "ARG02000578928372023050820280508AND297 - [DATE]" at bounding box center [285, 174] width 197 height 13
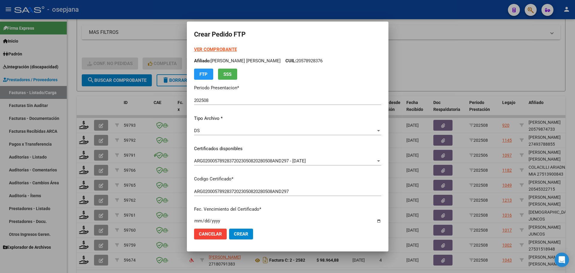
click at [218, 48] on strong "VER COMPROBANTE" at bounding box center [215, 49] width 43 height 5
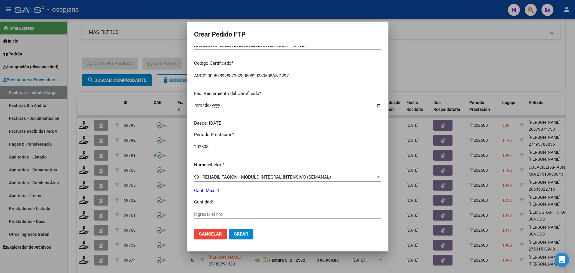
scroll to position [120, 0]
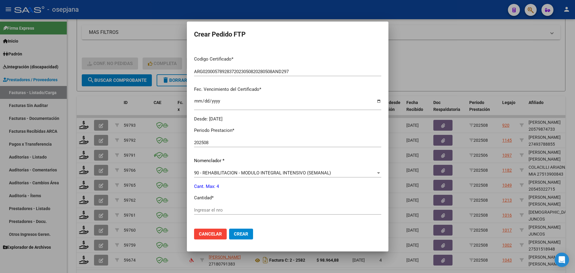
click at [204, 208] on input "Ingresar el nro" at bounding box center [287, 209] width 187 height 5
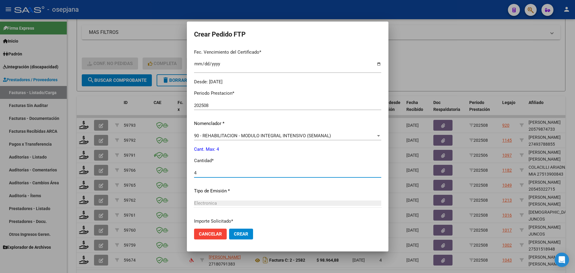
scroll to position [207, 0]
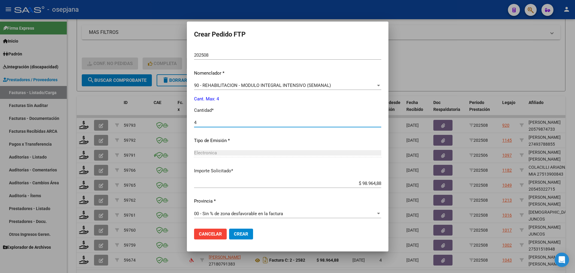
click at [237, 239] on mat-dialog-actions "Cancelar Crear" at bounding box center [287, 234] width 187 height 20
click at [238, 236] on span "Crear" at bounding box center [241, 233] width 14 height 5
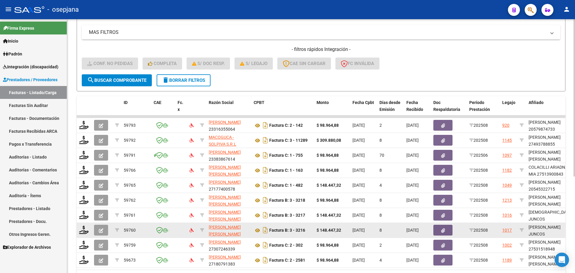
scroll to position [156, 0]
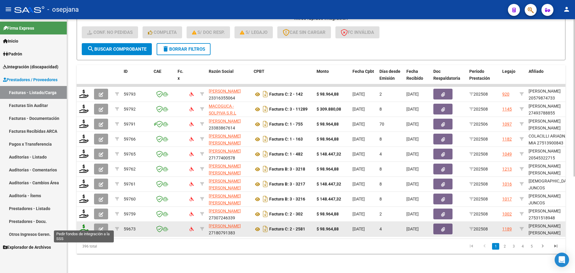
click at [84, 224] on icon at bounding box center [84, 228] width 10 height 8
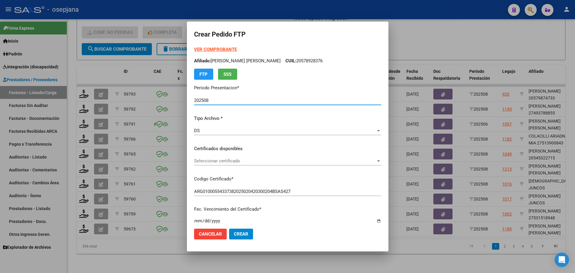
click at [265, 160] on span "Seleccionar certificado" at bounding box center [285, 160] width 182 height 5
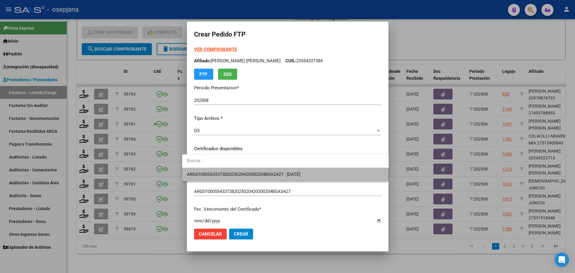
click at [262, 171] on span "ARG01000554337382025020420300204BSAS427 - [DATE]" at bounding box center [285, 174] width 197 height 13
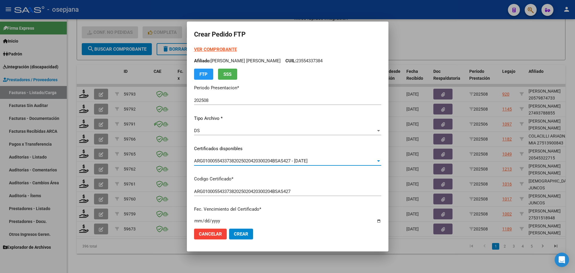
click at [215, 48] on strong "VER COMPROBANTE" at bounding box center [215, 49] width 43 height 5
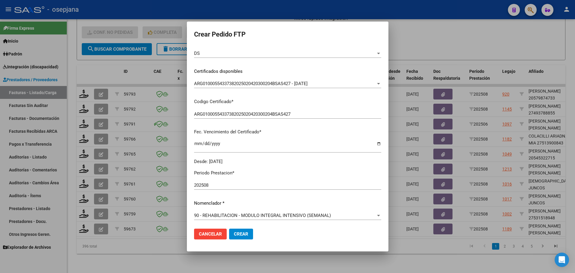
scroll to position [180, 0]
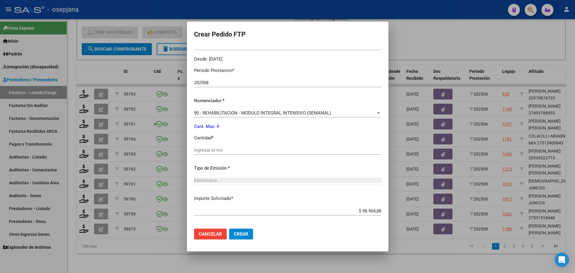
click at [212, 150] on input "Ingresar el nro" at bounding box center [287, 149] width 187 height 5
click at [238, 234] on span "Crear" at bounding box center [241, 233] width 14 height 5
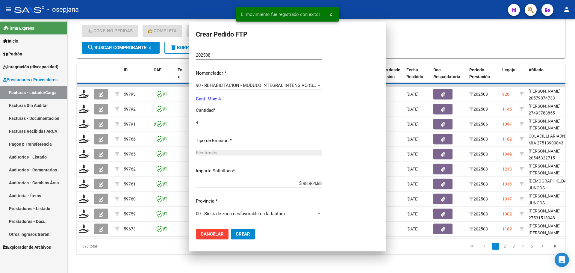
scroll to position [146, 0]
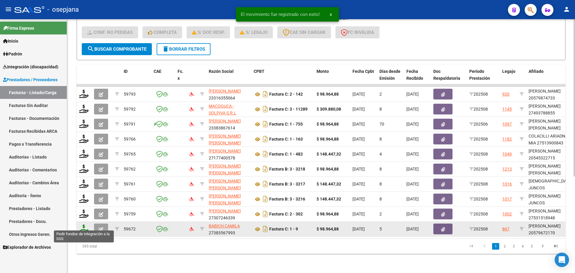
click at [85, 226] on icon at bounding box center [84, 228] width 10 height 8
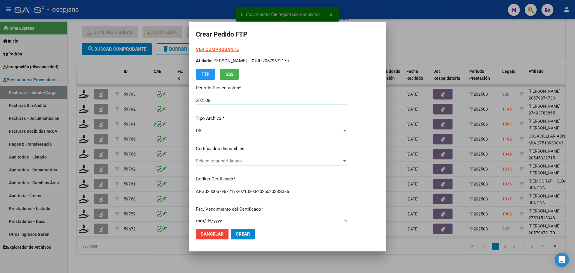
click at [245, 162] on span "Seleccionar certificado" at bounding box center [269, 160] width 146 height 5
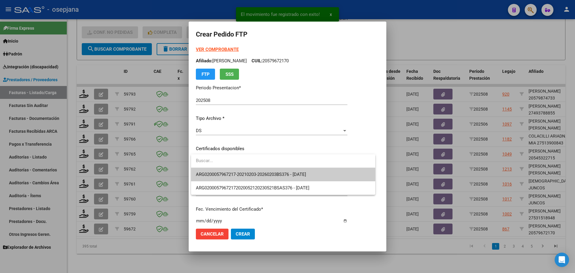
click at [245, 173] on span "ARG0200057967217-20210203-20260203BS376 - [DATE]" at bounding box center [251, 174] width 110 height 5
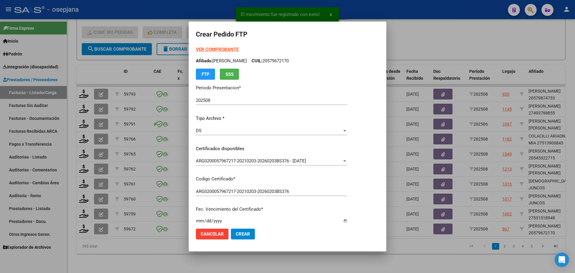
click at [214, 48] on strong "VER COMPROBANTE" at bounding box center [217, 49] width 43 height 5
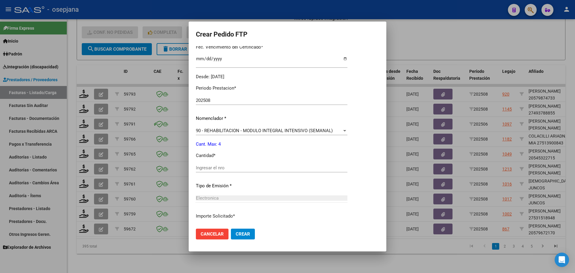
scroll to position [207, 0]
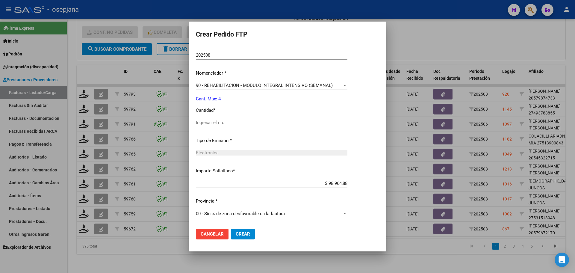
click at [221, 124] on input "Ingresar el nro" at bounding box center [272, 122] width 152 height 5
click at [239, 237] on button "Crear" at bounding box center [243, 234] width 24 height 11
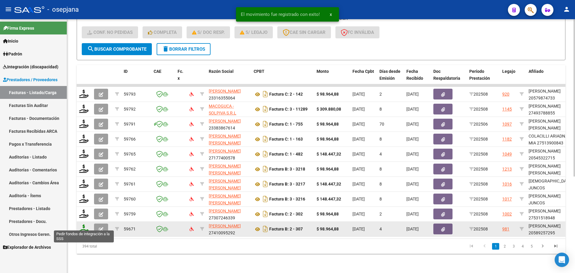
click at [84, 226] on icon at bounding box center [84, 228] width 10 height 8
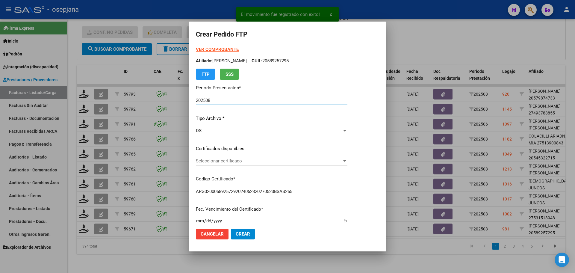
click at [260, 157] on div "Seleccionar certificado Seleccionar certificado" at bounding box center [272, 160] width 152 height 9
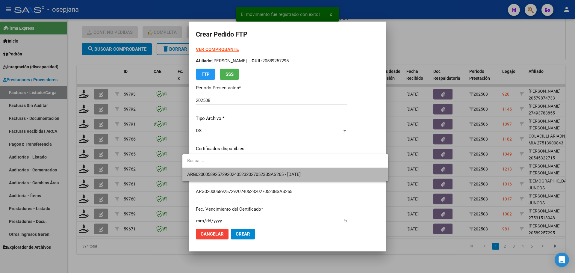
click at [263, 171] on span "ARG02000589257292024052320270523BSAS265 - [DATE]" at bounding box center [285, 174] width 196 height 13
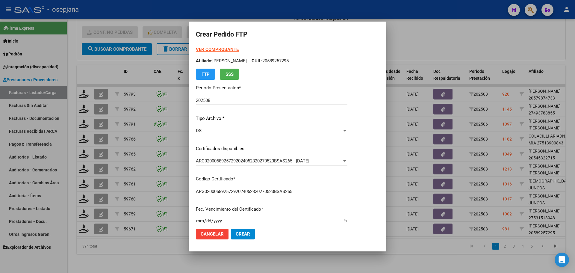
click at [223, 50] on strong "VER COMPROBANTE" at bounding box center [217, 49] width 43 height 5
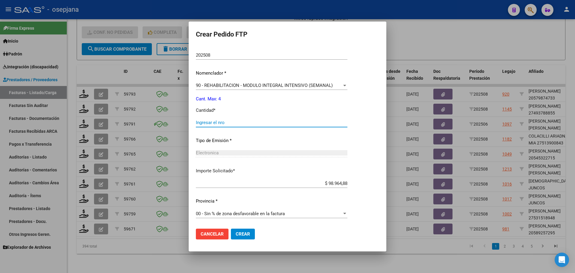
click at [206, 124] on input "Ingresar el nro" at bounding box center [272, 122] width 152 height 5
click at [236, 235] on span "Crear" at bounding box center [243, 233] width 14 height 5
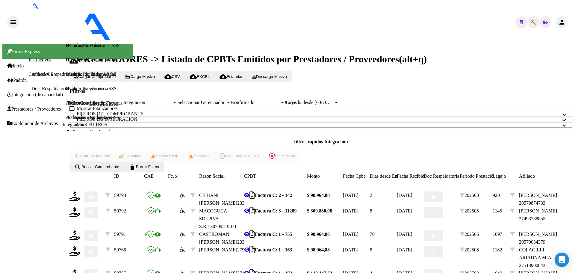
scroll to position [156, 0]
type input "202508"
type input "$ 98.964,88"
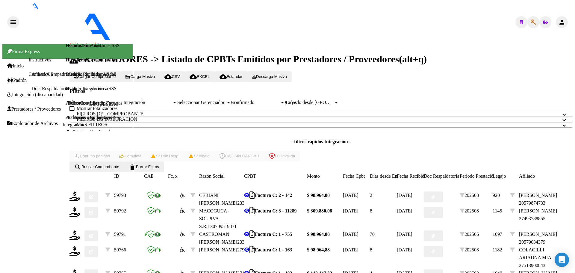
type input "E/T"
type input "[DATE]"
type input "ARG02000555052482022092620270926BS415"
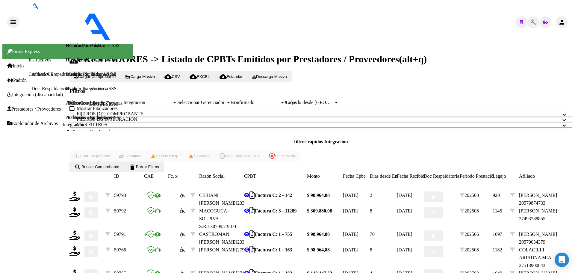
type input "[DATE]"
type input "4"
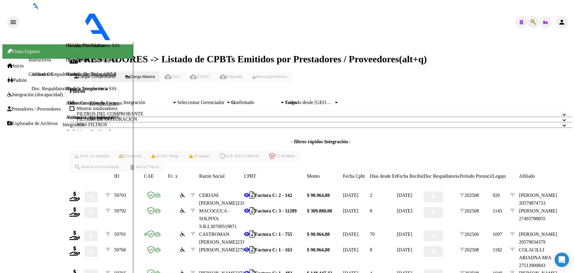
scroll to position [0, 0]
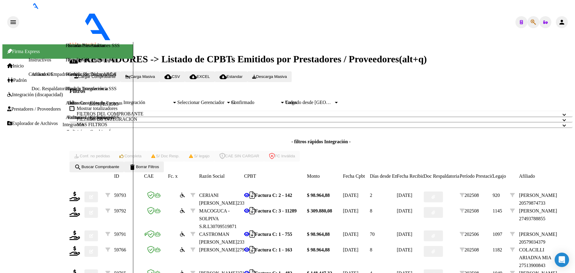
type input "202508"
type input "$ 98.964,88"
type input "ARG02000537550162021111920261119BSAS309"
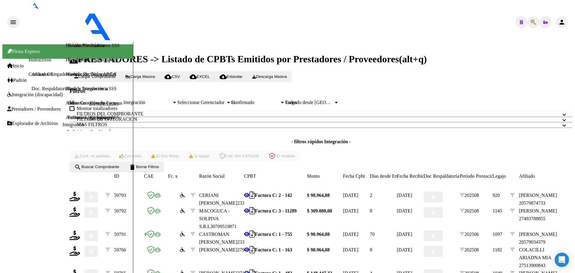
type input "2026-11-19"
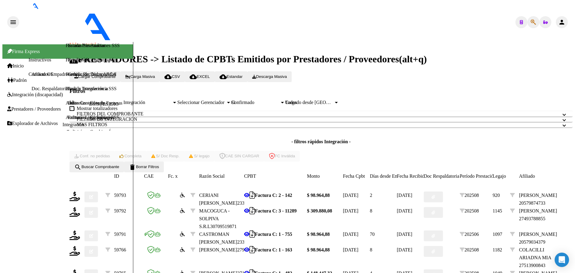
type input "4"
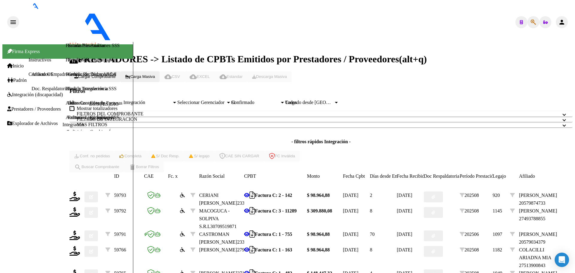
scroll to position [167, 0]
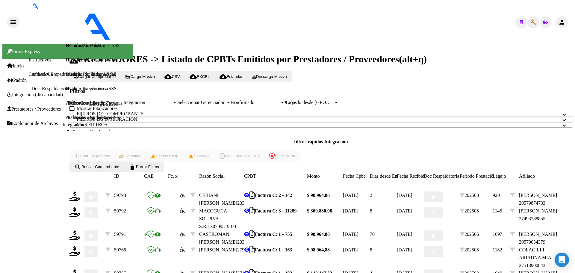
type input "202508"
type input "$ 98.964,88"
type input "ARG02000482946212023053120280531BSAS342"
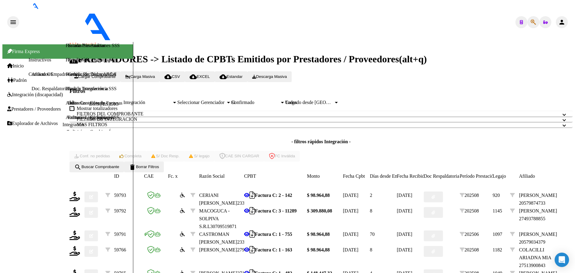
type input "2028-05-31"
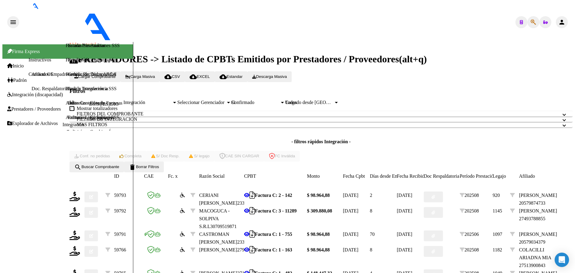
type input "4"
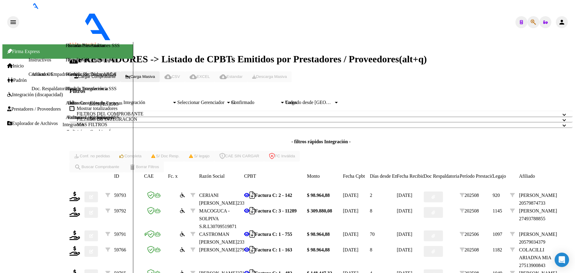
scroll to position [0, 0]
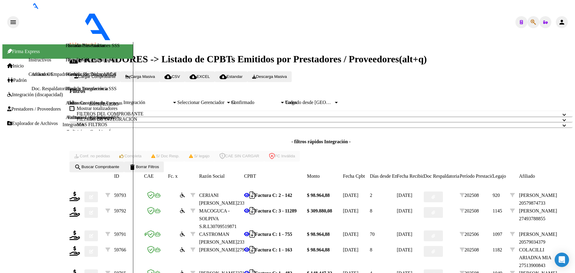
type input "202508"
type input "$ 98.964,88"
type input "ARG02000514852222024010320290103BS AS342"
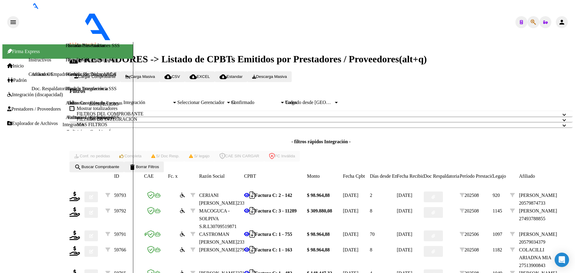
type input "2029-01-03"
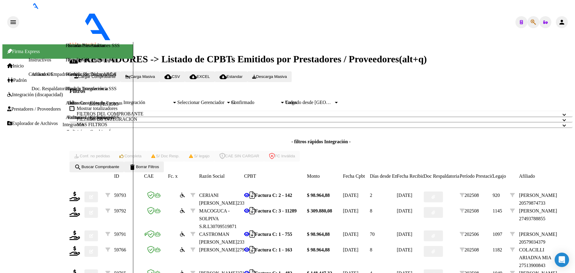
type input "4"
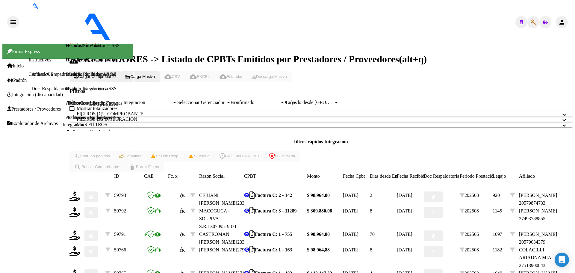
scroll to position [174, 0]
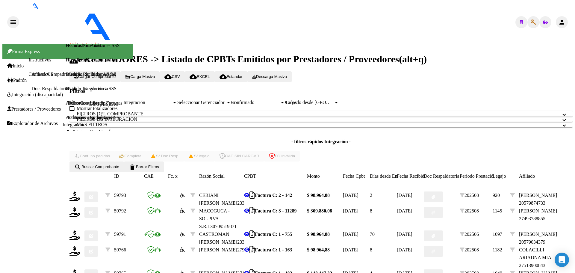
type input "202508"
type input "$ 98.964,88"
type input "ARG01000542104172021111720241117BUE342"
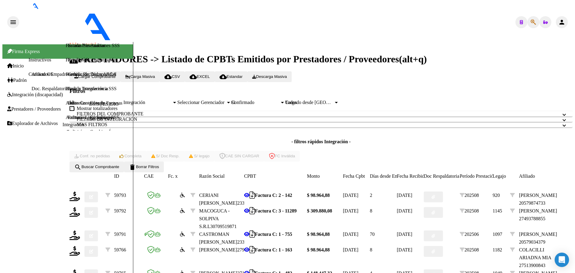
type input "2024-11-17"
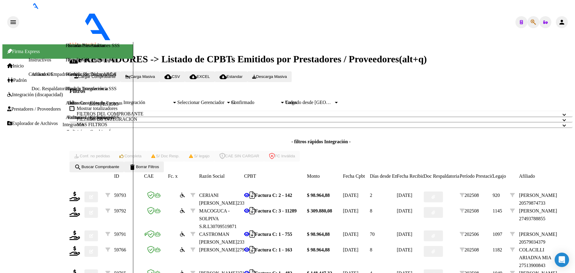
drag, startPoint x: 210, startPoint y: 126, endPoint x: 213, endPoint y: 123, distance: 4.0
type input "4"
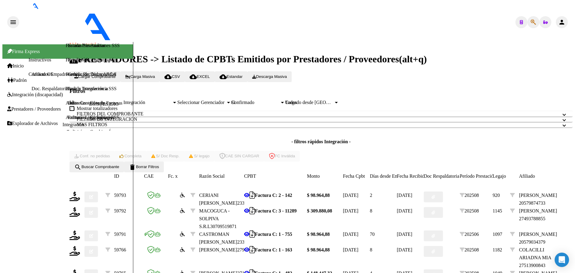
type input "202508"
type input "$ 475.830,36"
type input "ARG010005625926020230228-20280228BS314"
type input "2028-02-28"
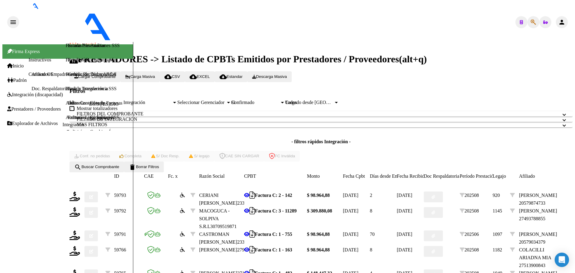
type input "1"
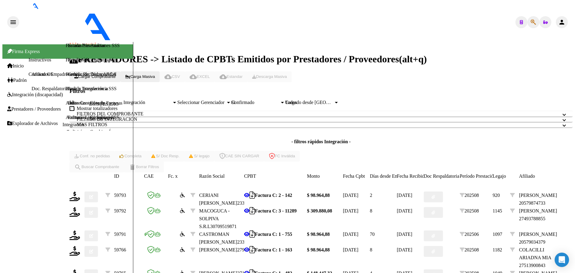
scroll to position [0, 0]
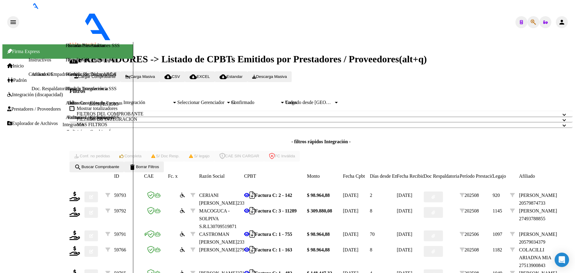
type input "202508"
type input "$ 148.447,32"
type input "arg02000586606552024020220290202bue389"
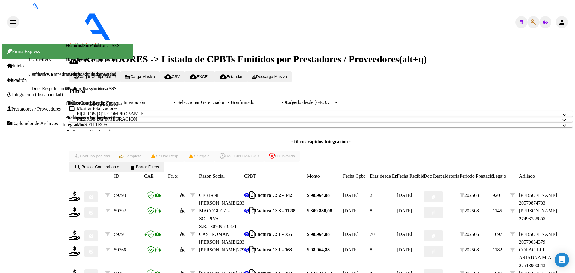
type input "2029-02-02"
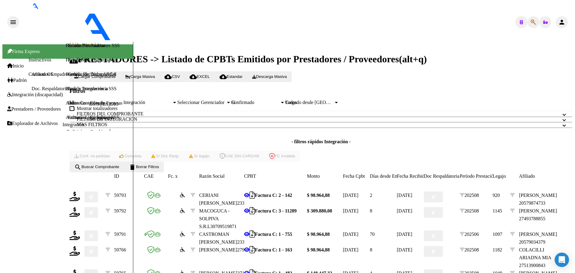
drag, startPoint x: 209, startPoint y: 121, endPoint x: 209, endPoint y: 125, distance: 3.6
type input "4"
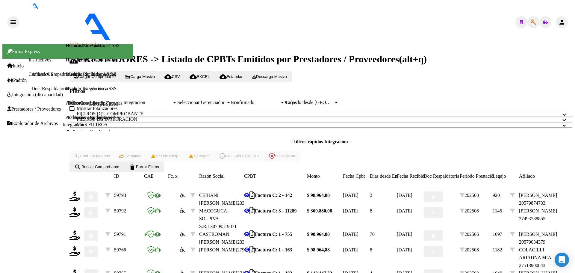
type input "202508"
type input "$ 111.335,49"
type input "ARG01000582965482023090620260906BS311"
type input "2026-09-13"
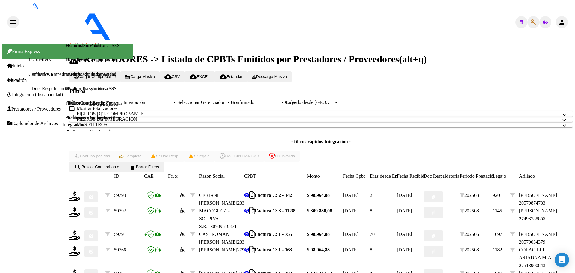
type input "4"
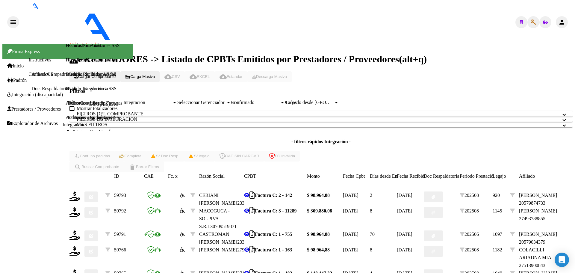
scroll to position [0, 0]
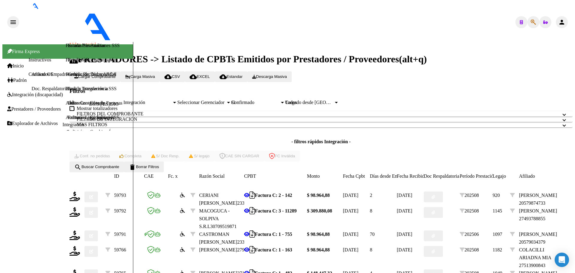
click at [29, 92] on span "Integración (discapacidad)" at bounding box center [35, 94] width 56 height 5
click at [68, 91] on link "Pedido Integración a SSS" at bounding box center [92, 88] width 49 height 5
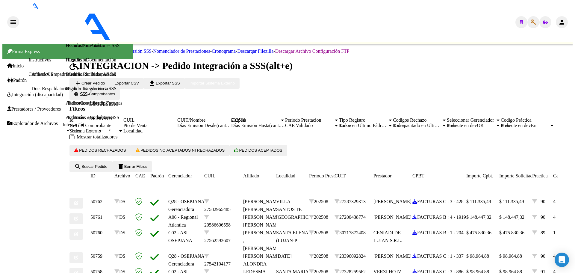
scroll to position [147, 0]
click at [568, 16] on button "person" at bounding box center [562, 22] width 12 height 12
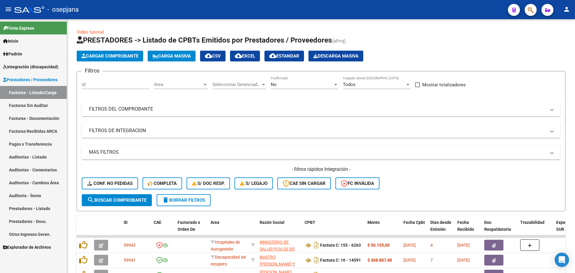
click at [40, 65] on span "Integración (discapacidad)" at bounding box center [30, 67] width 55 height 7
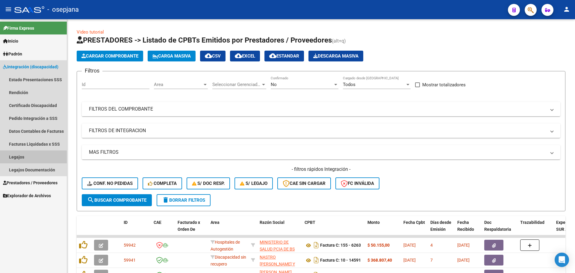
click at [28, 158] on link "Legajos" at bounding box center [33, 156] width 67 height 13
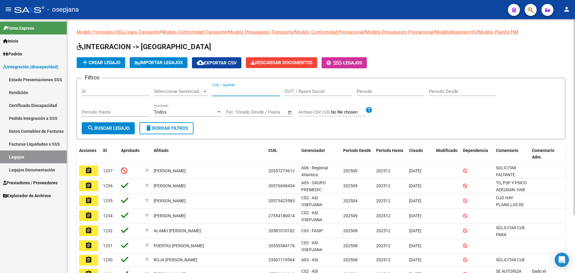
click at [255, 90] on input "CUIL / Apellido" at bounding box center [246, 91] width 68 height 5
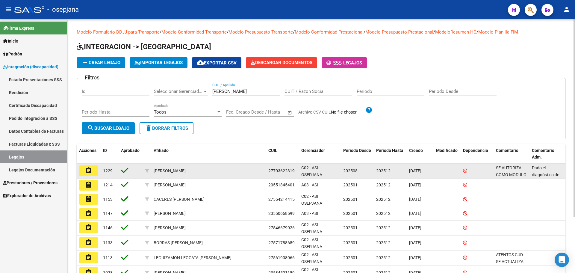
type input "emma"
click at [86, 169] on mat-icon "assignment" at bounding box center [88, 170] width 7 height 7
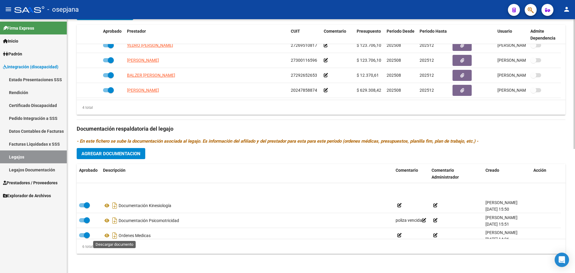
scroll to position [36, 0]
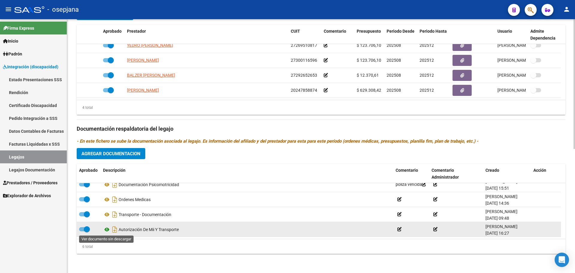
click at [108, 228] on icon at bounding box center [107, 229] width 8 height 7
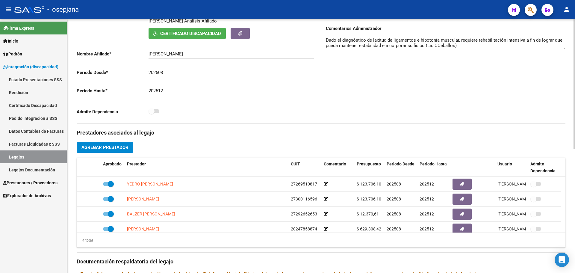
scroll to position [62, 0]
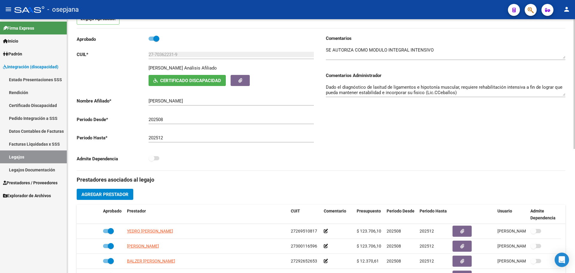
click at [191, 82] on span "Certificado Discapacidad" at bounding box center [190, 80] width 61 height 5
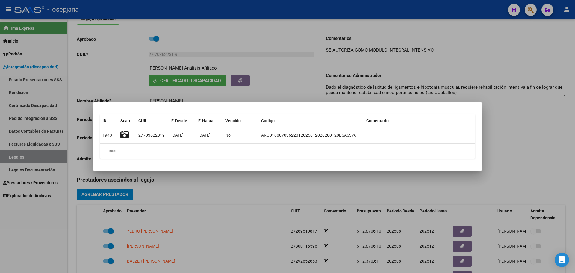
click at [524, 132] on div at bounding box center [287, 136] width 575 height 273
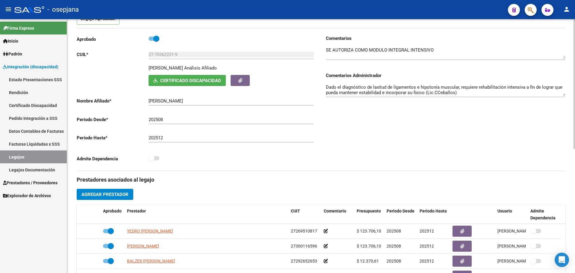
scroll to position [242, 0]
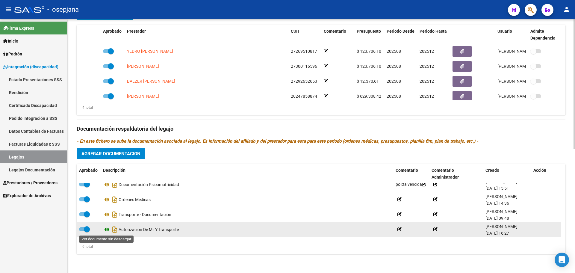
click at [106, 229] on icon at bounding box center [107, 229] width 8 height 7
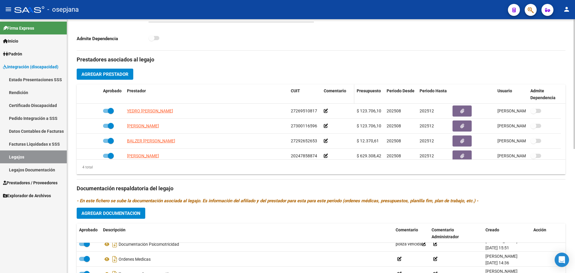
scroll to position [182, 0]
click at [564, 9] on mat-icon "person" at bounding box center [566, 9] width 7 height 7
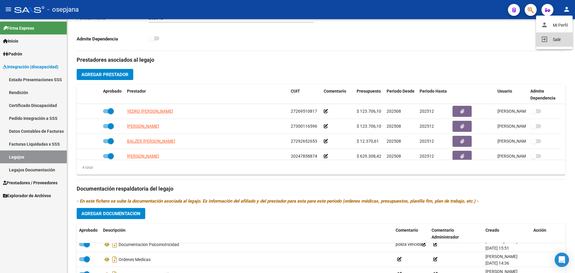
click at [546, 42] on mat-icon "exit_to_app" at bounding box center [544, 39] width 7 height 7
